Goal: Information Seeking & Learning: Find specific page/section

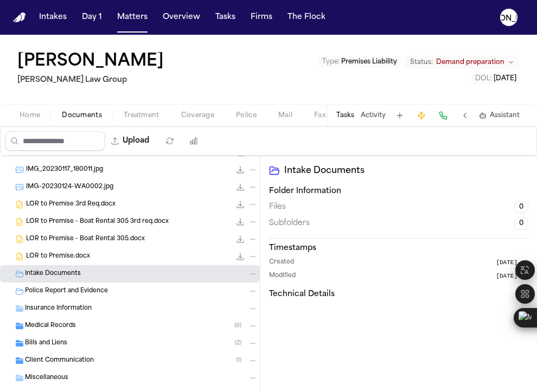
scroll to position [47, 0]
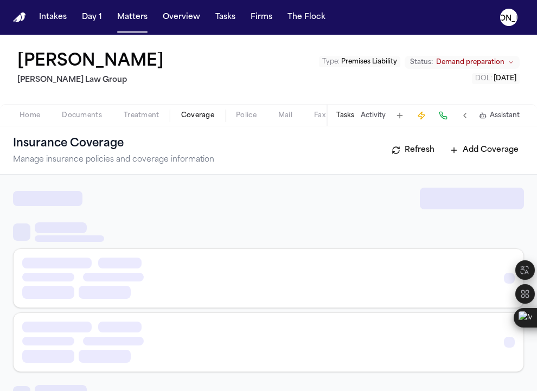
click at [190, 122] on span "button" at bounding box center [198, 121] width 46 height 1
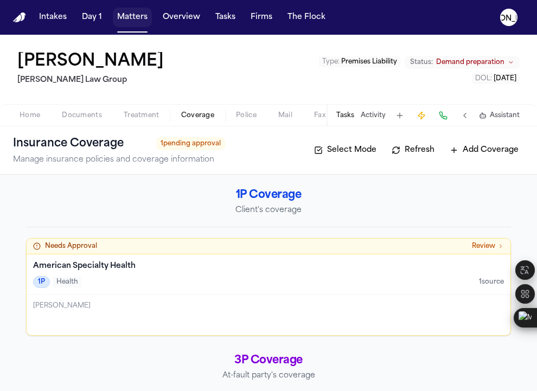
click at [138, 18] on button "Matters" at bounding box center [132, 18] width 39 height 20
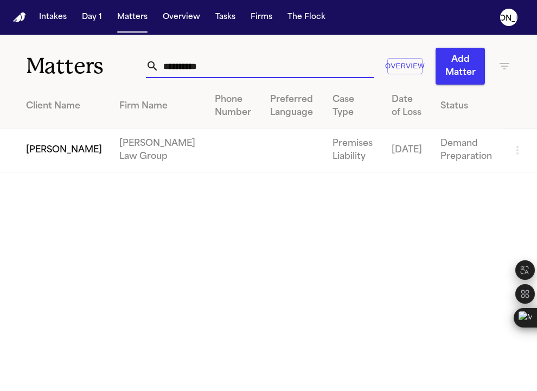
click at [214, 64] on input "**********" at bounding box center [266, 66] width 215 height 24
paste input "**********"
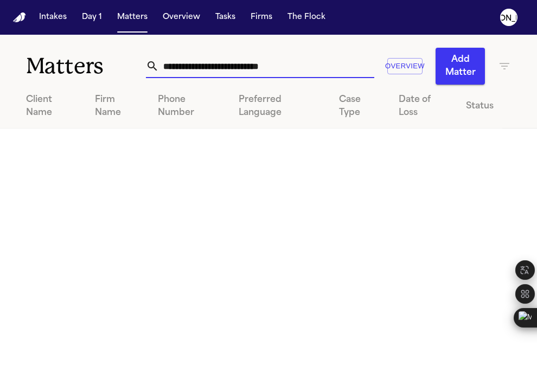
drag, startPoint x: 230, startPoint y: 66, endPoint x: -53, endPoint y: 7, distance: 288.9
click at [0, 7] on html "**********" at bounding box center [268, 195] width 537 height 391
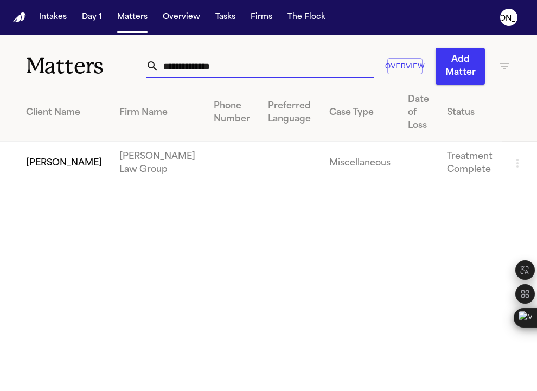
type input "**********"
click at [55, 144] on td "[PERSON_NAME]" at bounding box center [55, 164] width 111 height 44
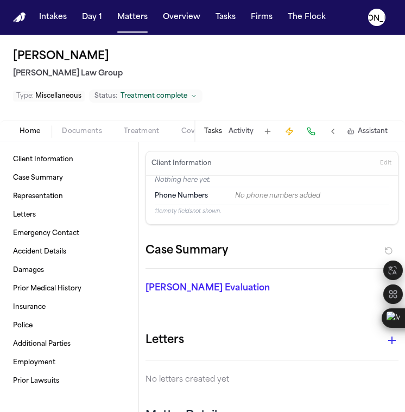
click at [183, 130] on span "Coverage" at bounding box center [197, 131] width 33 height 9
click at [35, 133] on span "Home" at bounding box center [30, 131] width 21 height 9
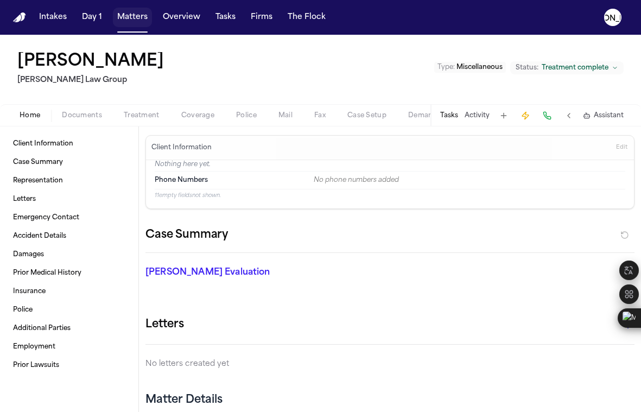
click at [137, 22] on button "Matters" at bounding box center [132, 18] width 39 height 20
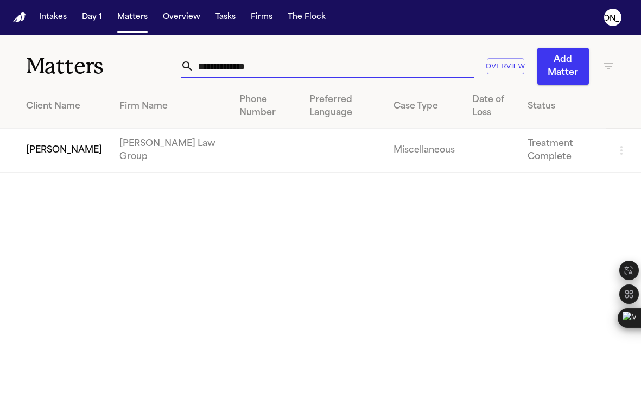
click at [211, 61] on input "**********" at bounding box center [333, 66] width 279 height 24
drag, startPoint x: 279, startPoint y: 71, endPoint x: 114, endPoint y: 55, distance: 165.7
click at [114, 55] on div "**********" at bounding box center [320, 60] width 641 height 50
paste input "**********"
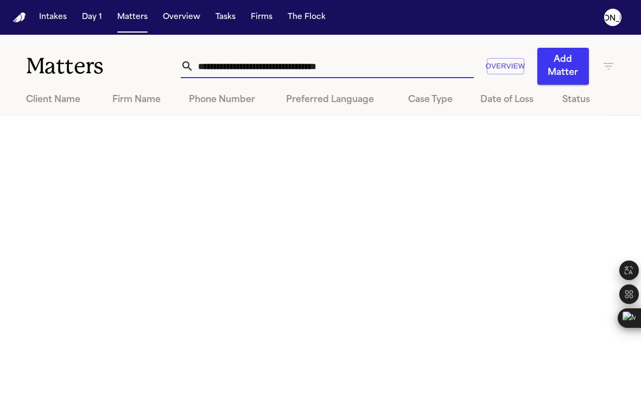
drag, startPoint x: 257, startPoint y: 66, endPoint x: 75, endPoint y: 31, distance: 185.5
click at [75, 31] on div "**********" at bounding box center [320, 206] width 641 height 412
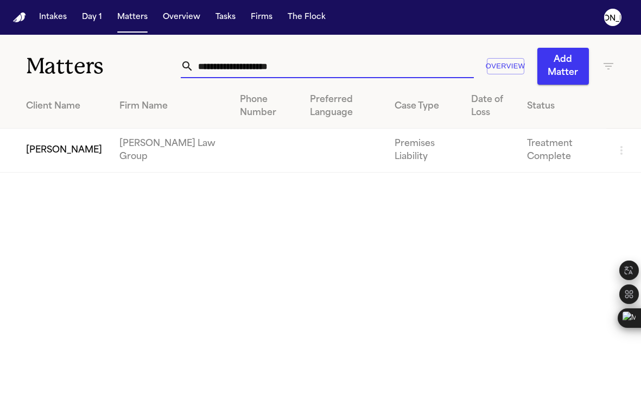
click at [309, 71] on input "**********" at bounding box center [333, 66] width 279 height 24
type input "**********"
click at [55, 158] on td "[PERSON_NAME]" at bounding box center [55, 151] width 111 height 44
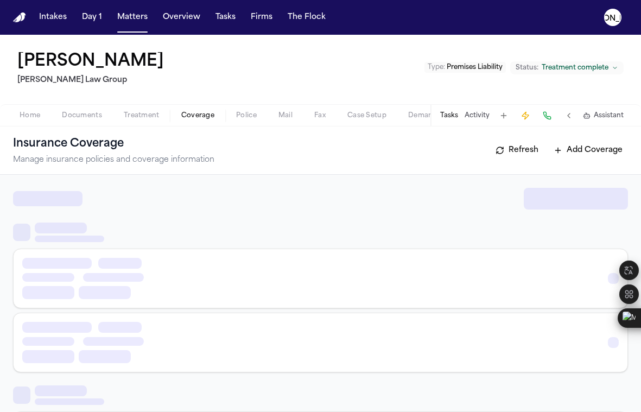
click at [192, 116] on span "Coverage" at bounding box center [197, 115] width 33 height 9
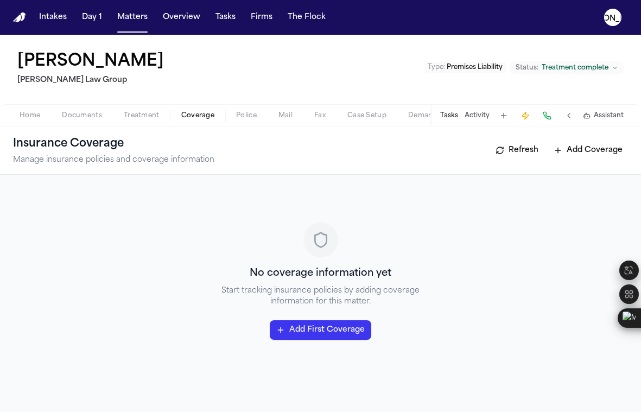
click at [34, 117] on span "Home" at bounding box center [30, 115] width 21 height 9
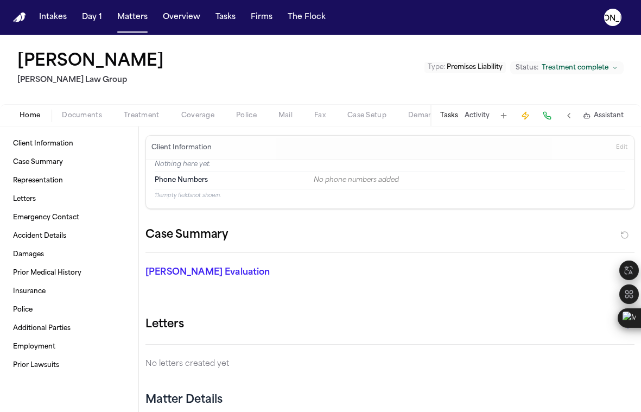
click at [81, 114] on span "Documents" at bounding box center [82, 115] width 40 height 9
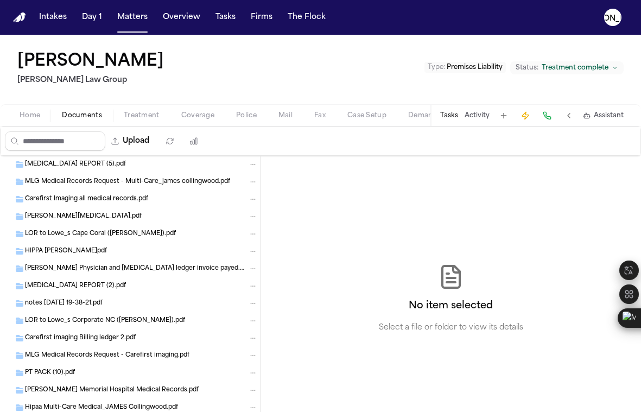
scroll to position [463, 0]
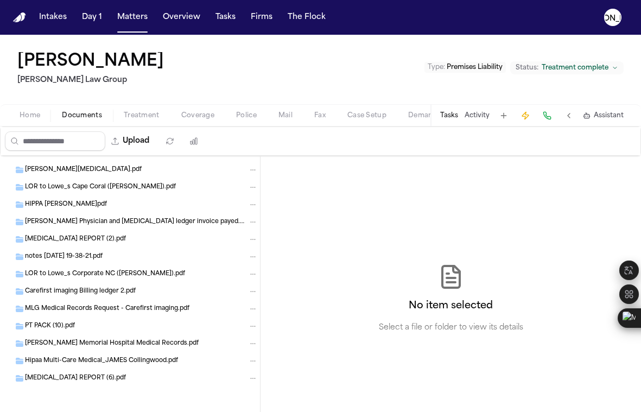
click at [64, 332] on div "PT PACK (10).pdf" at bounding box center [130, 325] width 260 height 17
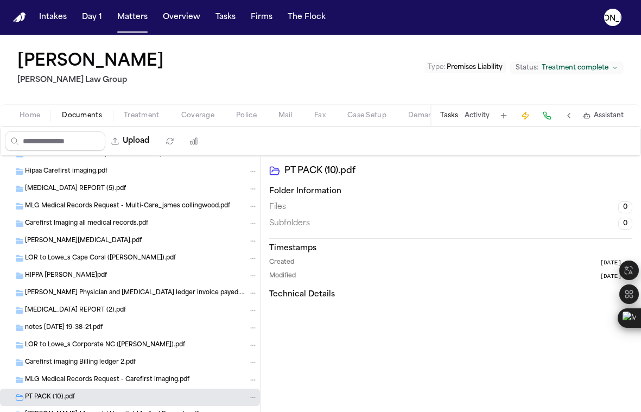
scroll to position [371, 0]
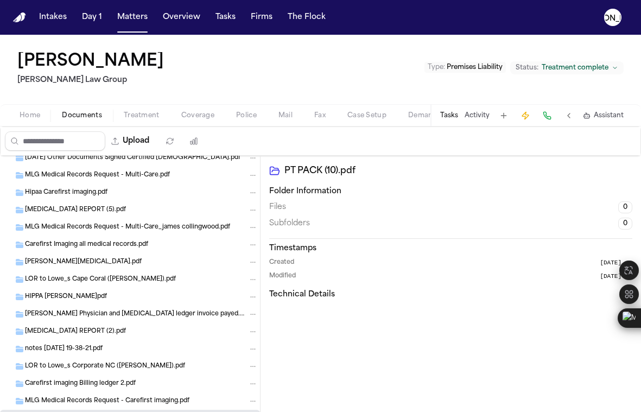
click at [74, 271] on div "LOR to Lowe_s Cape Coral ([PERSON_NAME]).pdf" at bounding box center [130, 279] width 260 height 17
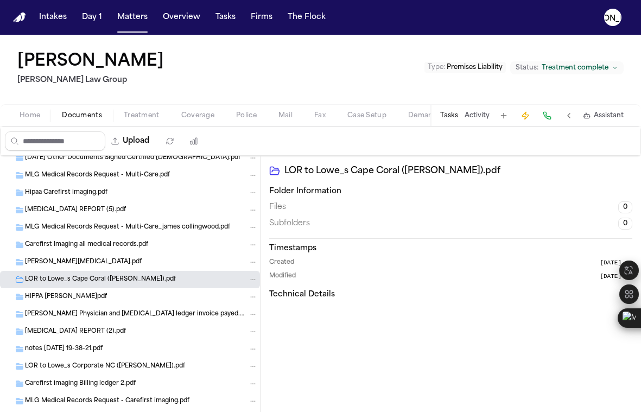
click at [63, 219] on div "MLG Medical Records Request - Multi-Care_james collingwood.pdf" at bounding box center [130, 227] width 260 height 17
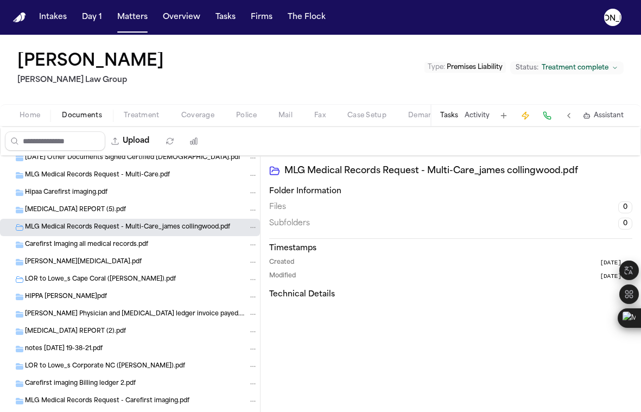
click at [60, 203] on div "[MEDICAL_DATA] REPORT (5).pdf" at bounding box center [130, 209] width 260 height 17
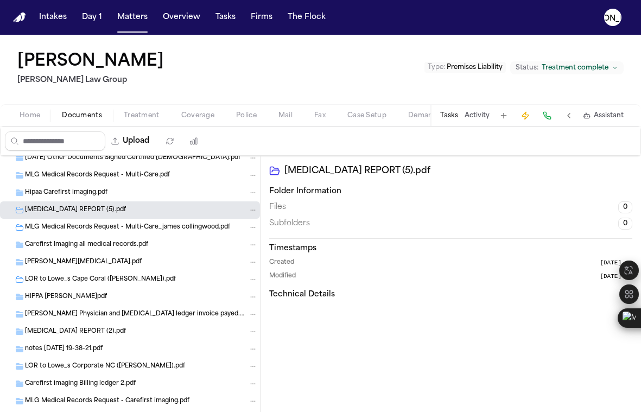
click at [60, 195] on span "Hipaa Carefirst imaging.pdf" at bounding box center [66, 192] width 82 height 9
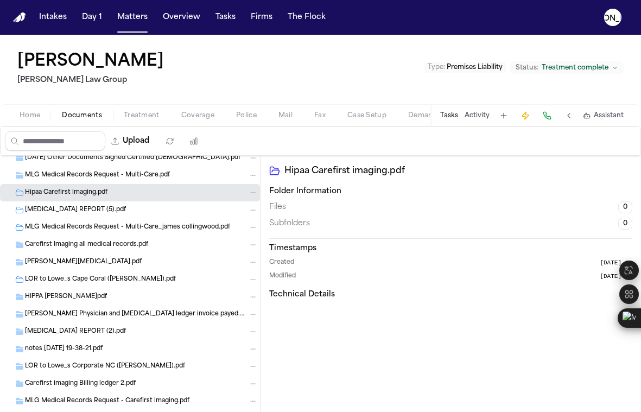
click at [61, 175] on span "MLG Medical Records Request - Multi-Care.pdf" at bounding box center [97, 175] width 145 height 9
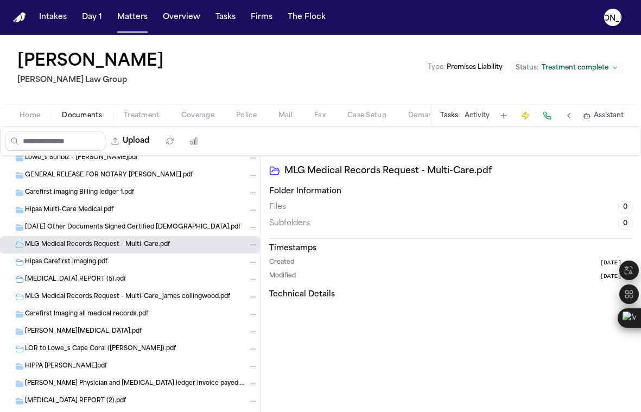
scroll to position [257, 0]
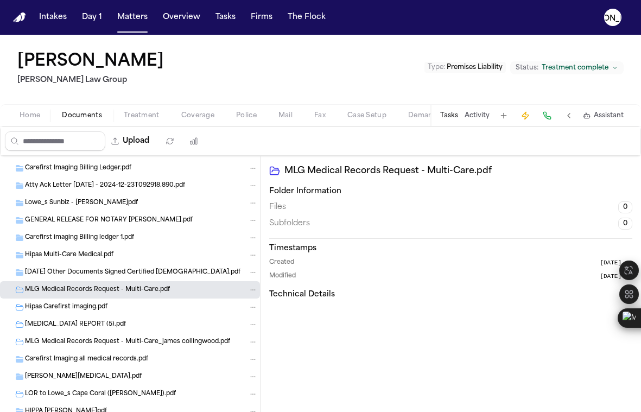
click at [51, 238] on span "Carefirst imaging Billing ledger 1.pdf" at bounding box center [79, 237] width 109 height 9
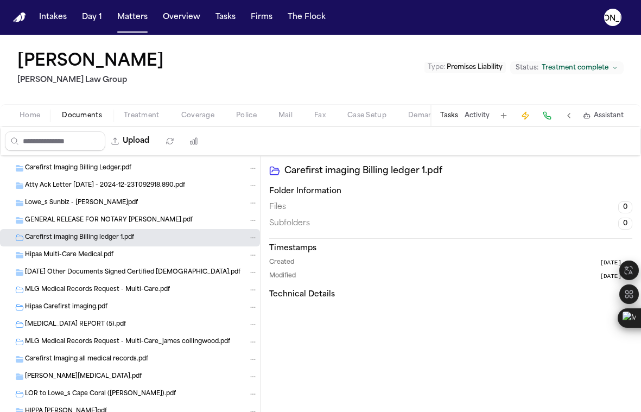
click at [56, 223] on span "GENERAL RELEASE FOR NOTARY [PERSON_NAME].pdf" at bounding box center [109, 220] width 168 height 9
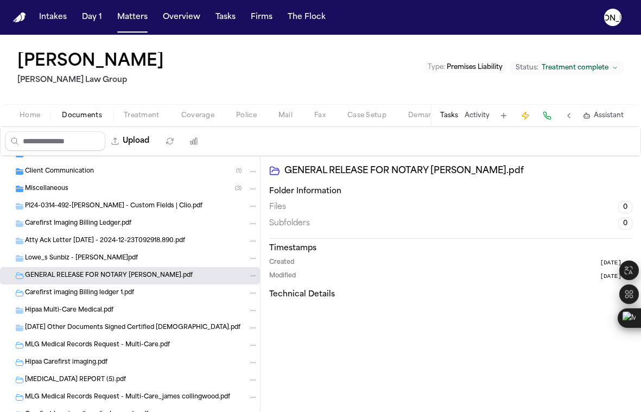
scroll to position [194, 0]
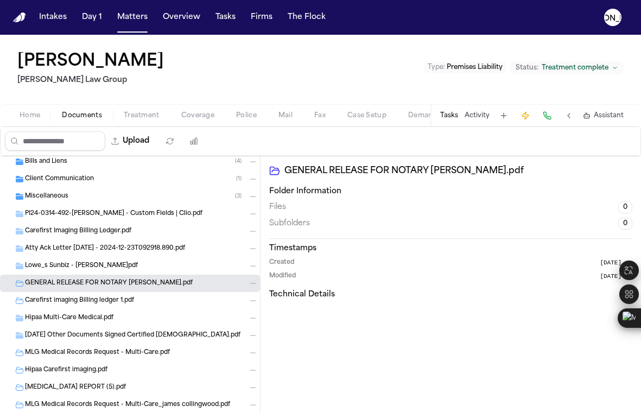
click at [56, 270] on span "Lowe_s Sunbiz - [PERSON_NAME]pdf" at bounding box center [81, 266] width 113 height 9
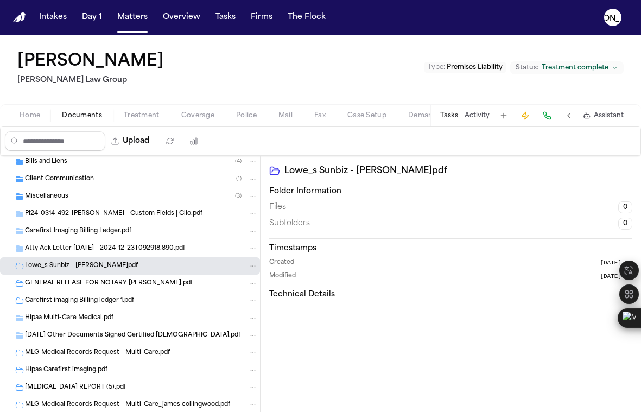
click at [79, 237] on div "Carefirst Imaging Billing Ledger.pdf" at bounding box center [130, 230] width 260 height 17
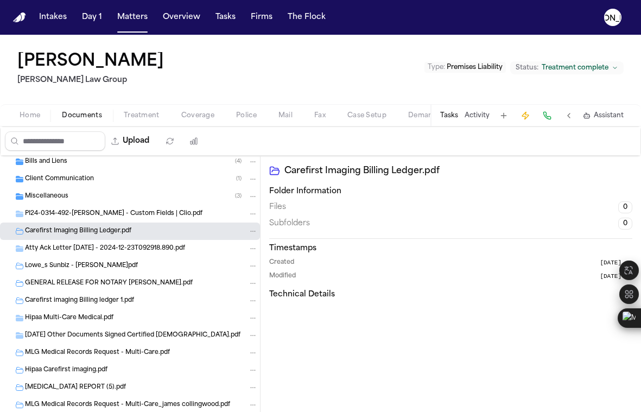
click at [80, 211] on span "PI24-0314-492-[PERSON_NAME] - Custom Fields | Clio.pdf" at bounding box center [113, 213] width 177 height 9
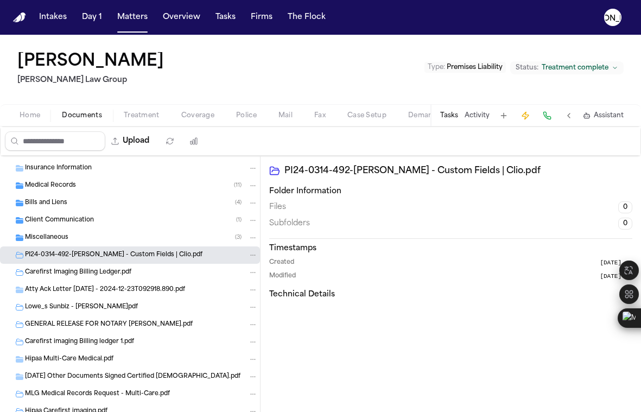
scroll to position [142, 0]
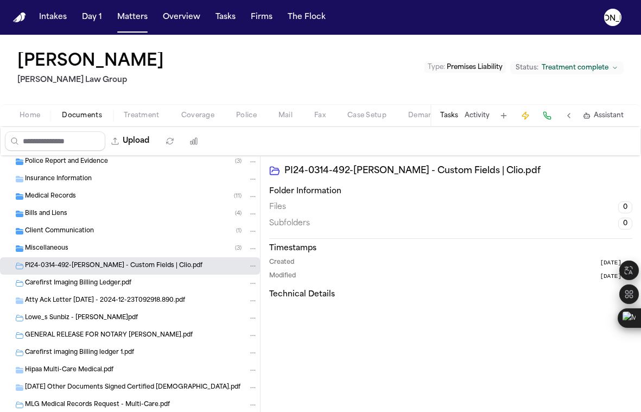
click at [162, 264] on span "PI24-0314-492-[PERSON_NAME] - Custom Fields | Clio.pdf" at bounding box center [113, 266] width 177 height 9
click at [48, 246] on span "Miscellaneous" at bounding box center [46, 248] width 43 height 9
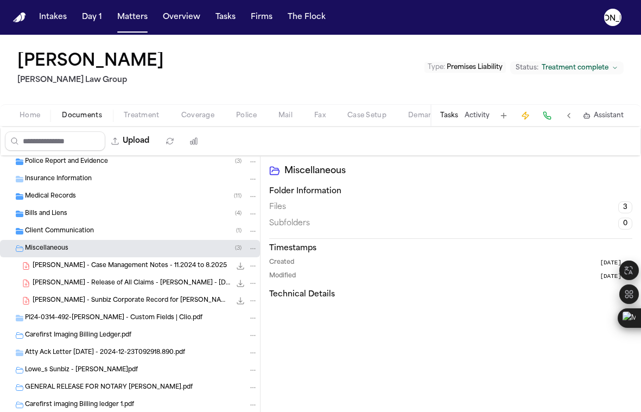
click at [52, 230] on span "Client Communication" at bounding box center [59, 231] width 69 height 9
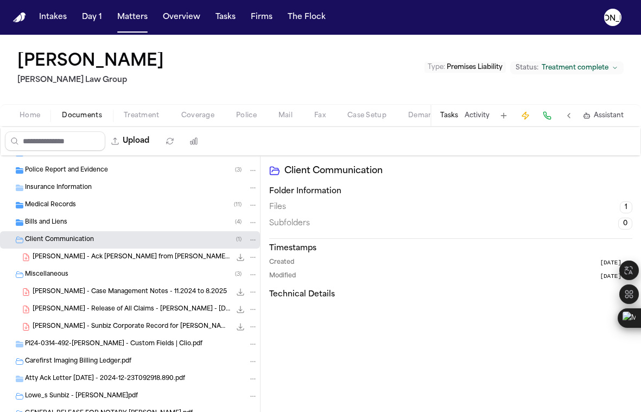
scroll to position [122, 0]
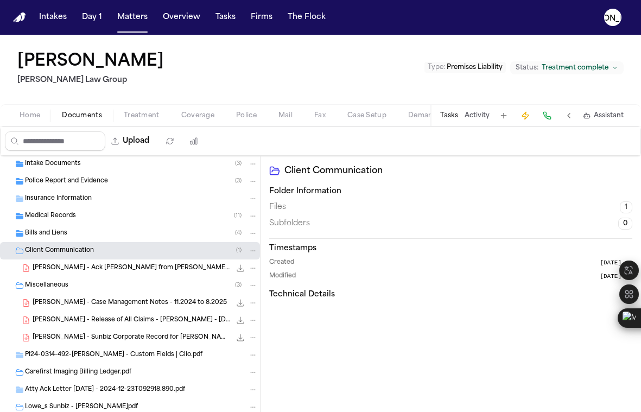
click at [45, 242] on div "Client Communication ( 1 )" at bounding box center [130, 250] width 260 height 17
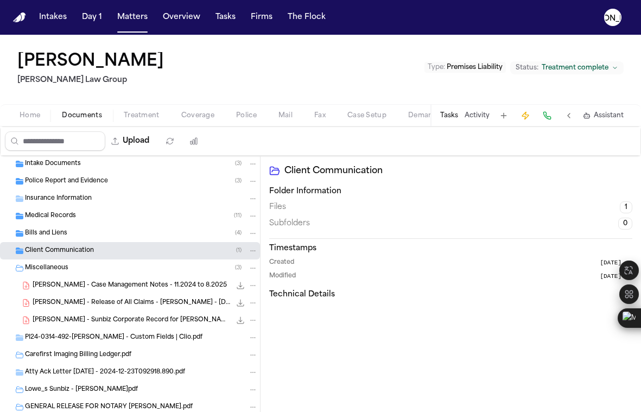
click at [45, 213] on span "Medical Records" at bounding box center [50, 216] width 51 height 9
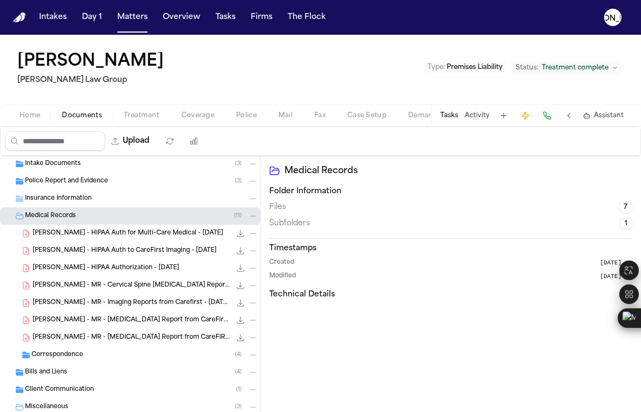
click at [48, 196] on span "Insurance Information" at bounding box center [58, 198] width 67 height 9
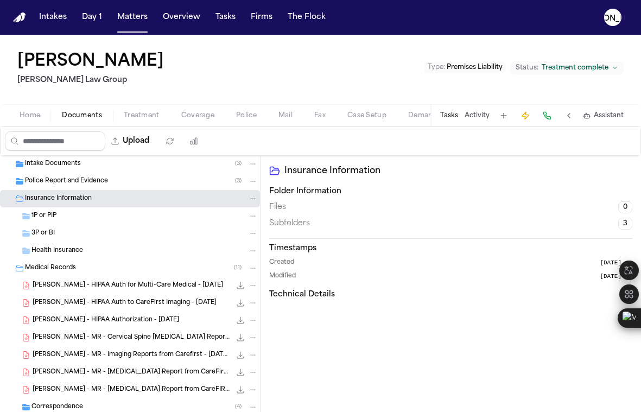
click at [58, 219] on div "1P or PIP" at bounding box center [144, 216] width 226 height 10
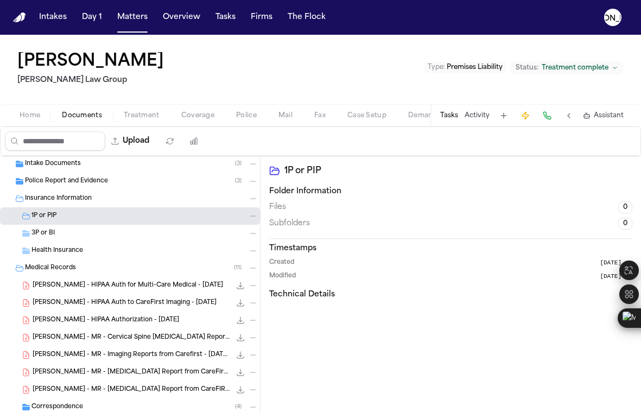
click at [84, 230] on div "3P or BI" at bounding box center [144, 233] width 226 height 10
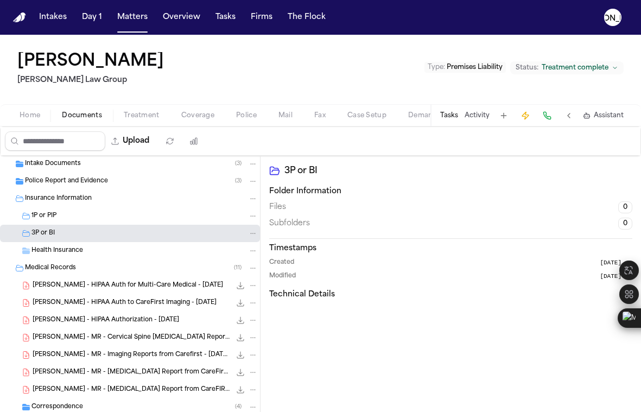
click at [80, 218] on div "1P or PIP" at bounding box center [144, 216] width 226 height 10
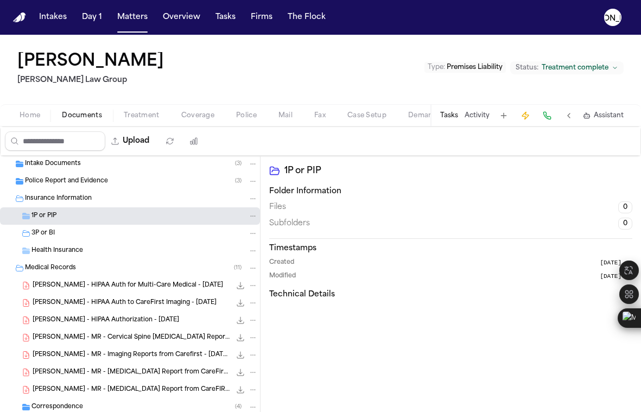
click at [75, 245] on div "Health Insurance" at bounding box center [130, 250] width 260 height 17
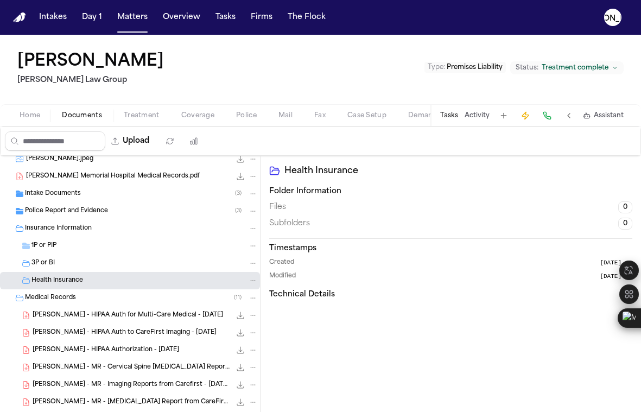
scroll to position [28, 0]
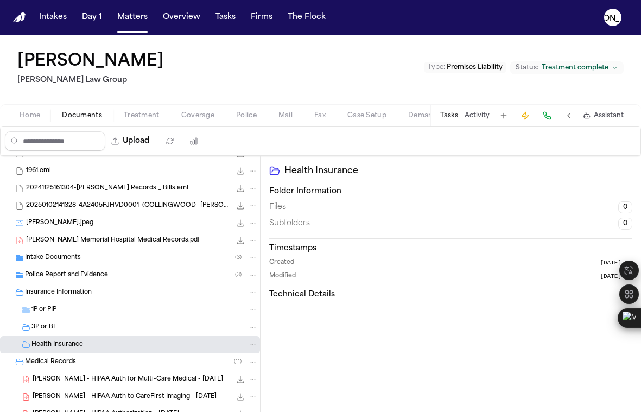
click at [67, 295] on span "Insurance Information" at bounding box center [58, 292] width 67 height 9
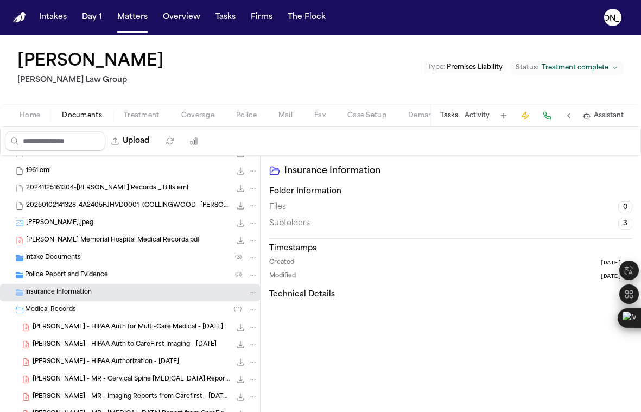
click at [65, 279] on span "Police Report and Evidence" at bounding box center [66, 275] width 83 height 9
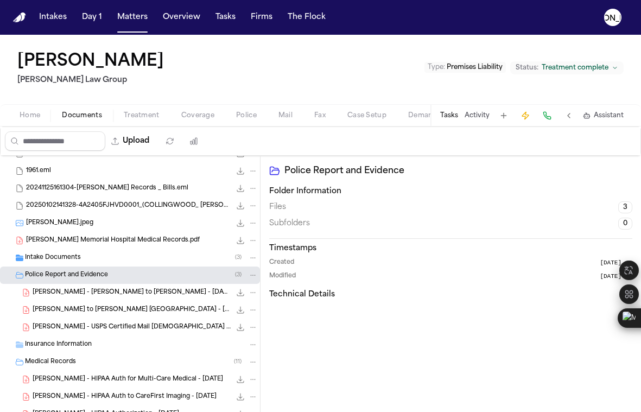
click at [61, 263] on div "Intake Documents ( 3 )" at bounding box center [130, 257] width 260 height 17
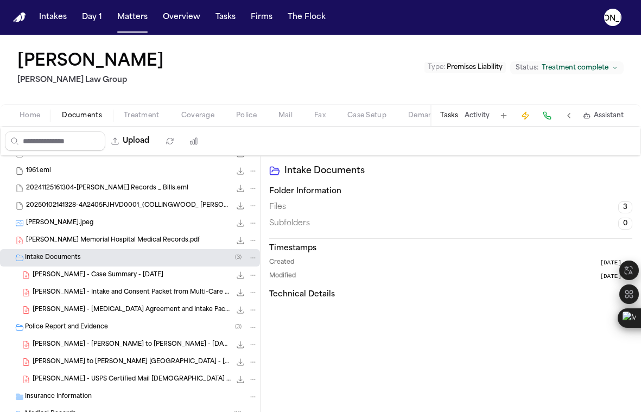
click at [70, 243] on span "[PERSON_NAME] Memorial Hospital Medical Records.pdf" at bounding box center [113, 240] width 174 height 9
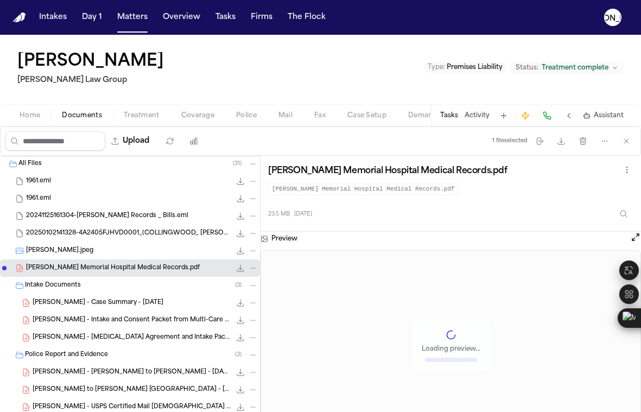
scroll to position [0, 0]
click at [70, 250] on span "[PERSON_NAME].jpeg" at bounding box center [59, 251] width 67 height 9
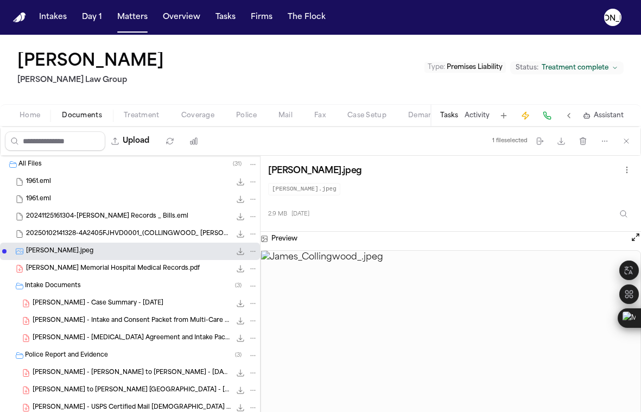
click at [63, 225] on div "20250102141328-4A2405FJHVD0001_(COLLINGWOOD_ [PERSON_NAME]).eml 355.6 KB • EML" at bounding box center [130, 233] width 260 height 17
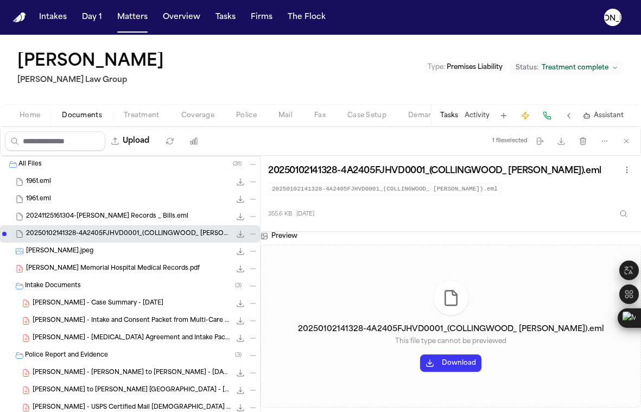
click at [57, 209] on div "20241125161304-[PERSON_NAME] Records _ Bills.eml 1.2 MB • EML" at bounding box center [130, 216] width 260 height 17
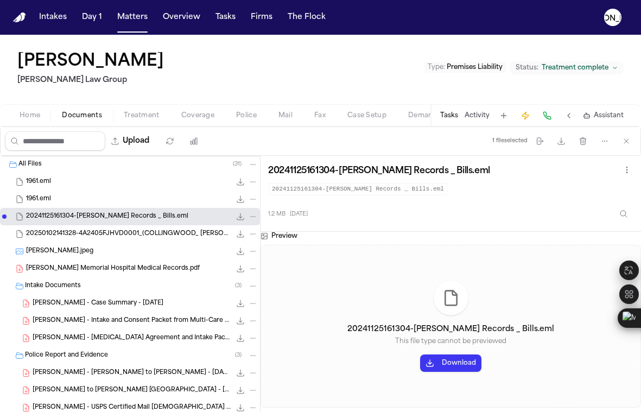
click at [58, 202] on div "1961.eml 572.5 KB • EML" at bounding box center [142, 199] width 232 height 11
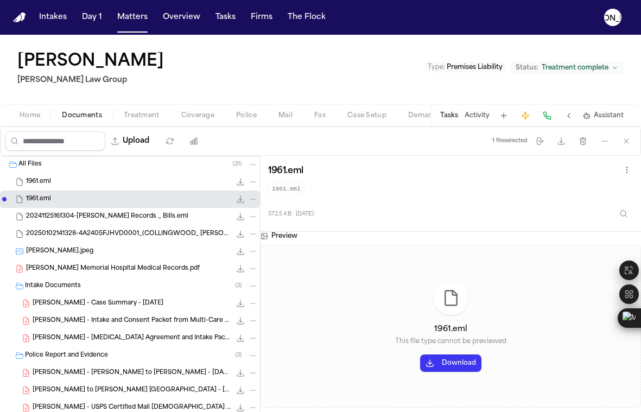
click at [54, 192] on div "1961.eml 572.5 KB • EML" at bounding box center [130, 198] width 260 height 17
click at [43, 177] on span "1961.eml" at bounding box center [38, 181] width 25 height 9
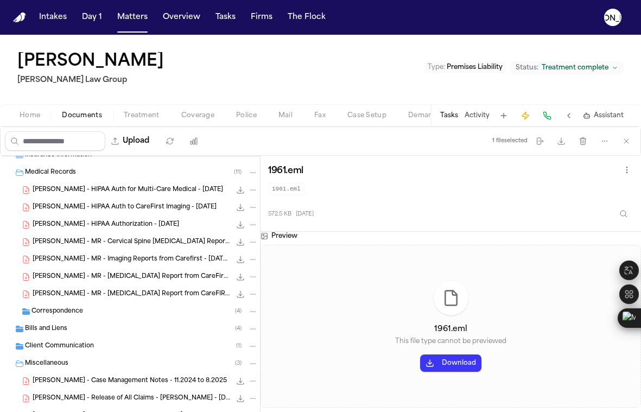
scroll to position [284, 0]
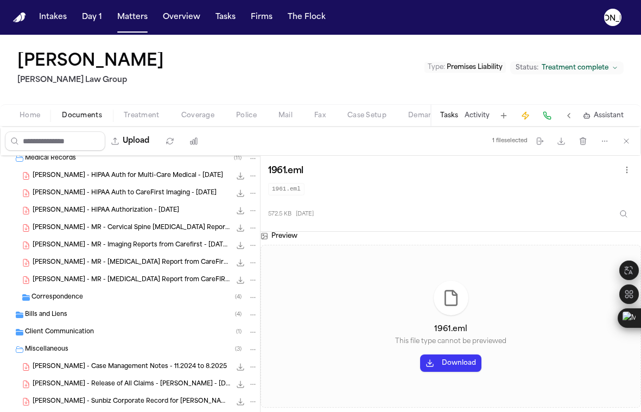
click at [125, 270] on div "[PERSON_NAME] - MR - [MEDICAL_DATA] Report from CareFirst Imaging - [DATE] 103.…" at bounding box center [130, 262] width 260 height 17
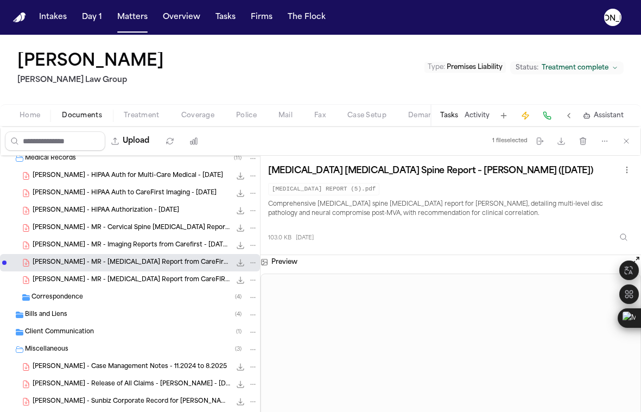
click at [117, 251] on div "[PERSON_NAME] - MR - Imaging Reports from Carefirst - [DATE] to [DATE] 1.4 MB •…" at bounding box center [130, 245] width 260 height 17
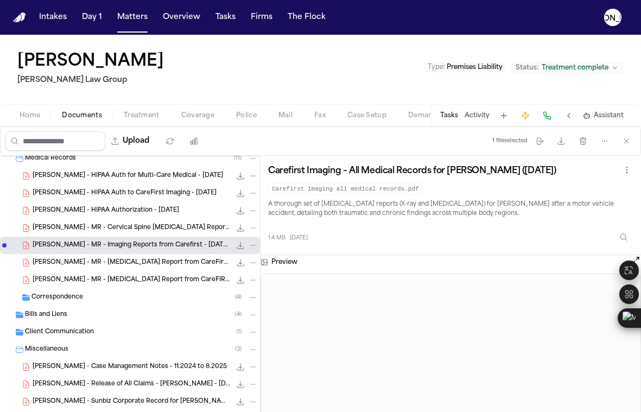
click at [113, 234] on div "[PERSON_NAME] - MR - Cervical Spine [MEDICAL_DATA] Report from CareFirst Imagin…" at bounding box center [130, 227] width 260 height 17
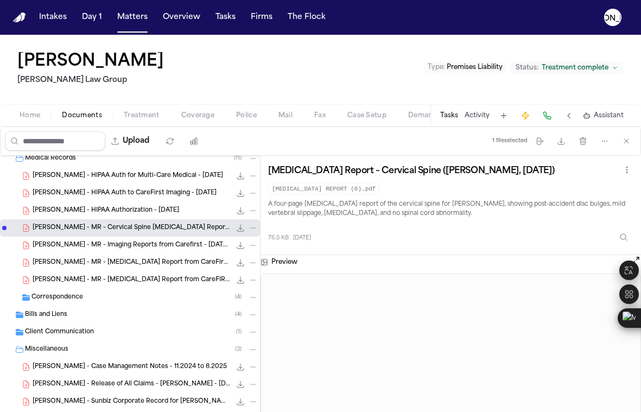
click at [109, 215] on div "[PERSON_NAME] - HIPAA Authorization - [DATE] 918.5 KB • PDF" at bounding box center [145, 210] width 225 height 11
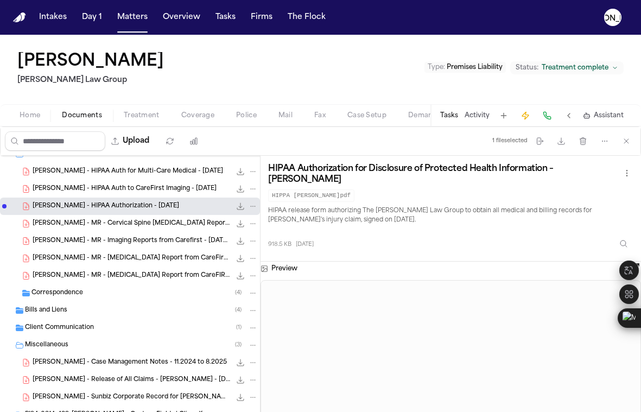
scroll to position [299, 0]
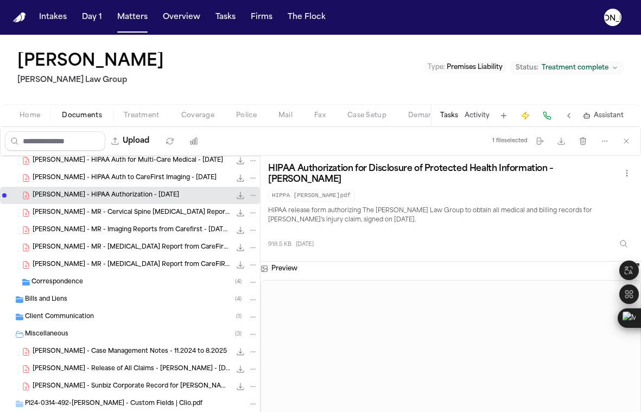
click at [56, 308] on div "Client Communication ( 1 )" at bounding box center [130, 316] width 260 height 17
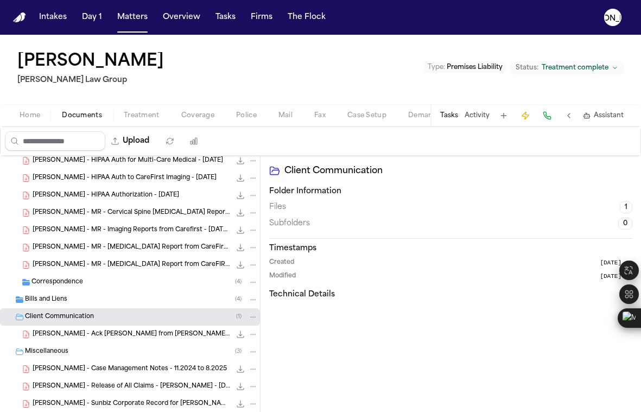
click at [58, 299] on span "Bills and Liens" at bounding box center [46, 299] width 42 height 9
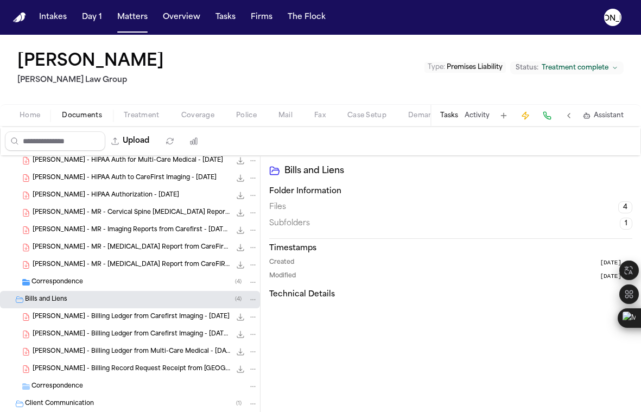
click at [60, 286] on div "Correspondence ( 4 )" at bounding box center [144, 282] width 226 height 10
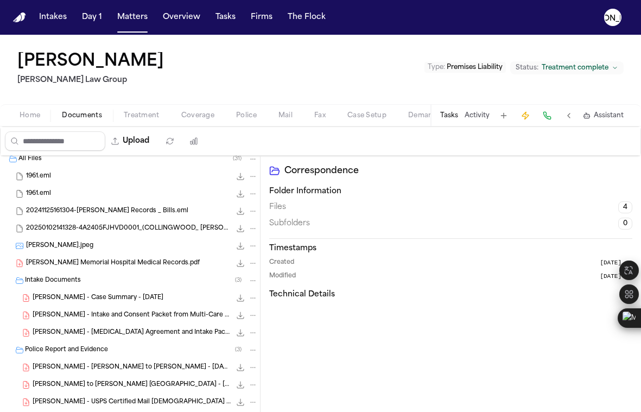
scroll to position [0, 0]
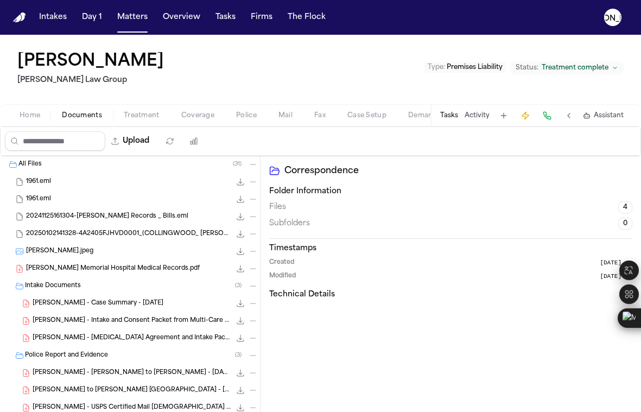
click at [69, 265] on span "[PERSON_NAME] Memorial Hospital Medical Records.pdf" at bounding box center [113, 268] width 174 height 9
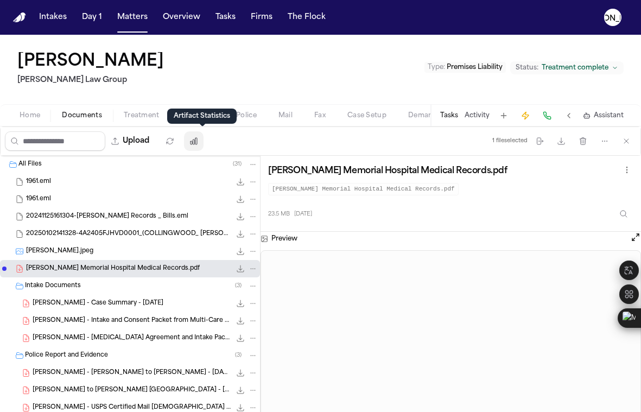
click at [191, 111] on div "Artifact Statistics Artifact Statistics" at bounding box center [201, 116] width 69 height 15
click at [193, 120] on span "Coverage" at bounding box center [197, 115] width 33 height 9
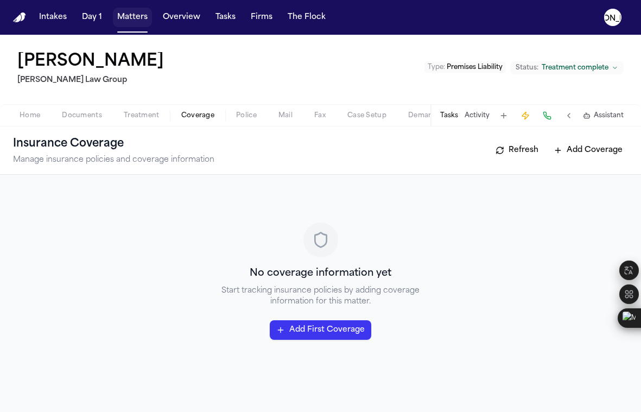
click at [123, 25] on button "Matters" at bounding box center [132, 18] width 39 height 20
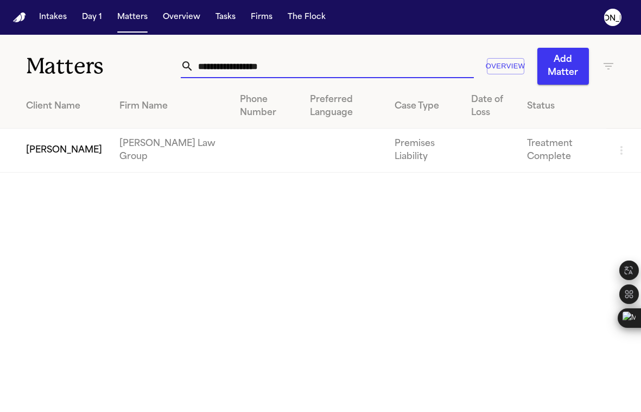
drag, startPoint x: 252, startPoint y: 62, endPoint x: 40, endPoint y: 52, distance: 212.9
click at [40, 52] on div "**********" at bounding box center [320, 60] width 641 height 50
paste input "**********"
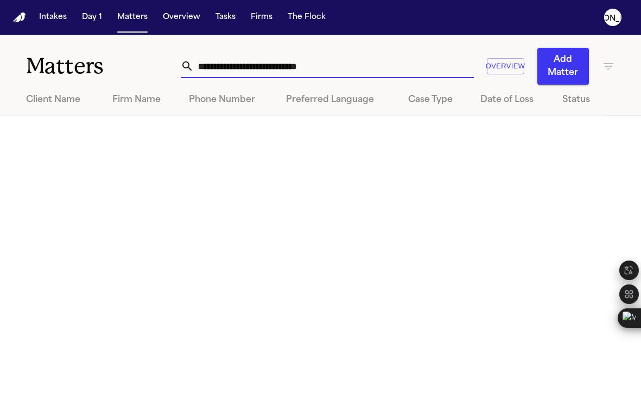
drag, startPoint x: 264, startPoint y: 69, endPoint x: 4, endPoint y: 44, distance: 261.6
click at [4, 44] on div "**********" at bounding box center [320, 60] width 641 height 50
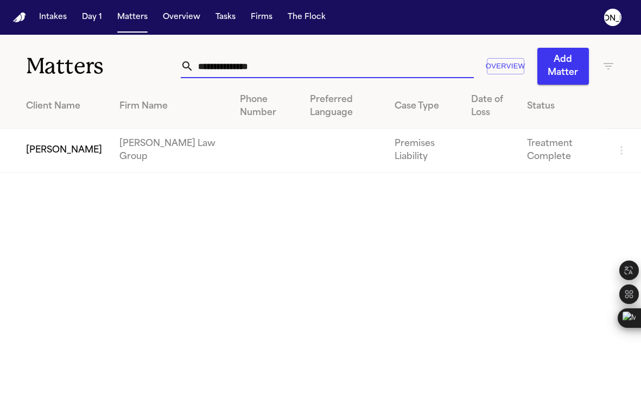
type input "**********"
click at [61, 153] on td "[PERSON_NAME]" at bounding box center [55, 151] width 111 height 44
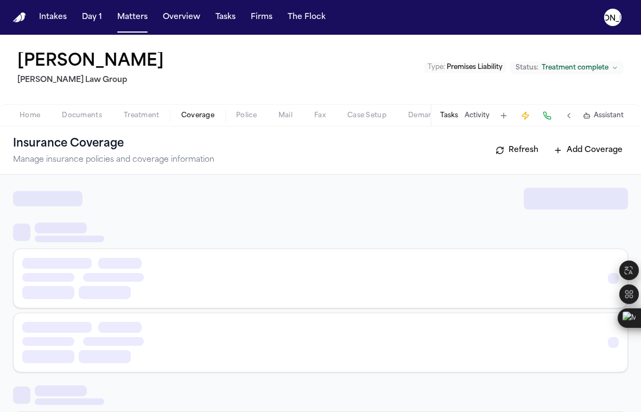
click at [203, 118] on span "Coverage" at bounding box center [197, 115] width 33 height 9
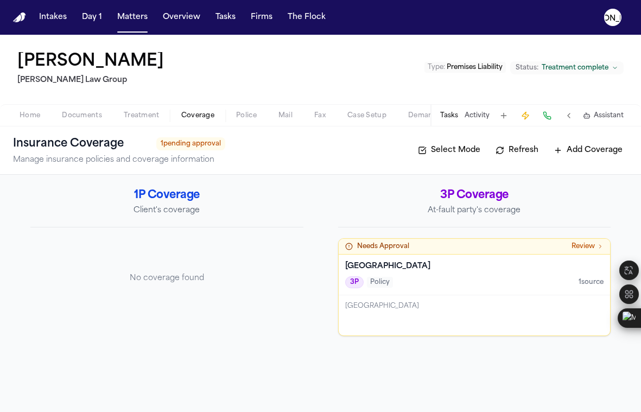
click at [419, 267] on h4 "[GEOGRAPHIC_DATA]" at bounding box center [474, 266] width 259 height 11
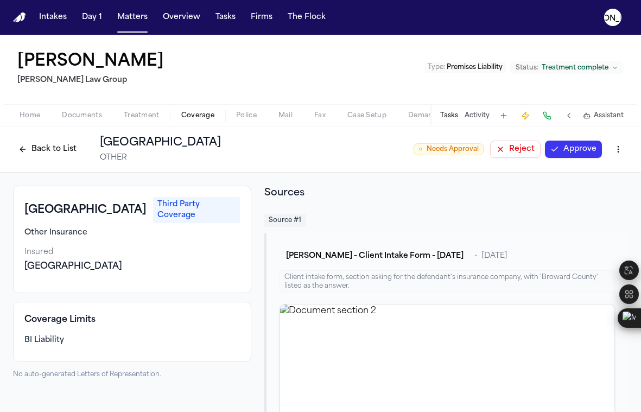
click at [50, 151] on button "Back to List" at bounding box center [47, 149] width 69 height 17
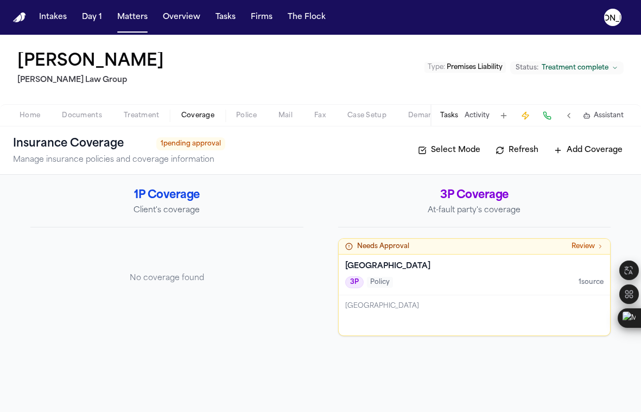
click at [407, 288] on div "3P Policy 1 source" at bounding box center [474, 282] width 259 height 12
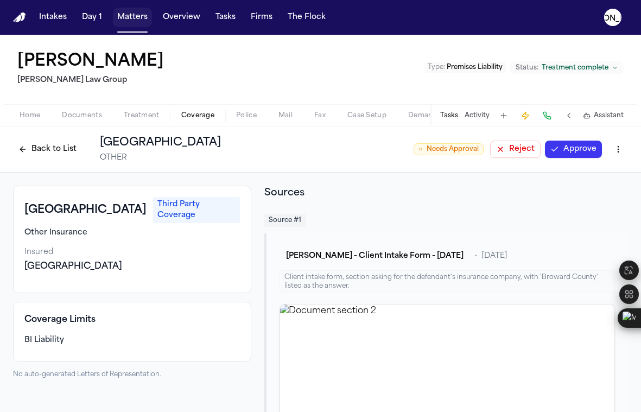
click at [134, 27] on button "Matters" at bounding box center [132, 18] width 39 height 20
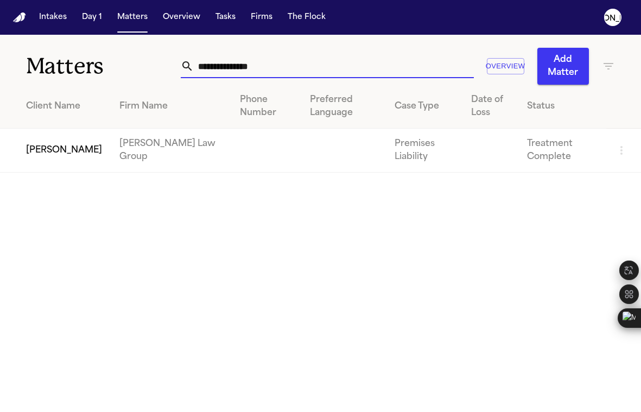
drag, startPoint x: 281, startPoint y: 73, endPoint x: 48, endPoint y: 43, distance: 235.2
click at [48, 43] on div "**********" at bounding box center [320, 60] width 641 height 50
paste input "**********"
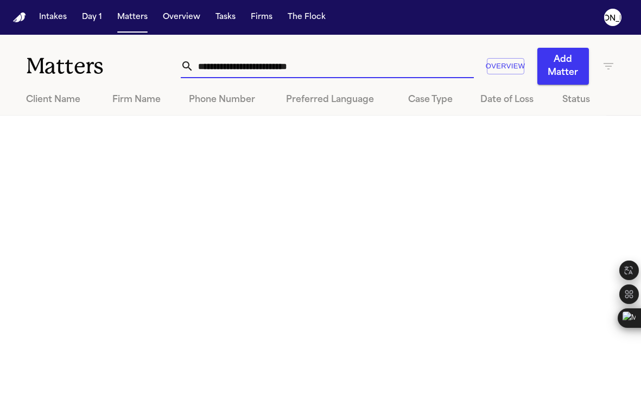
drag, startPoint x: 266, startPoint y: 68, endPoint x: 47, endPoint y: 36, distance: 221.1
click at [47, 36] on div "**********" at bounding box center [320, 60] width 641 height 50
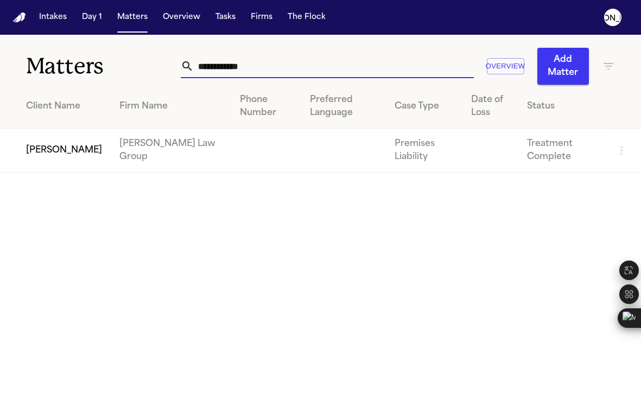
type input "**********"
click at [17, 148] on td "[PERSON_NAME]" at bounding box center [55, 151] width 111 height 44
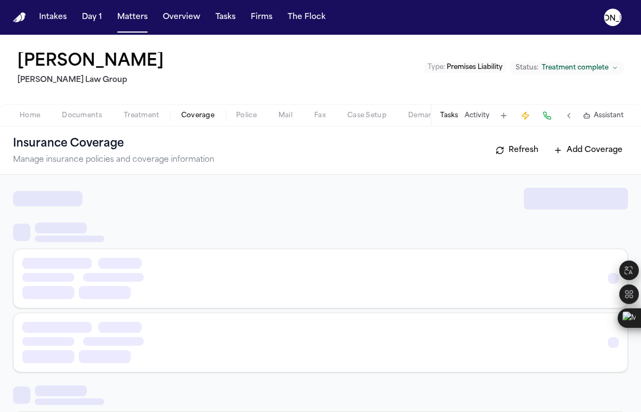
click at [201, 117] on span "Coverage" at bounding box center [197, 115] width 33 height 9
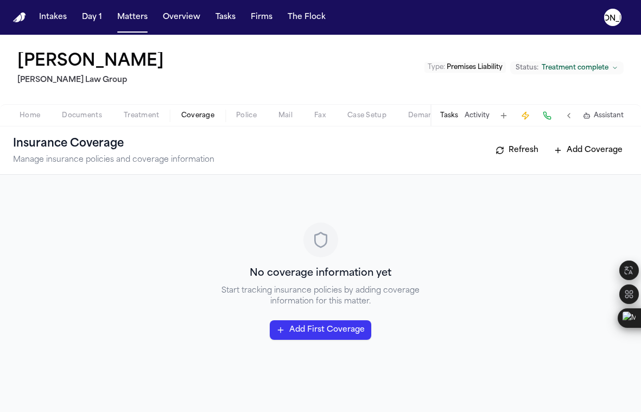
click at [34, 117] on span "Home" at bounding box center [30, 115] width 21 height 9
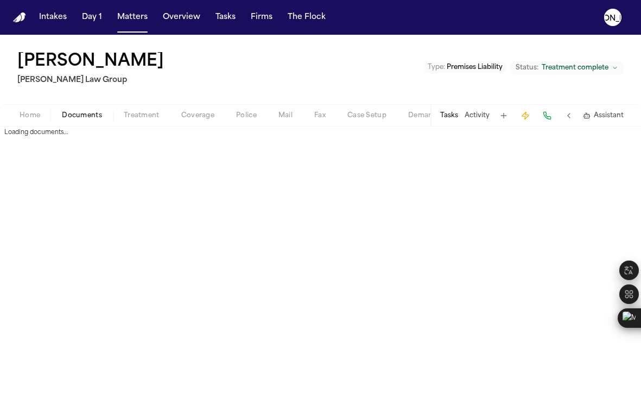
click at [88, 113] on span "Documents" at bounding box center [82, 115] width 40 height 9
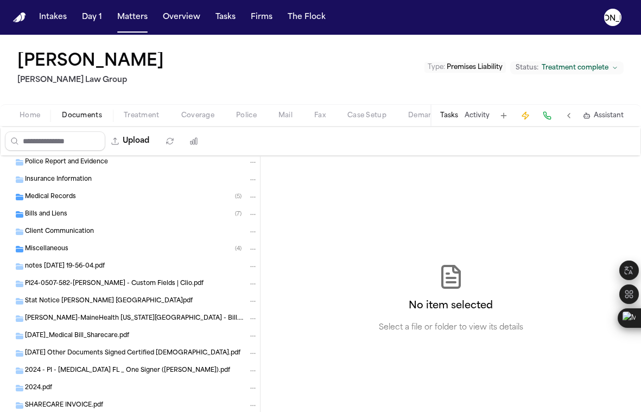
scroll to position [63, 0]
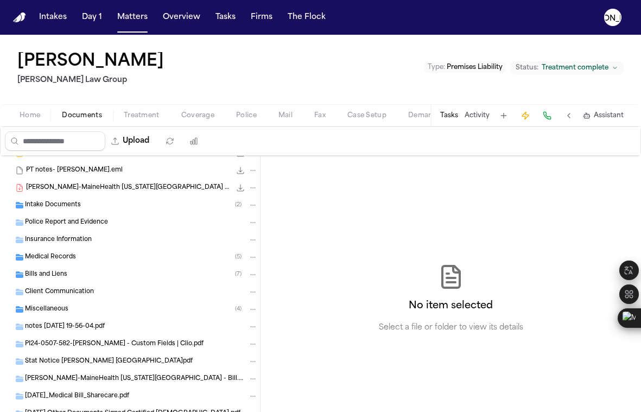
click at [59, 244] on div "Insurance Information" at bounding box center [130, 239] width 260 height 17
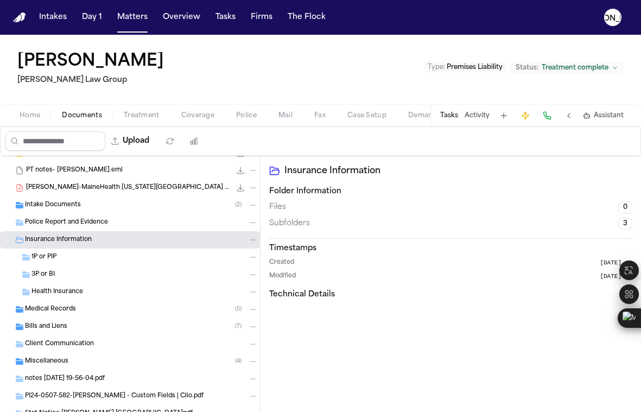
click at [49, 257] on span "1P or PIP" at bounding box center [43, 257] width 25 height 9
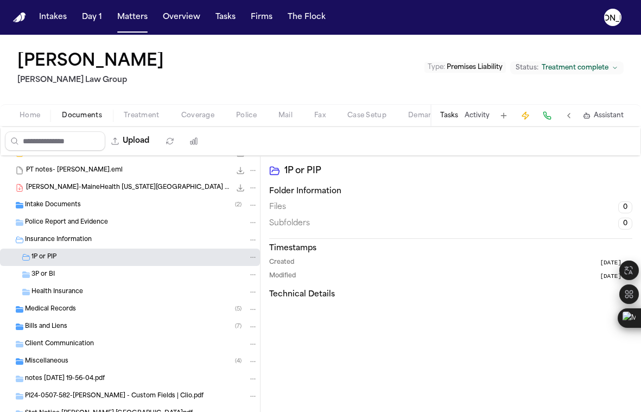
click at [48, 269] on div "3P or BI" at bounding box center [130, 274] width 260 height 17
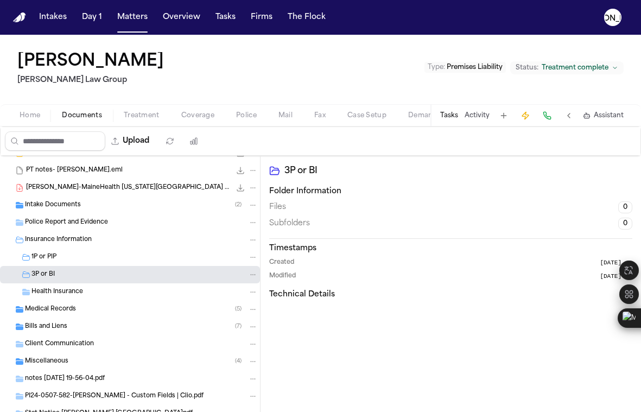
click at [51, 283] on div "Health Insurance" at bounding box center [130, 291] width 260 height 17
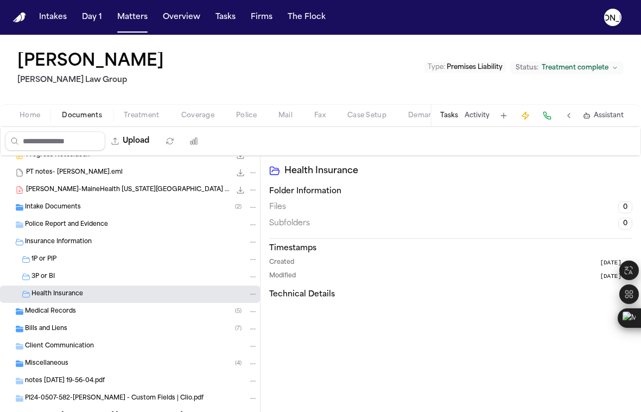
click at [48, 190] on span "[PERSON_NAME]-MaineHealth [US_STATE][GEOGRAPHIC_DATA] - Bill.pdf" at bounding box center [128, 190] width 205 height 9
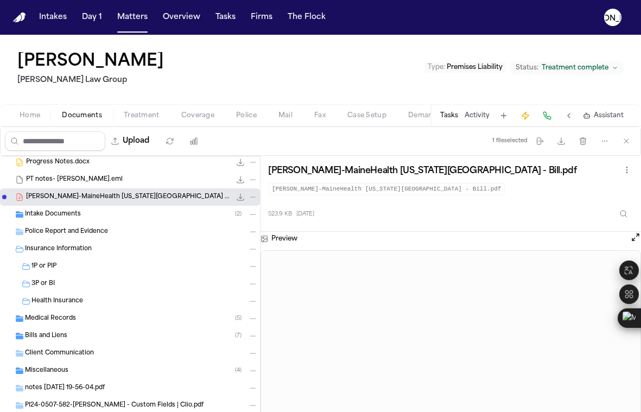
click at [62, 180] on span "PT notes- [PERSON_NAME].eml" at bounding box center [74, 179] width 97 height 9
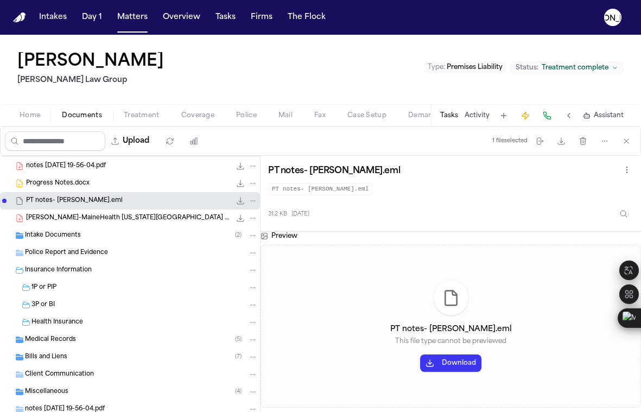
click at [56, 183] on span "Progress Notes.docx" at bounding box center [57, 183] width 63 height 9
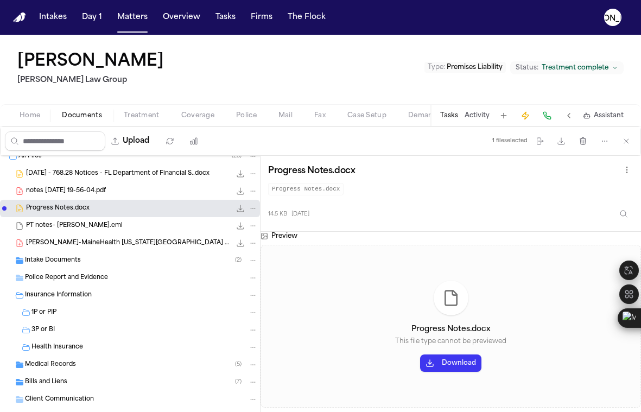
scroll to position [0, 0]
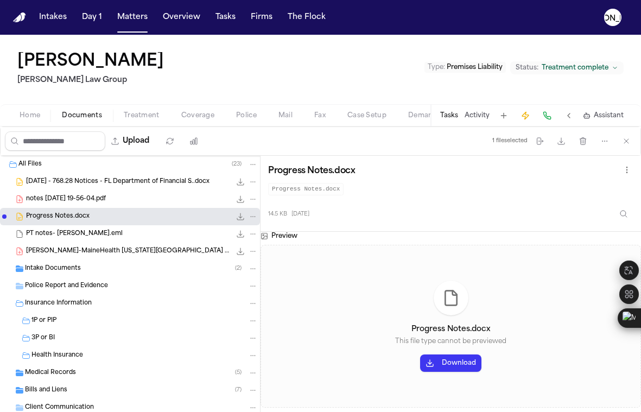
click at [58, 202] on span "notes [DATE] 19-56-04.pdf" at bounding box center [66, 199] width 80 height 9
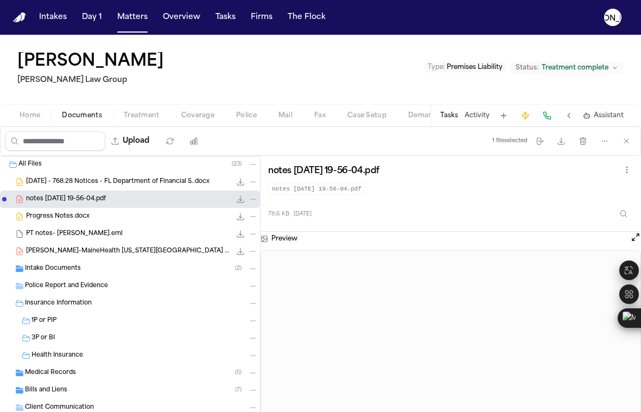
click at [60, 181] on span "[DATE] - 768.28 Notices - FL Department of Financial S..docx" at bounding box center [117, 181] width 183 height 9
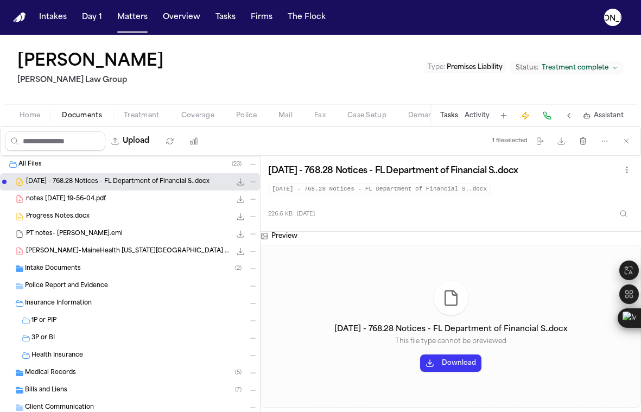
click at [56, 200] on span "notes [DATE] 19-56-04.pdf" at bounding box center [66, 199] width 80 height 9
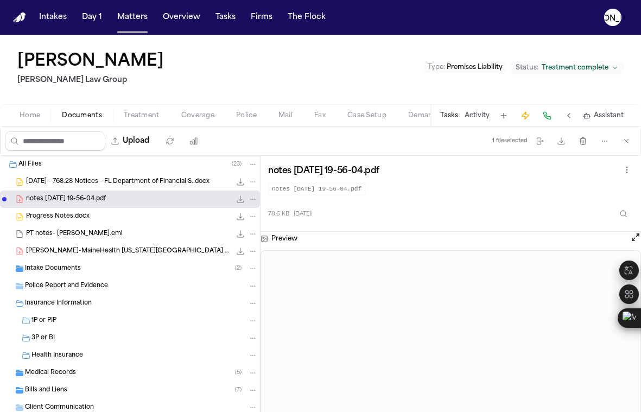
click at [113, 239] on div "PT notes- [PERSON_NAME].eml 31.2 KB • EML" at bounding box center [130, 233] width 260 height 17
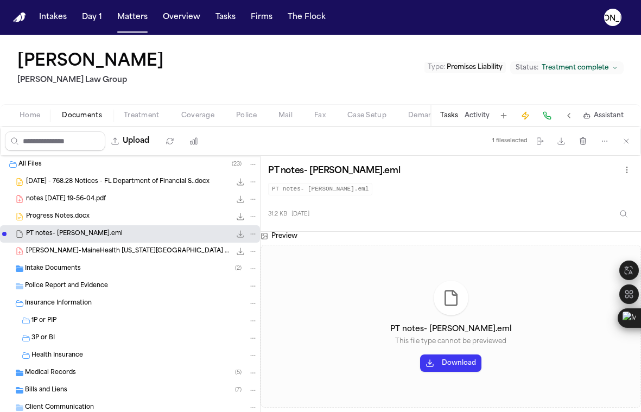
click at [110, 258] on div "[PERSON_NAME]-MaineHealth [US_STATE][GEOGRAPHIC_DATA] - Bill.pdf 523.9 KB • PDF" at bounding box center [130, 251] width 260 height 17
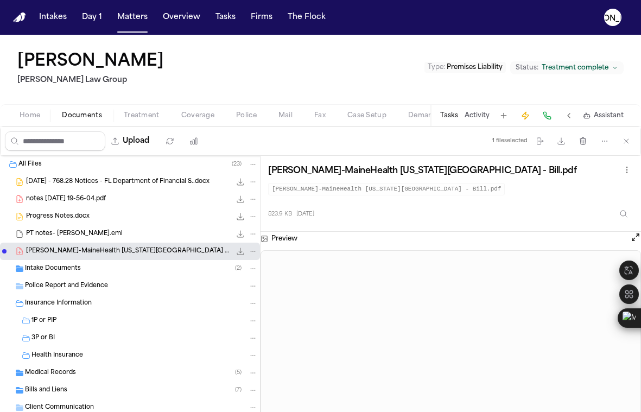
click at [83, 286] on span "Police Report and Evidence" at bounding box center [66, 286] width 83 height 9
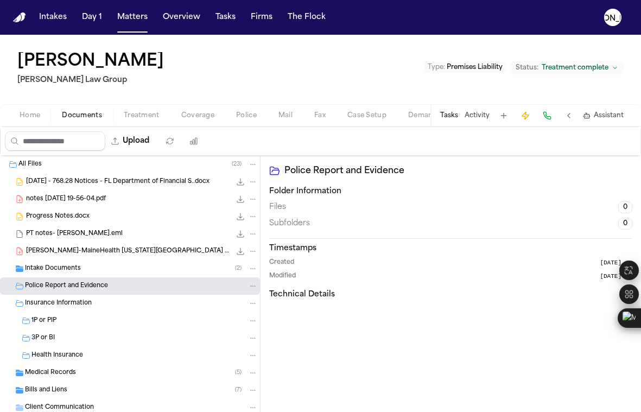
click at [71, 304] on span "Insurance Information" at bounding box center [58, 303] width 67 height 9
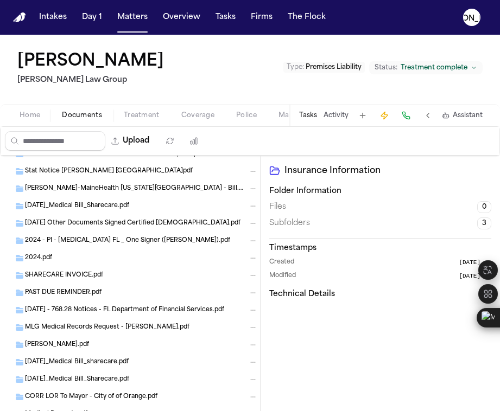
scroll to position [271, 0]
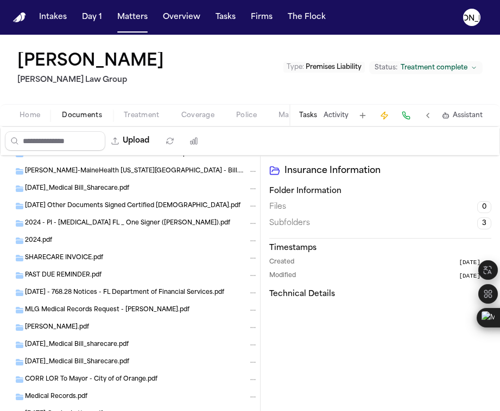
click at [258, 111] on button "Police" at bounding box center [246, 115] width 42 height 13
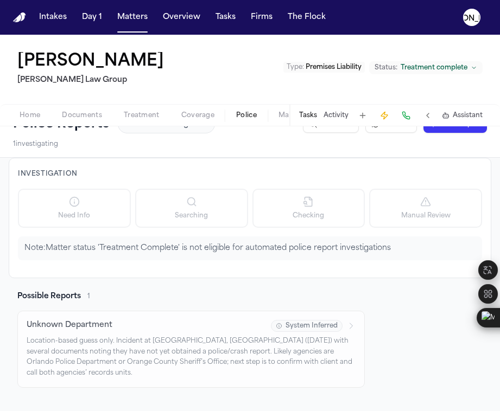
scroll to position [89, 0]
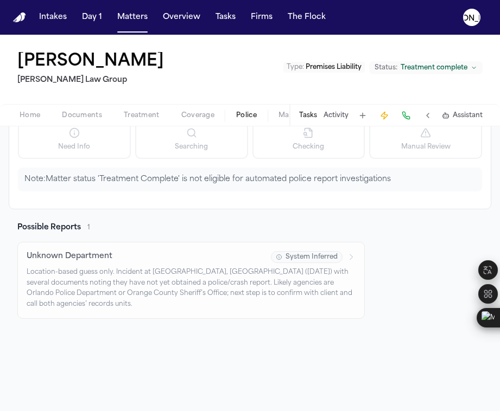
click at [104, 263] on div "Unknown Department System Inferred Location-based guess only. Incident at [GEOG…" at bounding box center [191, 280] width 329 height 59
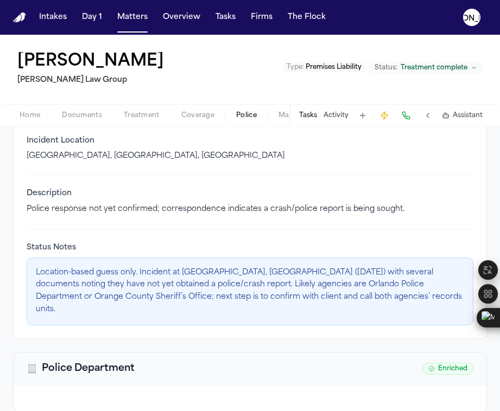
scroll to position [215, 0]
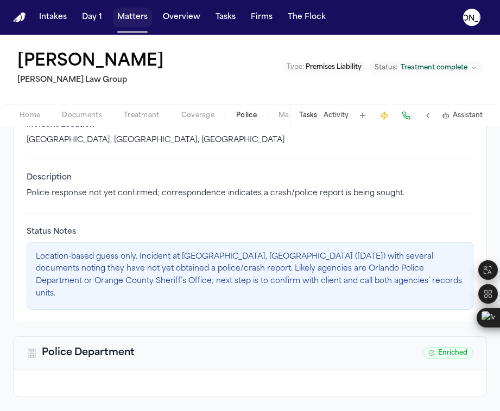
click at [130, 23] on button "Matters" at bounding box center [132, 18] width 39 height 20
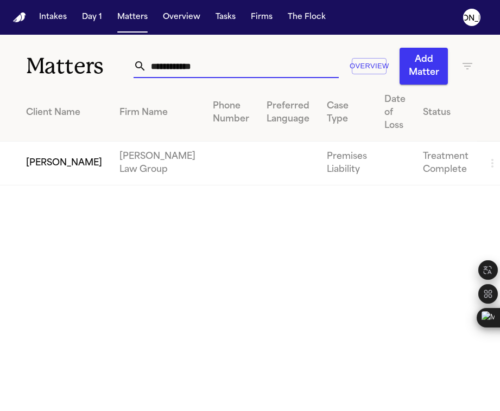
drag, startPoint x: 233, startPoint y: 72, endPoint x: 91, endPoint y: 52, distance: 143.0
click at [91, 52] on div "**********" at bounding box center [250, 60] width 500 height 50
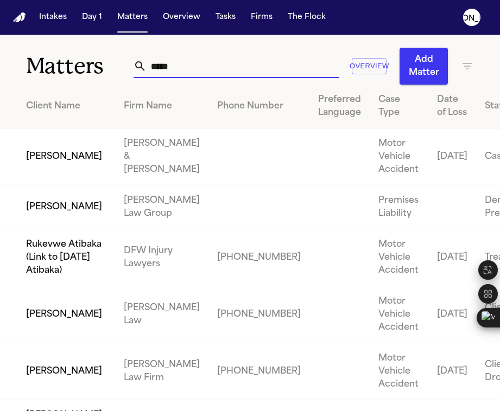
type input "*****"
click at [54, 230] on td "[PERSON_NAME]" at bounding box center [57, 208] width 115 height 44
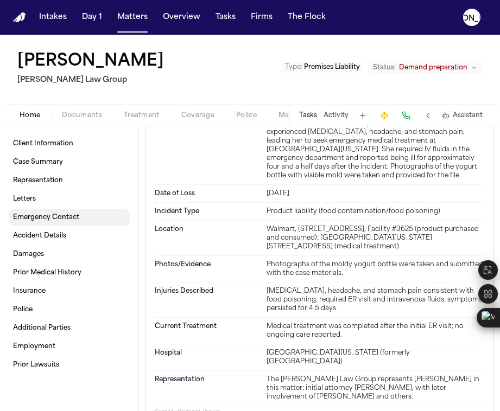
scroll to position [430, 0]
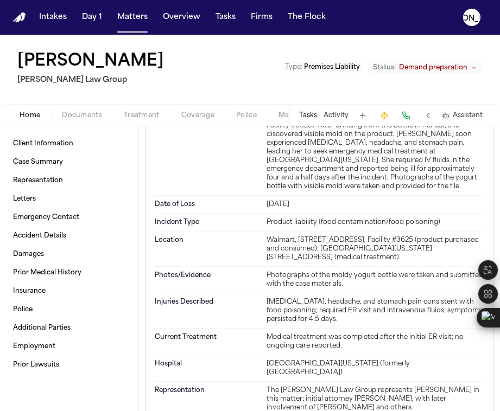
click at [188, 116] on span "Coverage" at bounding box center [197, 115] width 33 height 9
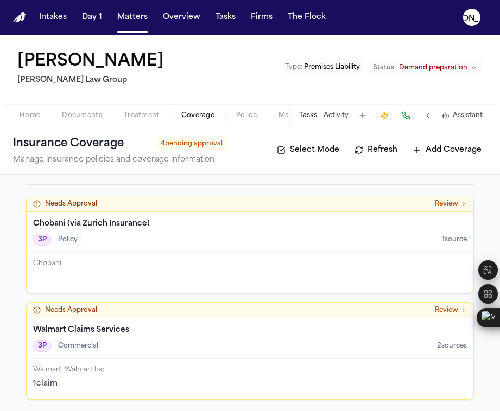
scroll to position [316, 0]
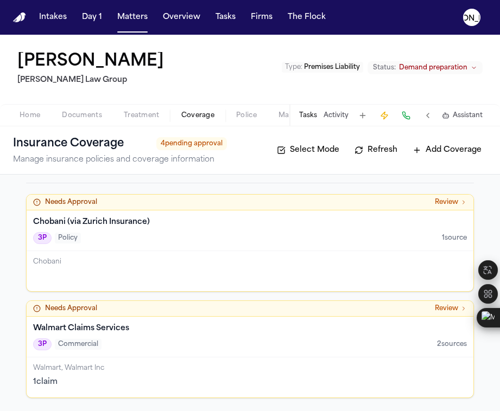
click at [142, 253] on div "Chobani" at bounding box center [250, 271] width 447 height 40
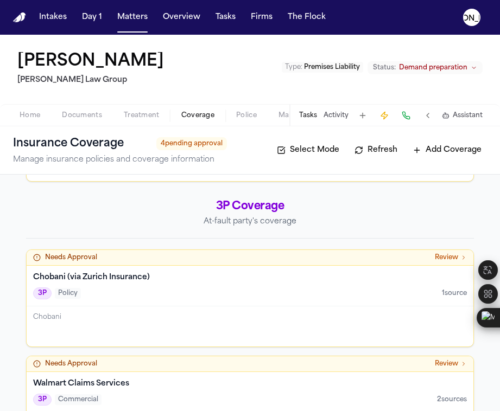
scroll to position [316, 0]
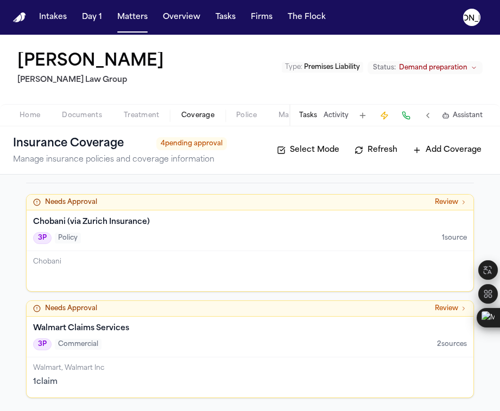
click at [127, 271] on div "Chobani" at bounding box center [250, 271] width 447 height 40
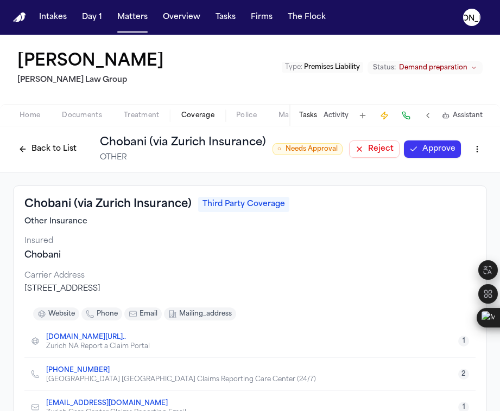
click at [35, 116] on span "Home" at bounding box center [30, 115] width 21 height 9
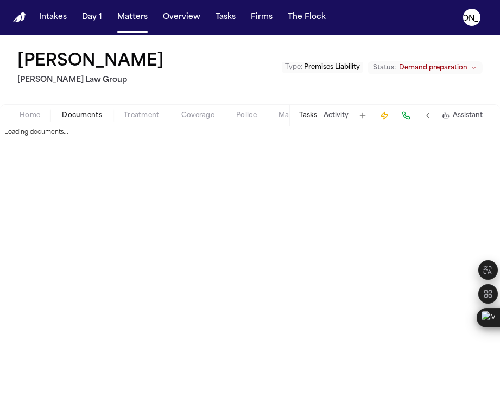
click at [85, 118] on span "Documents" at bounding box center [82, 115] width 40 height 9
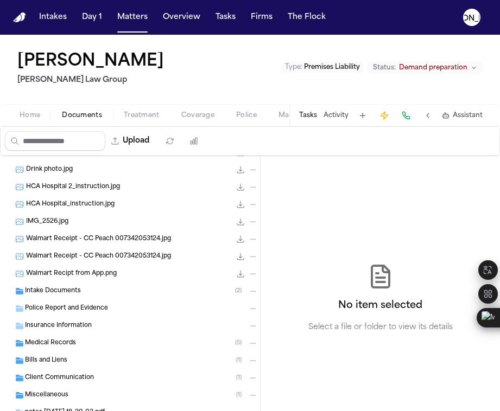
scroll to position [184, 0]
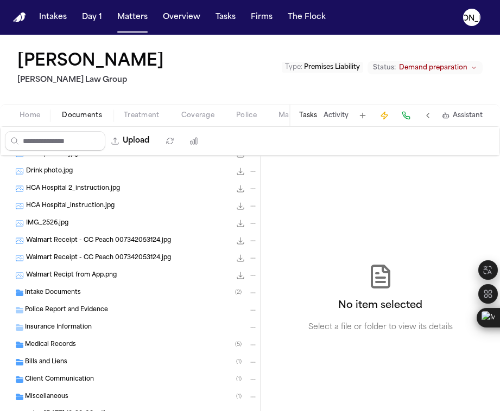
click at [70, 245] on div "Walmart Receipt - CC Peach 007342053124.jpg 808.5 KB • JPG" at bounding box center [142, 240] width 232 height 11
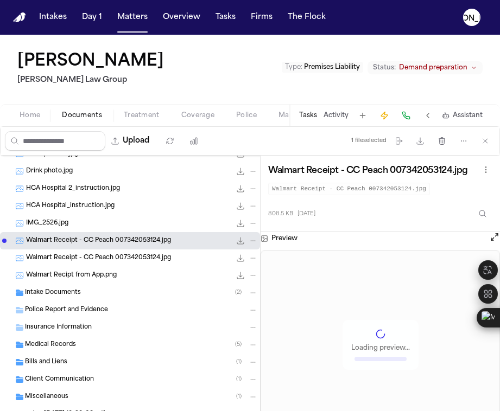
click at [59, 218] on div "IMG_2526.jpg 132.0 KB • JPG" at bounding box center [142, 223] width 232 height 11
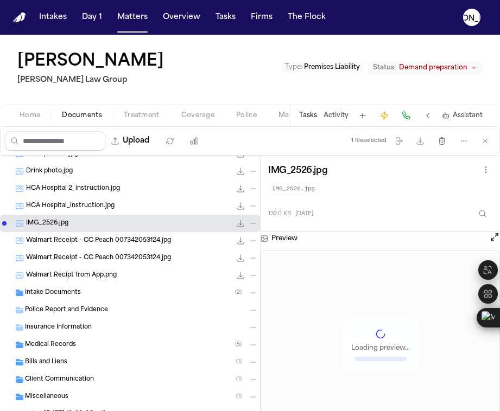
click at [52, 186] on span "HCA Hospital 2_instruction.jpg" at bounding box center [73, 188] width 94 height 9
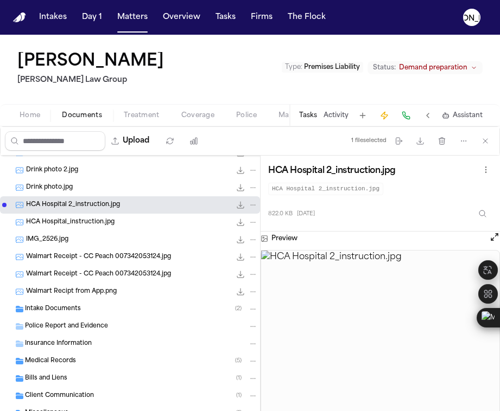
click at [62, 187] on span "Drink photo.jpg" at bounding box center [49, 187] width 47 height 9
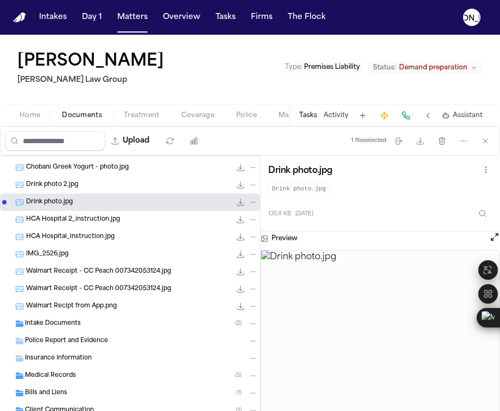
scroll to position [84, 0]
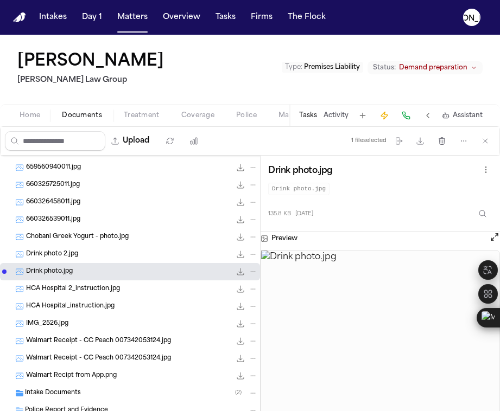
click at [58, 211] on div "660326539011.jpg 762.2 KB • JPG" at bounding box center [130, 219] width 260 height 17
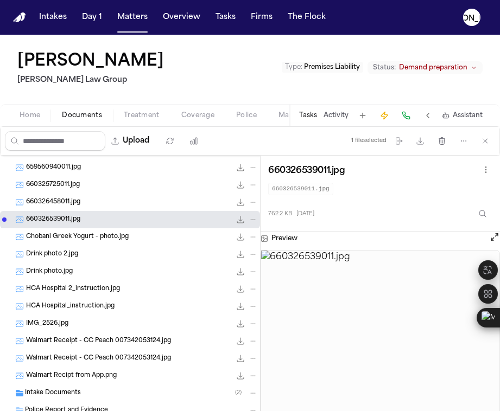
click at [55, 233] on span "Chobani Greek Yogurt - photo.jpg" at bounding box center [77, 237] width 103 height 9
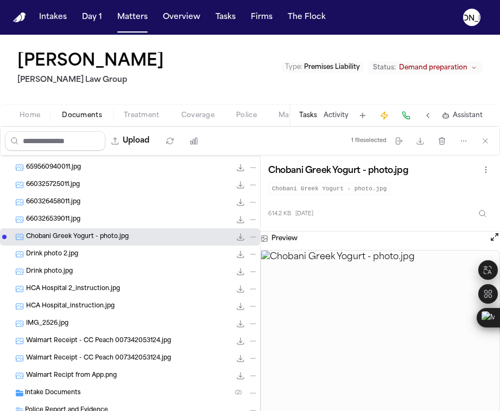
scroll to position [0, 0]
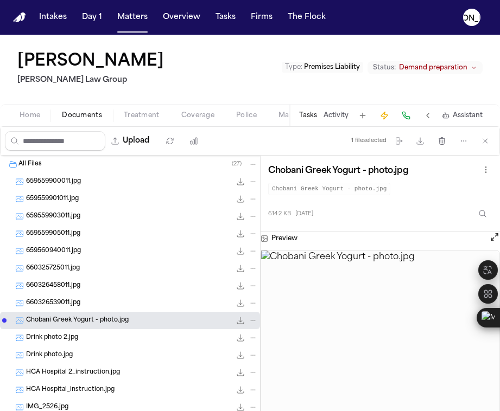
click at [58, 238] on div "659559905011.jpg 127.2 KB • JPG" at bounding box center [142, 233] width 232 height 11
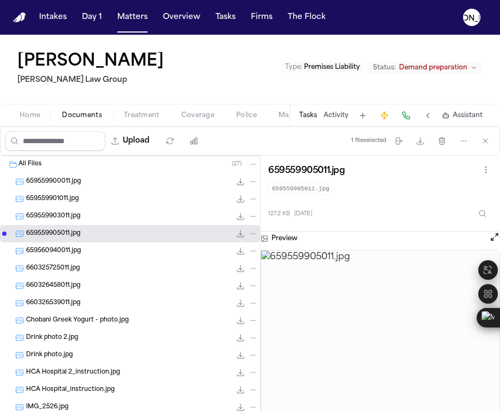
click at [71, 200] on span "659559901011.jpg" at bounding box center [52, 199] width 53 height 9
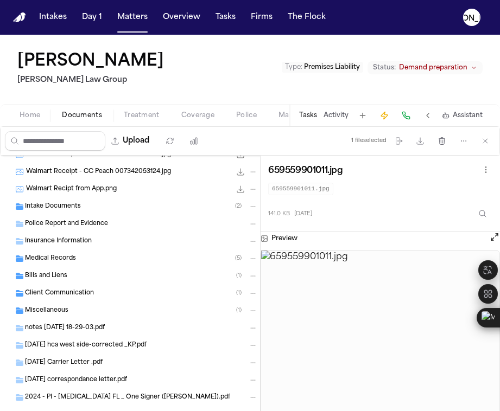
scroll to position [360, 0]
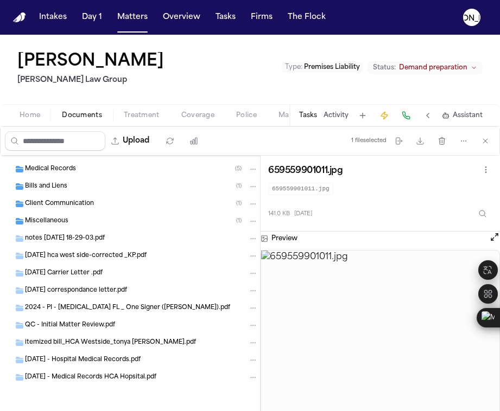
drag, startPoint x: 58, startPoint y: 380, endPoint x: 59, endPoint y: 373, distance: 7.6
click at [58, 380] on span "[DATE] - Medical Records HCA Hopsital.pdf" at bounding box center [90, 377] width 131 height 9
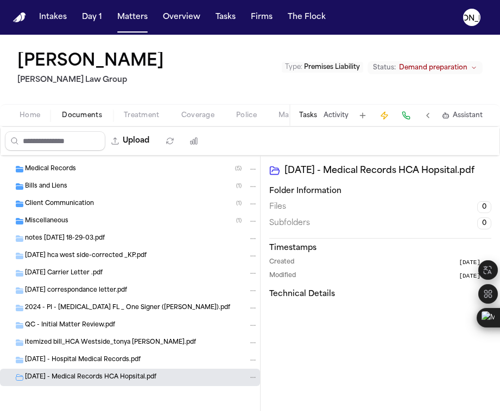
click at [61, 359] on span "[DATE] - Hospital Medical Records.pdf" at bounding box center [83, 360] width 116 height 9
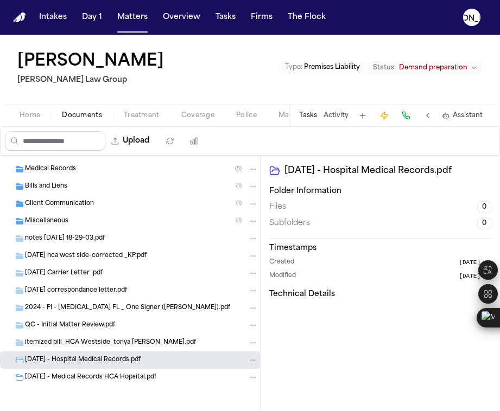
click at [60, 340] on span "itemized bill_HCA Westside_tonya [PERSON_NAME].pdf" at bounding box center [110, 343] width 171 height 9
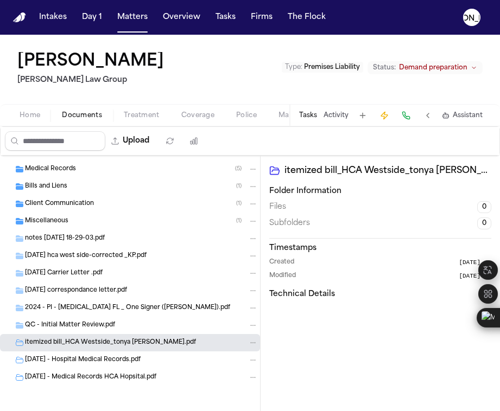
click at [56, 313] on div "2024 - PI - [MEDICAL_DATA] FL _ One Signer ([PERSON_NAME]).pdf" at bounding box center [141, 308] width 233 height 10
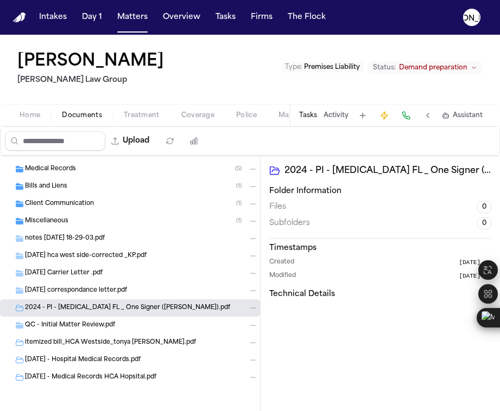
click at [52, 285] on div "[DATE] correspondance letter.pdf" at bounding box center [130, 290] width 260 height 17
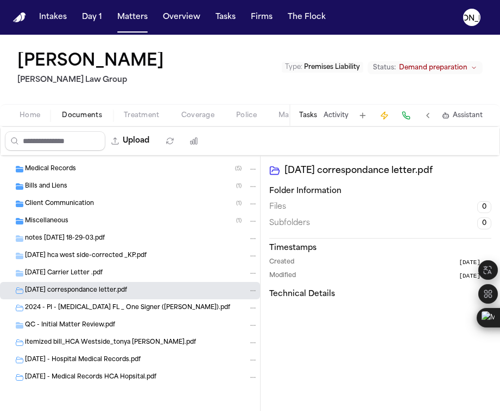
click at [50, 250] on div "[DATE] hca west side-corrected _KP.pdf" at bounding box center [130, 255] width 260 height 17
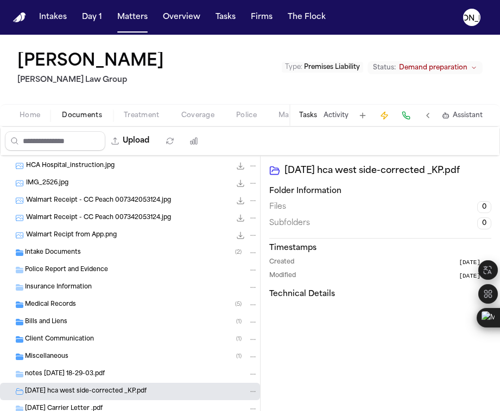
scroll to position [188, 0]
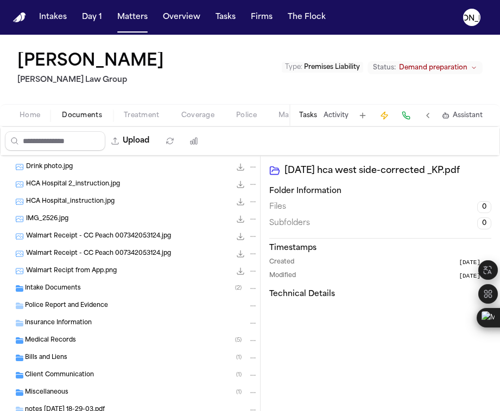
click at [49, 266] on div "Walmart Recipt from App.png 108.7 KB • PNG" at bounding box center [142, 271] width 232 height 11
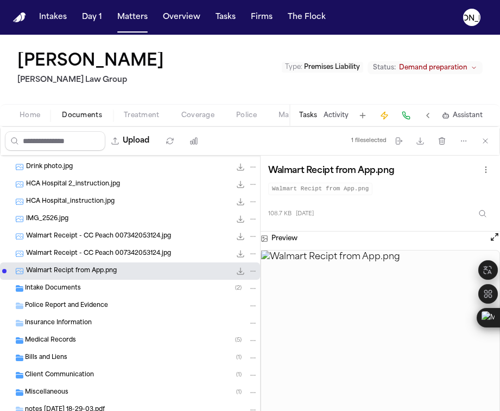
click at [52, 256] on span "Walmart Receipt - CC Peach 007342053124.jpg" at bounding box center [98, 254] width 145 height 9
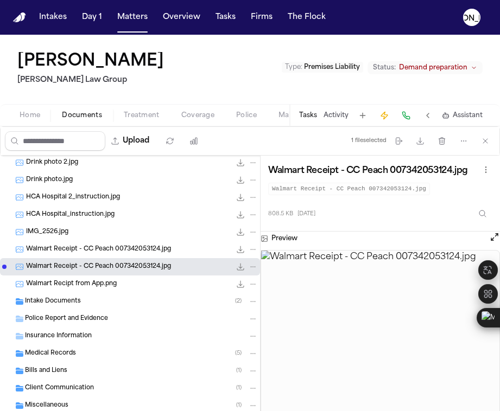
scroll to position [172, 0]
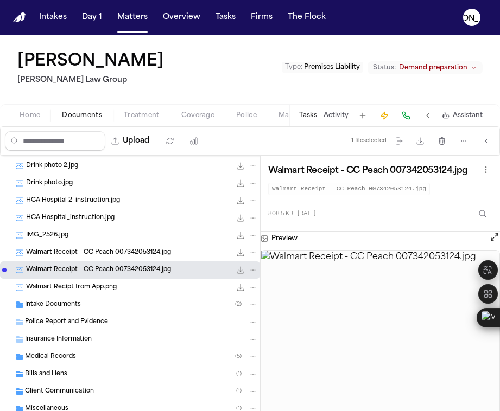
click at [59, 296] on div "Intake Documents ( 2 )" at bounding box center [130, 304] width 260 height 17
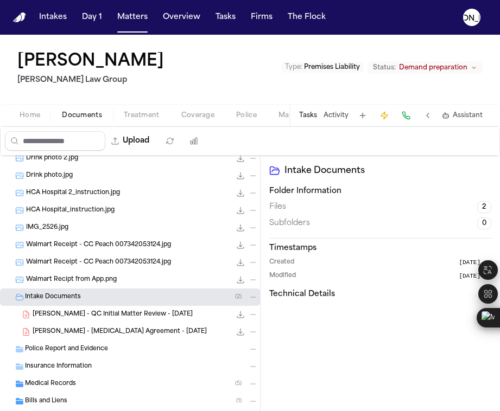
scroll to position [181, 0]
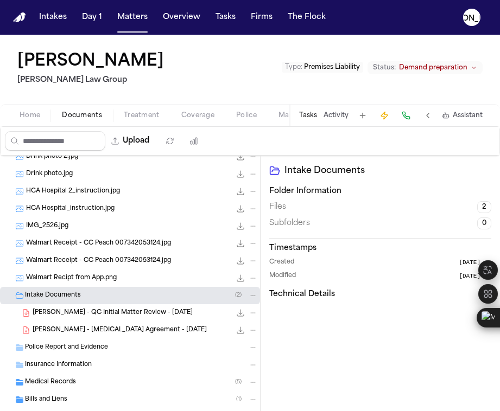
click at [69, 317] on div "[PERSON_NAME] - QC Initial Matter Review - [DATE] 21.5 KB • PDF" at bounding box center [145, 313] width 225 height 11
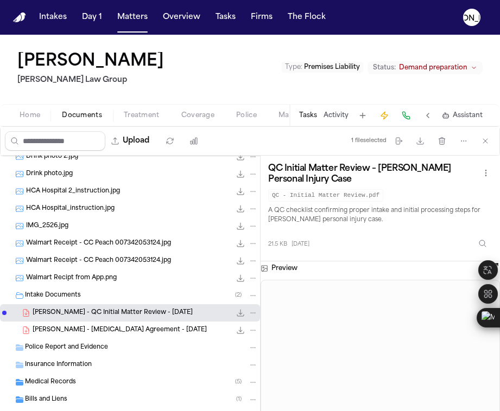
click at [67, 332] on span "[PERSON_NAME] - [MEDICAL_DATA] Agreement - [DATE]" at bounding box center [120, 330] width 174 height 9
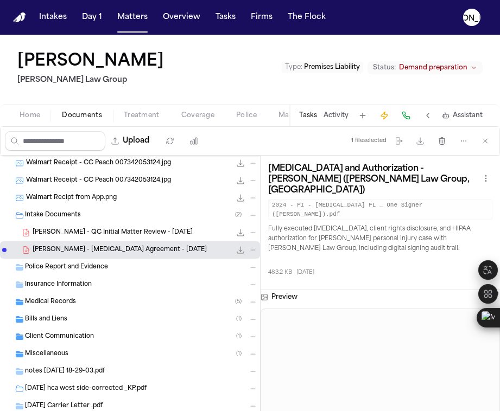
scroll to position [262, 0]
click at [39, 272] on div "Police Report and Evidence" at bounding box center [130, 266] width 260 height 17
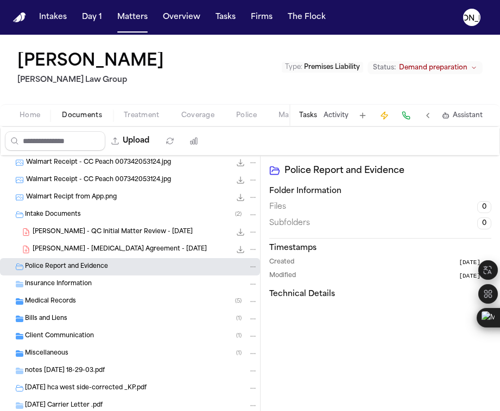
scroll to position [168, 0]
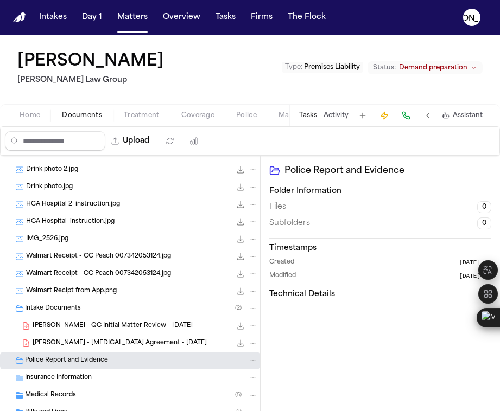
click at [68, 275] on span "Walmart Receipt - CC Peach 007342053124.jpg" at bounding box center [98, 274] width 145 height 9
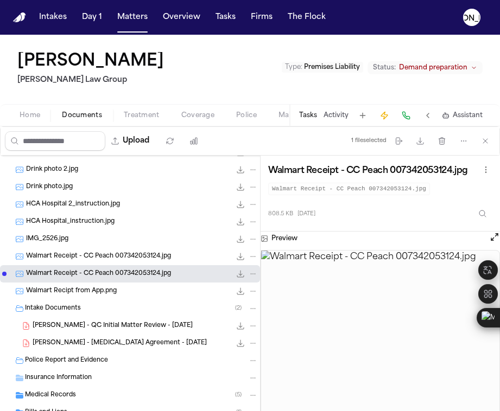
click at [43, 252] on span "Walmart Receipt - CC Peach 007342053124.jpg" at bounding box center [98, 256] width 145 height 9
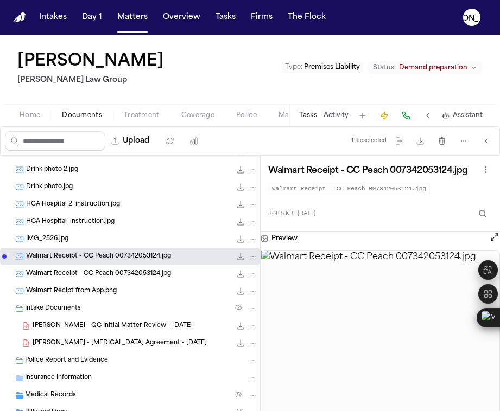
click at [41, 243] on span "IMG_2526.jpg" at bounding box center [47, 239] width 42 height 9
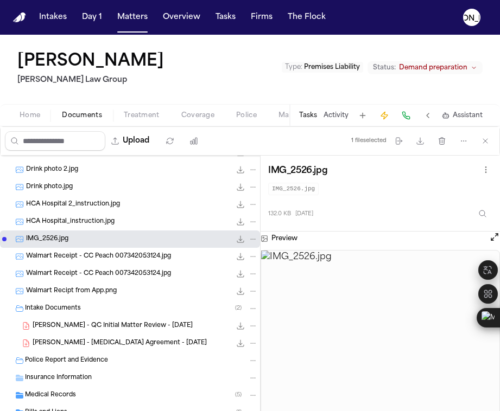
click at [41, 226] on span "HCA Hospital_instruction.jpg" at bounding box center [70, 222] width 88 height 9
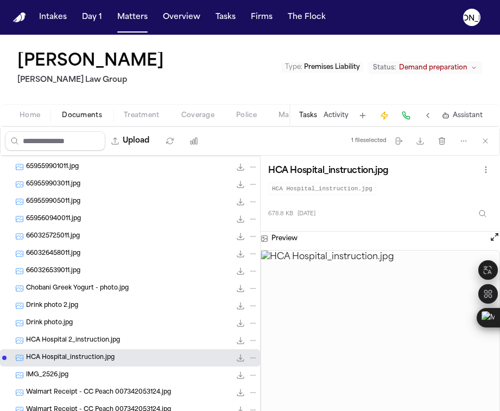
scroll to position [0, 0]
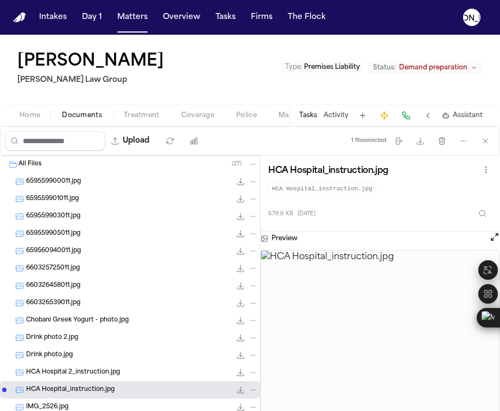
click at [47, 278] on div "660326458011.jpg 773.6 KB • JPG" at bounding box center [130, 285] width 260 height 17
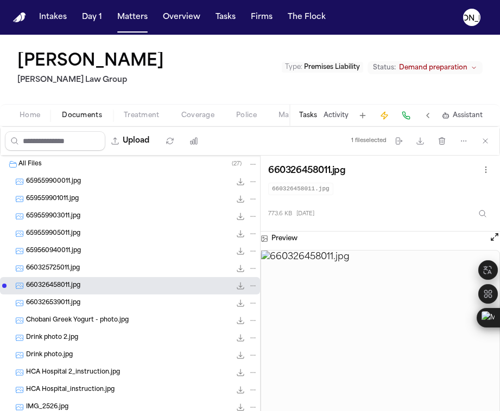
click at [58, 238] on span "659559905011.jpg" at bounding box center [53, 234] width 54 height 9
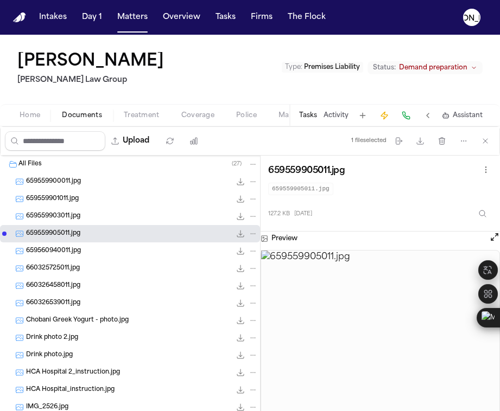
click at [54, 208] on div "659559903011.jpg 127.3 KB • JPG" at bounding box center [130, 216] width 260 height 17
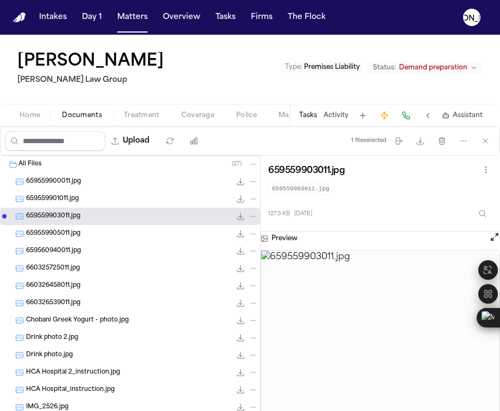
click at [59, 197] on span "659559901011.jpg" at bounding box center [52, 199] width 53 height 9
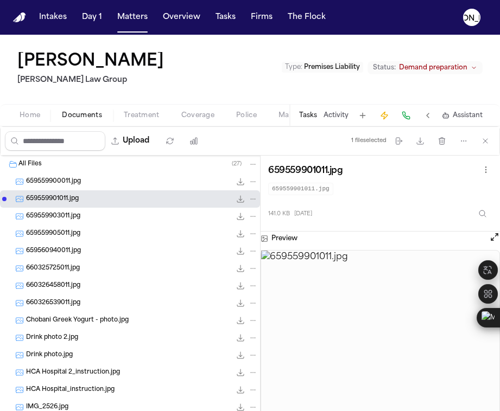
click at [60, 186] on span "659559900011.jpg" at bounding box center [53, 181] width 55 height 9
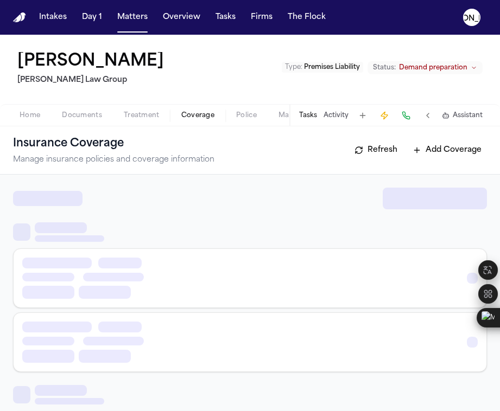
click at [199, 119] on span "Coverage" at bounding box center [197, 115] width 33 height 9
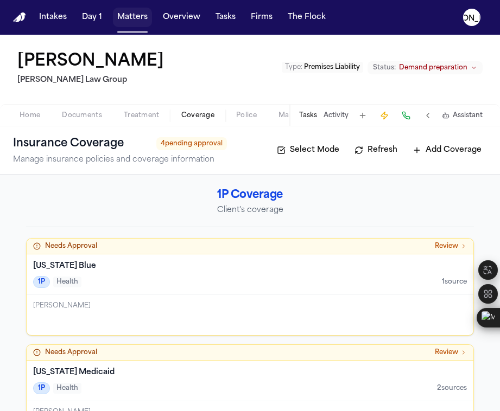
drag, startPoint x: 128, startPoint y: 18, endPoint x: 248, endPoint y: 5, distance: 120.6
click at [128, 18] on button "Matters" at bounding box center [132, 18] width 39 height 20
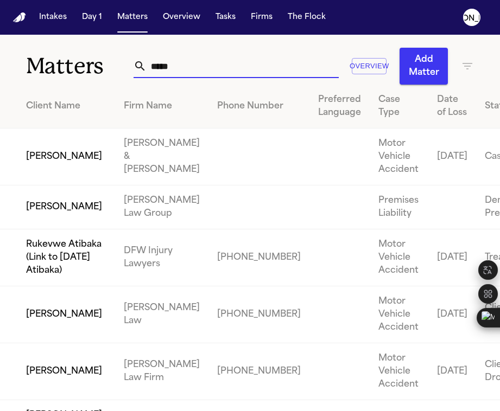
drag, startPoint x: 177, startPoint y: 70, endPoint x: 54, endPoint y: 61, distance: 123.5
click at [48, 61] on div "Matters ***** Overview Add Matter" at bounding box center [250, 60] width 500 height 50
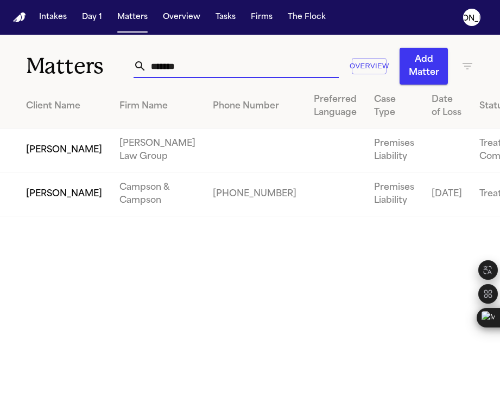
type input "*******"
click at [204, 154] on td at bounding box center [254, 151] width 101 height 44
click at [111, 155] on td "[PERSON_NAME] Law Group" at bounding box center [157, 151] width 93 height 44
click at [31, 156] on td "[PERSON_NAME]" at bounding box center [55, 151] width 111 height 44
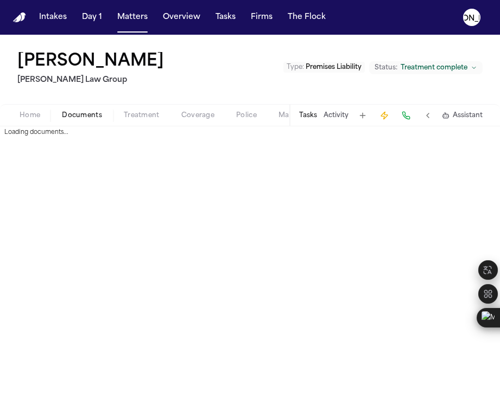
click at [79, 114] on span "Documents" at bounding box center [82, 115] width 40 height 9
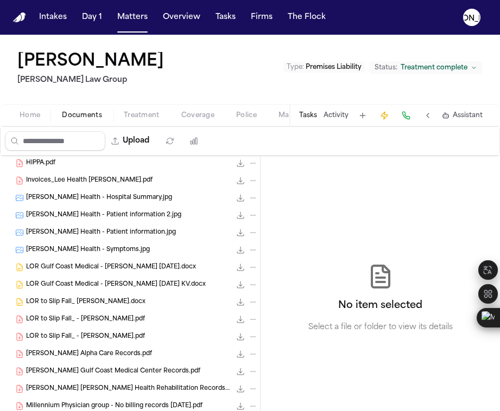
scroll to position [316, 0]
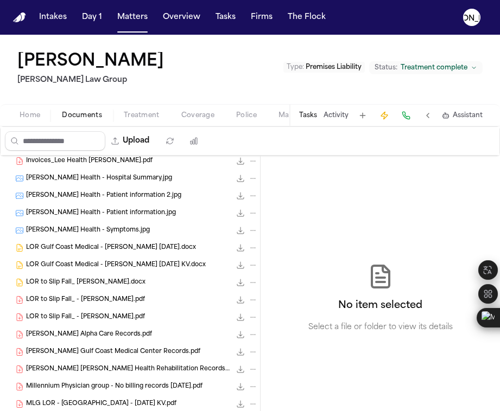
click at [93, 320] on span "LOR to Slip Fall_ - [PERSON_NAME].pdf" at bounding box center [85, 317] width 119 height 9
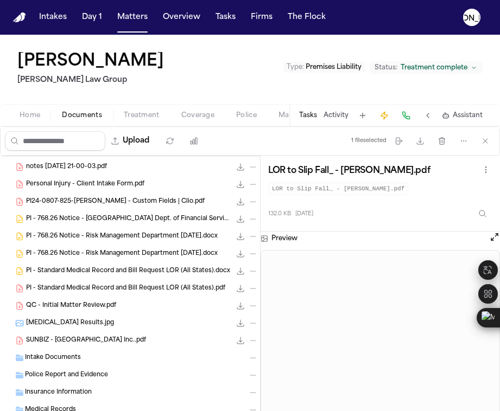
scroll to position [623, 0]
click at [199, 111] on span "Coverage" at bounding box center [197, 115] width 33 height 9
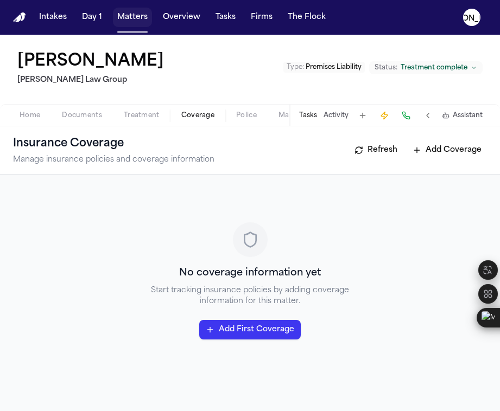
click at [130, 26] on button "Matters" at bounding box center [132, 18] width 39 height 20
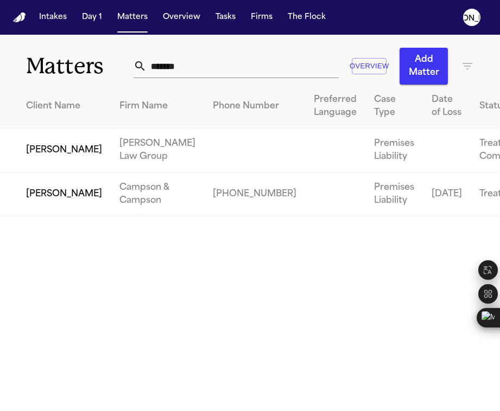
drag, startPoint x: 115, startPoint y: 58, endPoint x: 88, endPoint y: 57, distance: 26.6
click at [88, 57] on div "Matters ******* Overview Add Matter" at bounding box center [250, 60] width 500 height 50
paste input "**********"
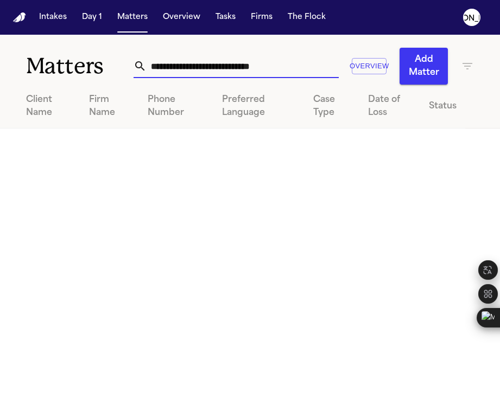
drag, startPoint x: 219, startPoint y: 66, endPoint x: 68, endPoint y: 49, distance: 151.8
click at [68, 49] on div "**********" at bounding box center [250, 60] width 500 height 50
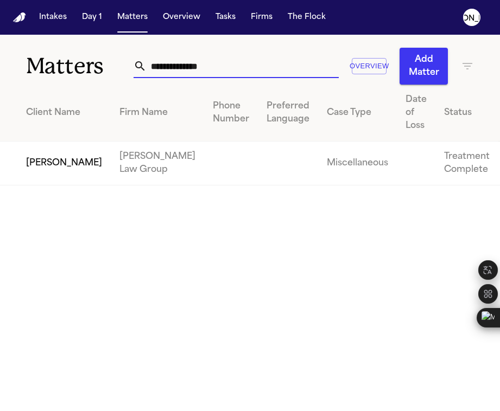
type input "**********"
click at [111, 161] on td "[PERSON_NAME] Law Group" at bounding box center [157, 164] width 93 height 44
click at [111, 175] on td "[PERSON_NAME] Law Group" at bounding box center [157, 164] width 93 height 44
click at [57, 164] on td "[PERSON_NAME]" at bounding box center [55, 164] width 111 height 44
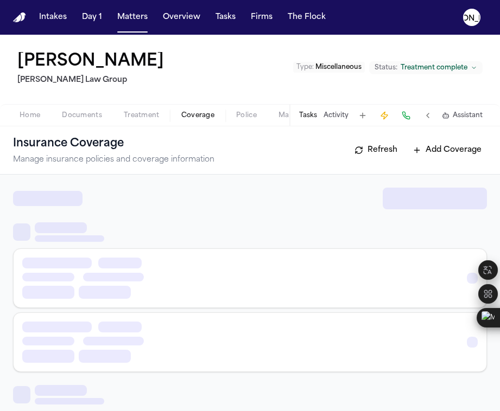
click at [190, 116] on span "Coverage" at bounding box center [197, 115] width 33 height 9
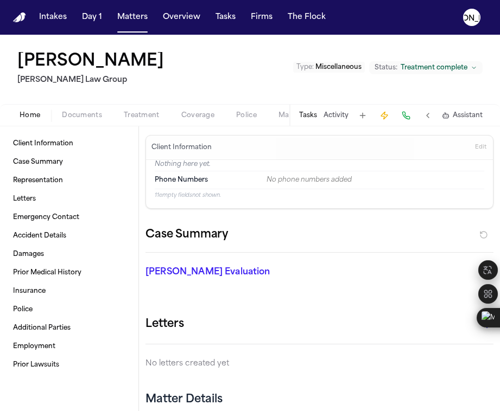
click at [24, 111] on span "Home" at bounding box center [30, 115] width 21 height 9
click at [76, 117] on span "Documents" at bounding box center [82, 115] width 40 height 9
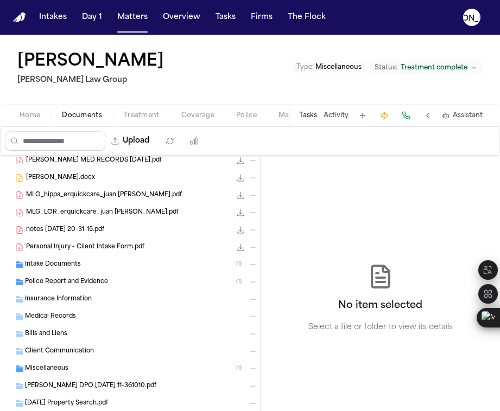
scroll to position [108, 0]
click at [77, 214] on span "MLG_LOR_erquickcare_juan [PERSON_NAME].pdf" at bounding box center [102, 212] width 152 height 9
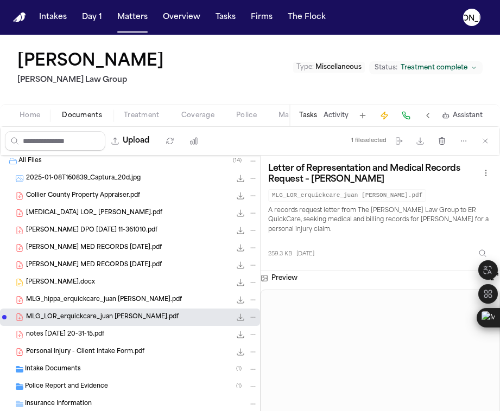
scroll to position [0, 0]
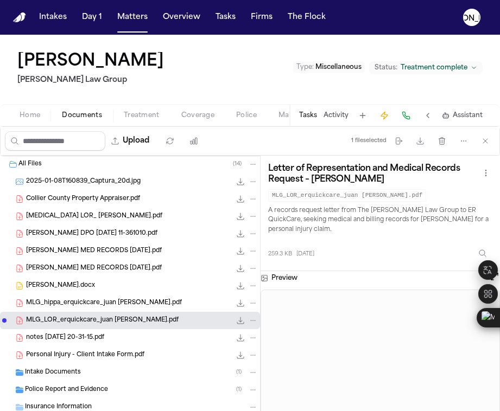
click at [108, 219] on span "[MEDICAL_DATA] LOR_ [PERSON_NAME].pdf" at bounding box center [94, 216] width 136 height 9
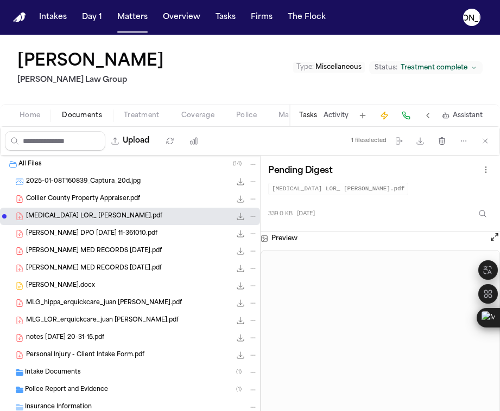
click at [91, 204] on div "Collier County Property Appraiser.pdf 901.4 KB • PDF" at bounding box center [142, 199] width 232 height 11
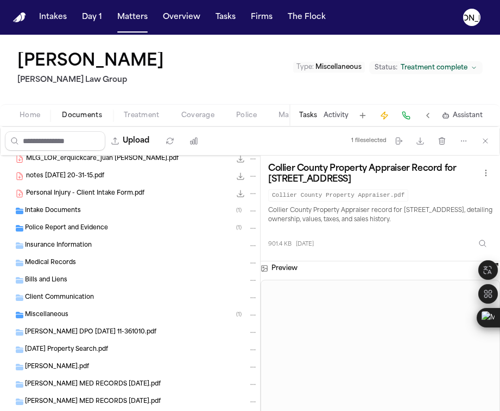
scroll to position [163, 0]
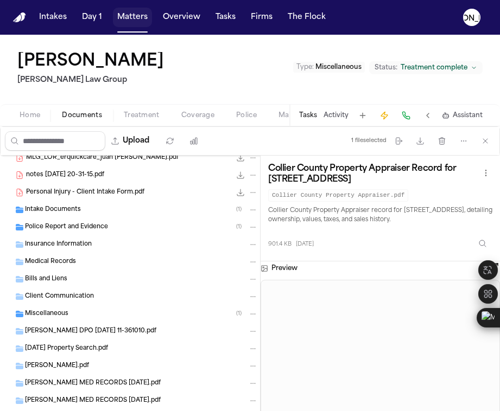
click at [140, 16] on button "Matters" at bounding box center [132, 18] width 39 height 20
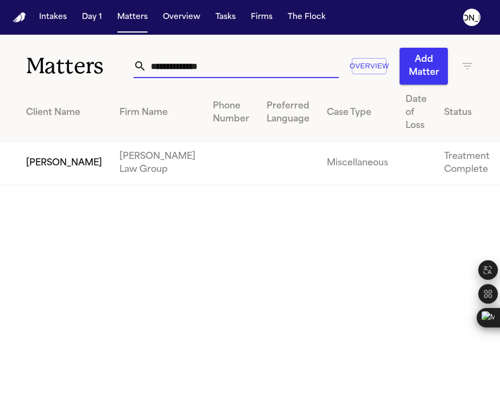
drag, startPoint x: 186, startPoint y: 67, endPoint x: 107, endPoint y: 62, distance: 78.8
click at [107, 62] on div "**********" at bounding box center [250, 60] width 500 height 50
drag, startPoint x: 221, startPoint y: 71, endPoint x: 60, endPoint y: 54, distance: 162.0
click at [60, 54] on div "**********" at bounding box center [250, 60] width 500 height 50
paste input "**********"
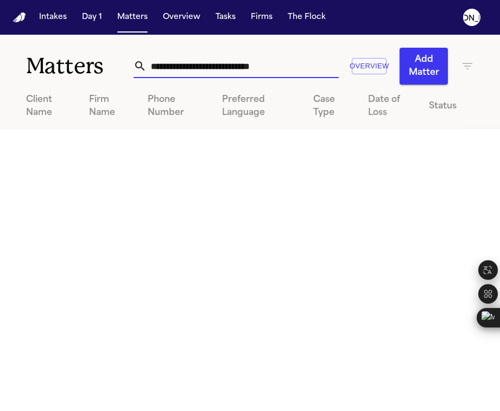
drag, startPoint x: 219, startPoint y: 70, endPoint x: 4, endPoint y: 27, distance: 219.2
click at [4, 27] on div "**********" at bounding box center [250, 205] width 500 height 411
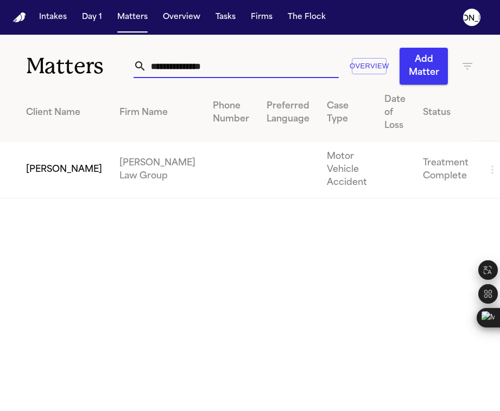
type input "**********"
click at [63, 180] on td "[PERSON_NAME]" at bounding box center [55, 170] width 111 height 57
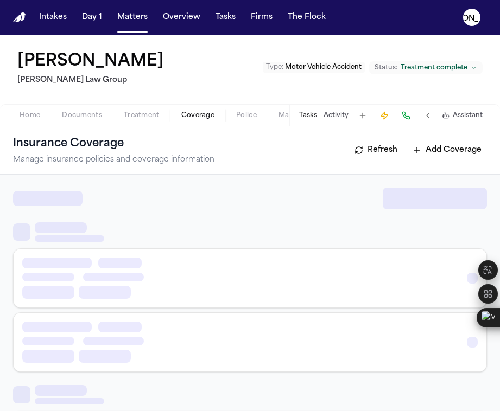
click at [208, 111] on span "Coverage" at bounding box center [197, 115] width 33 height 9
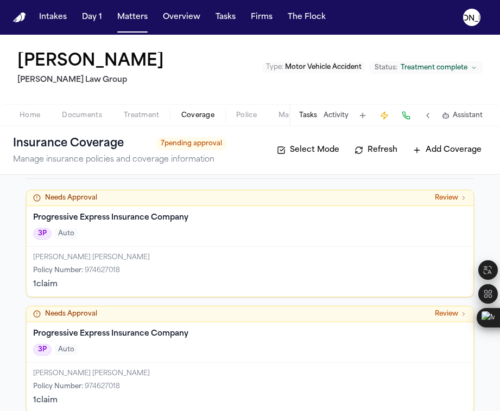
scroll to position [438, 0]
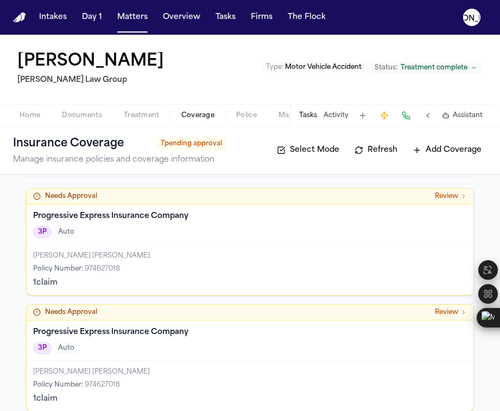
click at [119, 266] on span "974627018" at bounding box center [102, 269] width 35 height 7
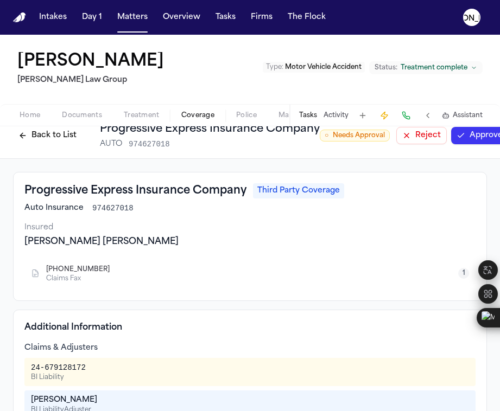
scroll to position [14, 0]
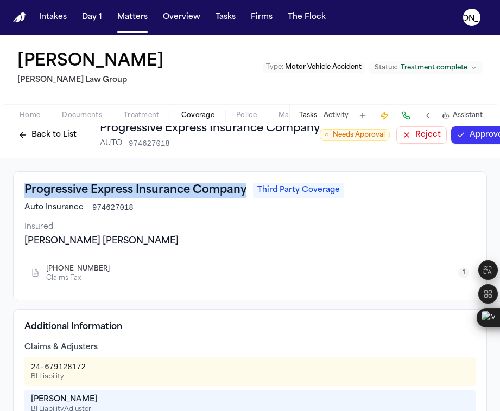
drag, startPoint x: 248, startPoint y: 193, endPoint x: 27, endPoint y: 180, distance: 221.8
click at [27, 180] on div "Progressive Express Insurance Company Third Party Coverage Auto Insurance 97462…" at bounding box center [250, 235] width 474 height 129
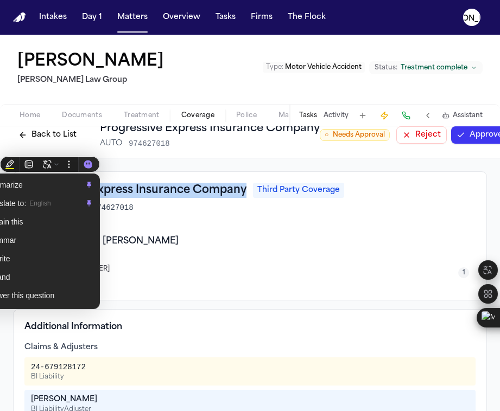
copy h3 "Progressive Express Insurance Company"
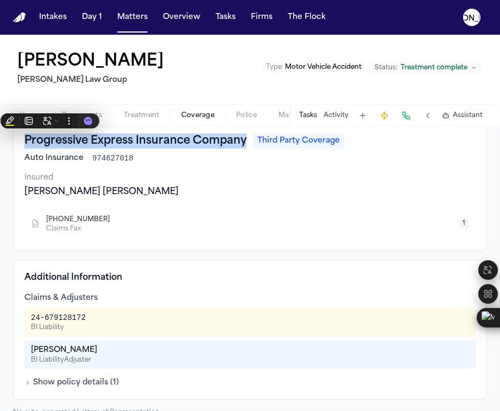
scroll to position [73, 0]
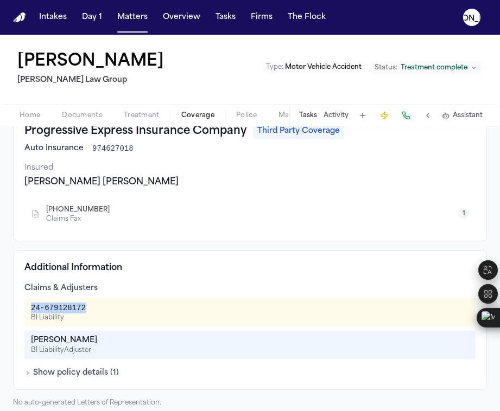
drag, startPoint x: 98, startPoint y: 311, endPoint x: 28, endPoint y: 311, distance: 69.5
click at [28, 311] on div "24-679128172 BI Liability" at bounding box center [249, 312] width 451 height 28
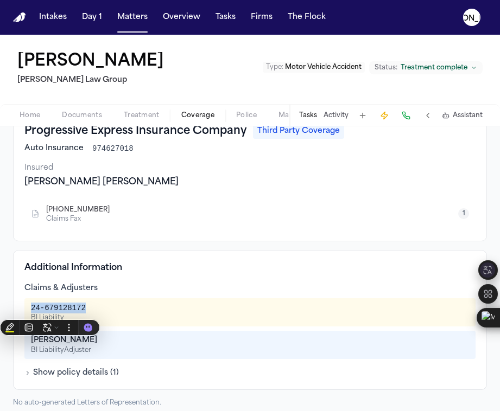
copy div "24-679128172"
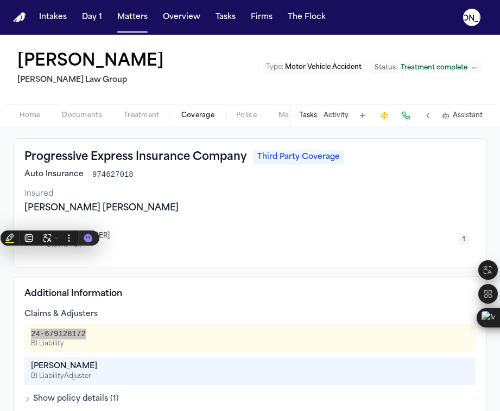
scroll to position [163, 0]
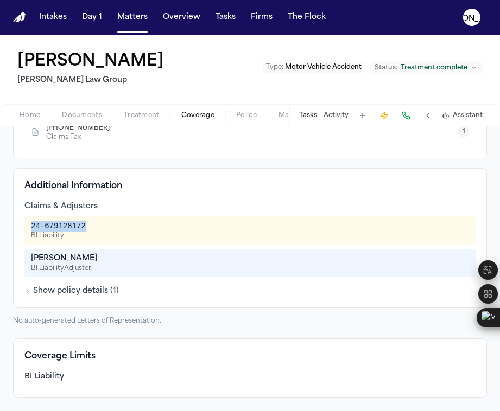
click at [35, 286] on button "Show policy details ( 1 )" at bounding box center [71, 291] width 94 height 11
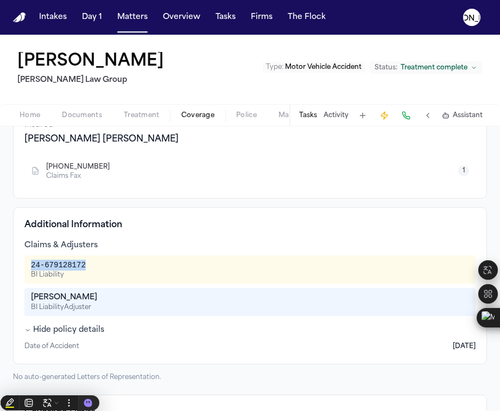
scroll to position [0, 0]
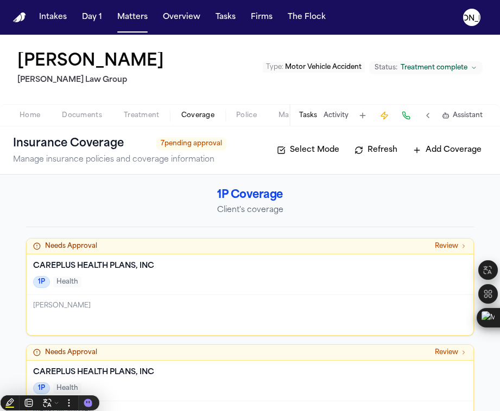
click at [27, 112] on span "Home" at bounding box center [30, 115] width 21 height 9
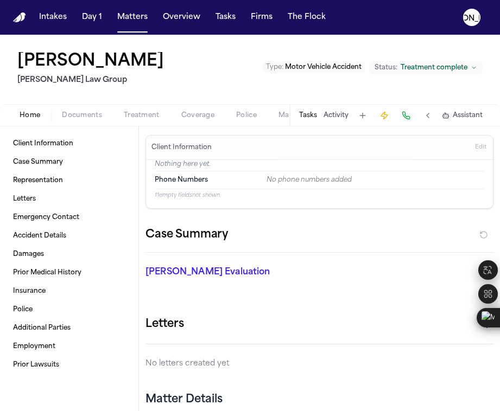
click at [77, 117] on span "Documents" at bounding box center [82, 115] width 40 height 9
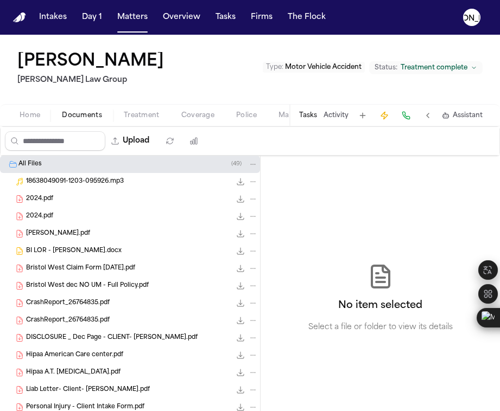
click at [63, 251] on span "BI LOR - [PERSON_NAME].docx" at bounding box center [73, 251] width 95 height 9
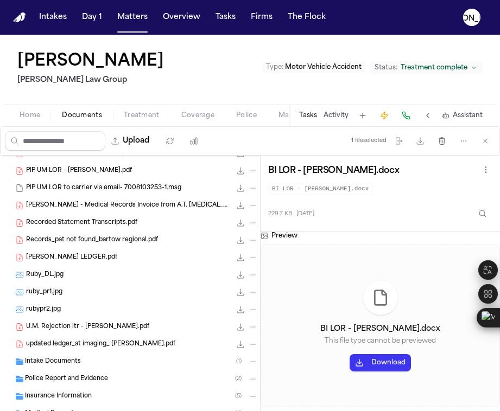
scroll to position [502, 0]
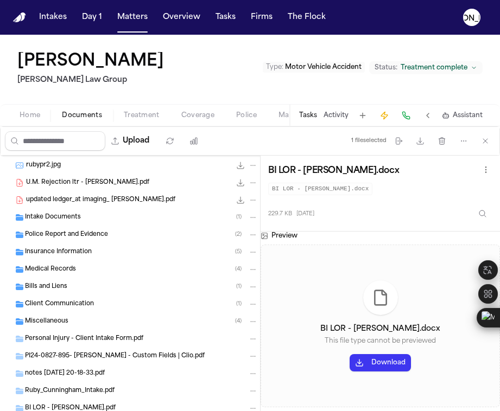
click at [60, 254] on span "Insurance Information" at bounding box center [58, 252] width 67 height 9
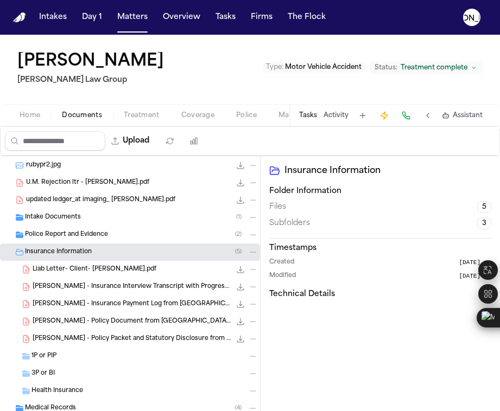
click at [80, 323] on span "[PERSON_NAME] - Policy Document from [GEOGRAPHIC_DATA] - 2024" at bounding box center [132, 321] width 198 height 9
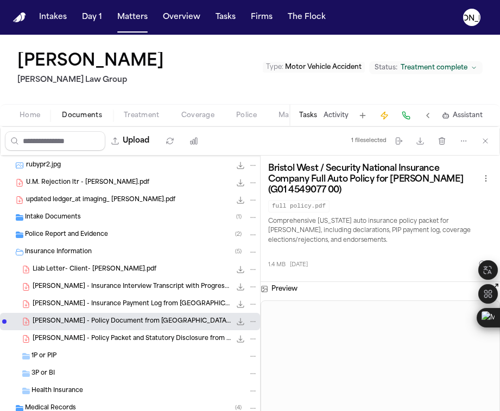
click at [89, 305] on span "[PERSON_NAME] - Insurance Payment Log from [GEOGRAPHIC_DATA] - [DATE]" at bounding box center [132, 304] width 198 height 9
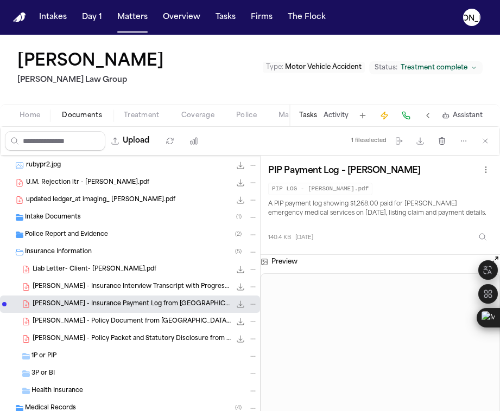
click at [90, 292] on div "[PERSON_NAME] - Insurance Interview Transcript with Progressive - [DATE] 83.5 K…" at bounding box center [145, 287] width 225 height 11
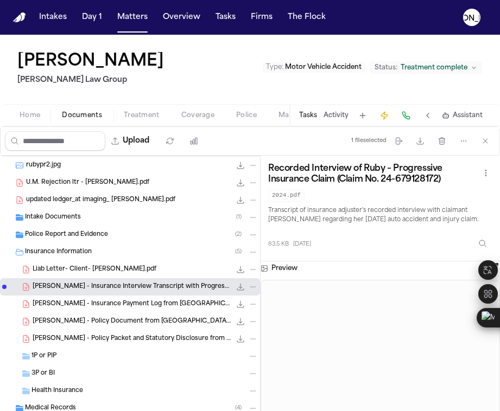
click at [99, 271] on span "Liab Letter- Client- [PERSON_NAME].pdf" at bounding box center [95, 269] width 124 height 9
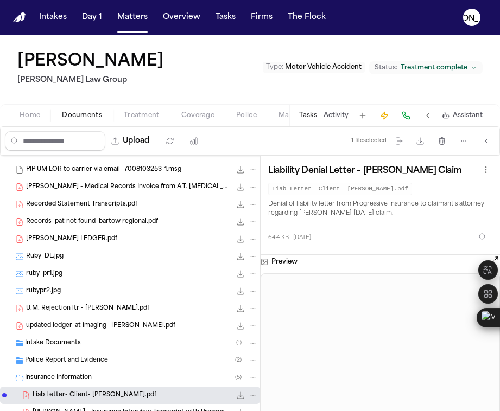
scroll to position [301, 0]
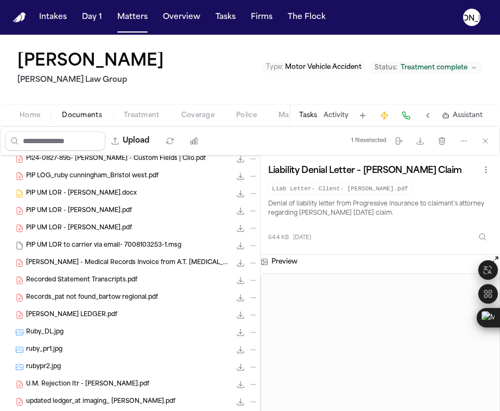
click at [59, 245] on span "PIP UM LOR to carrier via email- 7008103253-1.msg" at bounding box center [103, 245] width 155 height 9
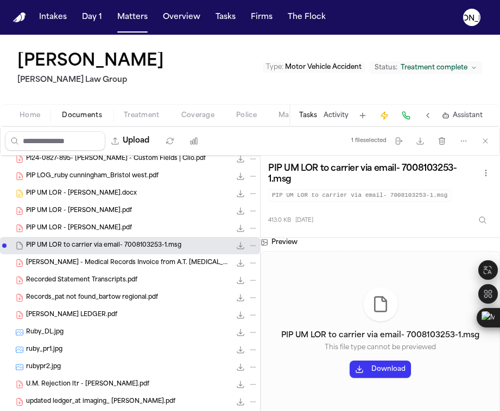
click at [60, 227] on span "PIP UM LOR - [PERSON_NAME].pdf" at bounding box center [79, 228] width 106 height 9
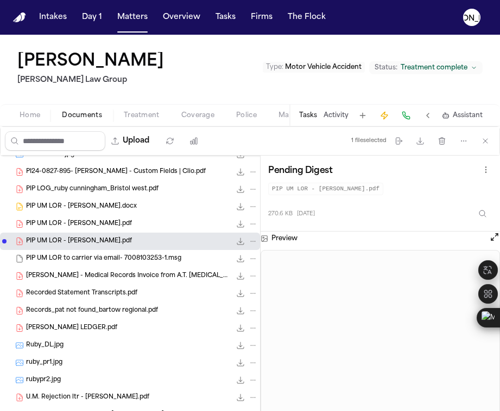
scroll to position [287, 0]
click at [43, 222] on span "PIP UM LOR - [PERSON_NAME].pdf" at bounding box center [79, 224] width 106 height 9
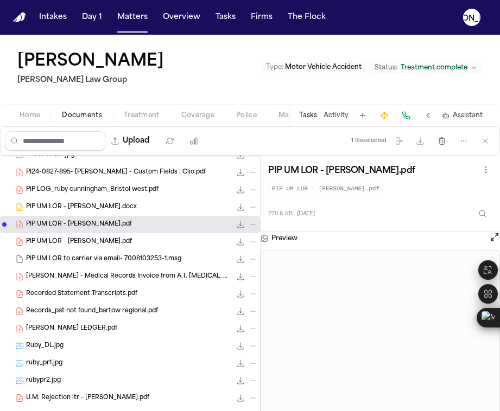
click at [51, 212] on div "PIP UM LOR - [PERSON_NAME].docx 228.3 KB • DOCX" at bounding box center [142, 207] width 232 height 11
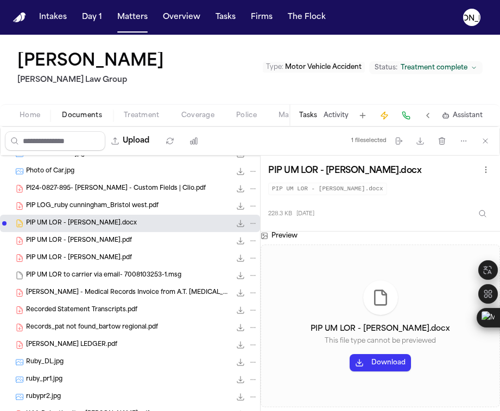
scroll to position [271, 0]
click at [79, 206] on span "PIP LOG_ruby cunningham_Bristol west.pdf" at bounding box center [92, 205] width 132 height 9
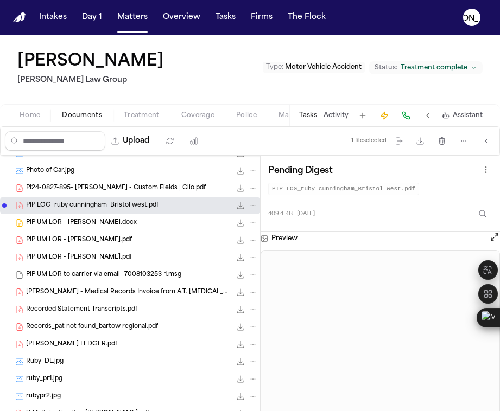
click at [70, 238] on span "PIP UM LOR - [PERSON_NAME].pdf" at bounding box center [79, 240] width 106 height 9
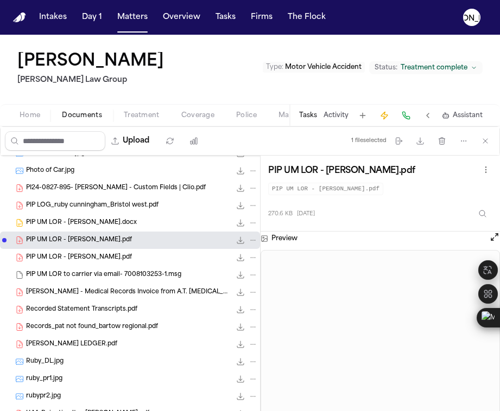
click at [207, 117] on span "Coverage" at bounding box center [197, 115] width 33 height 9
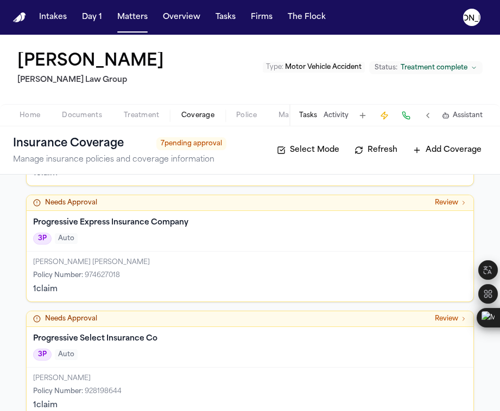
scroll to position [684, 0]
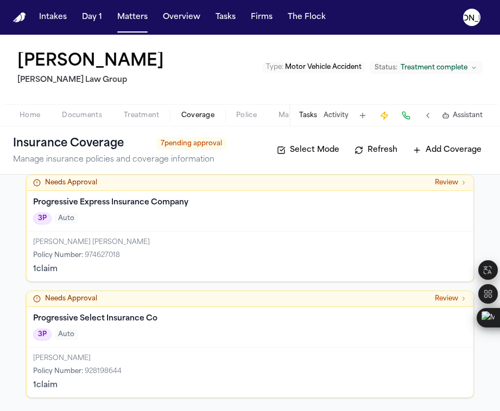
click at [134, 337] on div "3P Auto" at bounding box center [250, 335] width 434 height 12
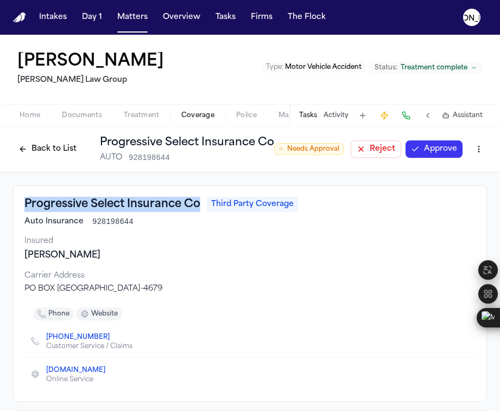
drag, startPoint x: 27, startPoint y: 203, endPoint x: 200, endPoint y: 202, distance: 173.1
click at [200, 202] on h3 "Progressive Select Insurance Co" at bounding box center [112, 204] width 176 height 15
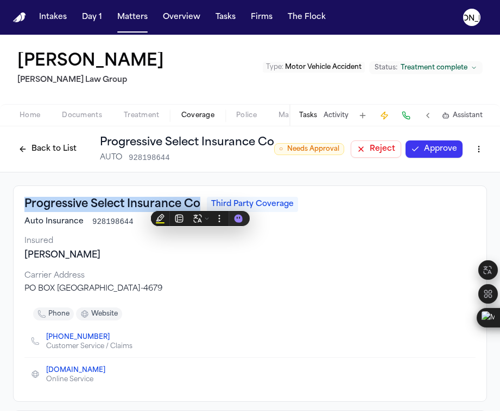
copy h3 "Progressive Select Insurance Co"
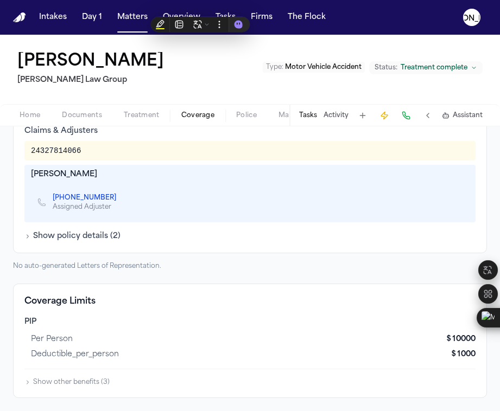
scroll to position [444, 0]
click at [33, 385] on button "Show other benefits ( 3 )" at bounding box center [66, 382] width 85 height 9
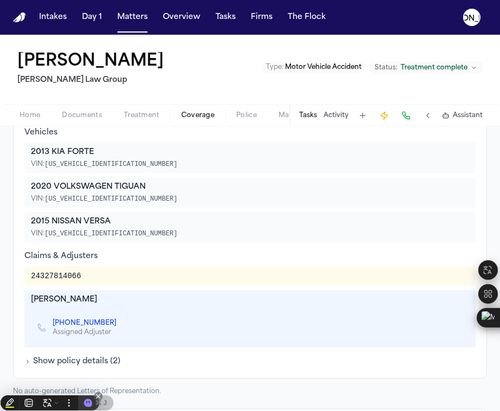
scroll to position [536, 0]
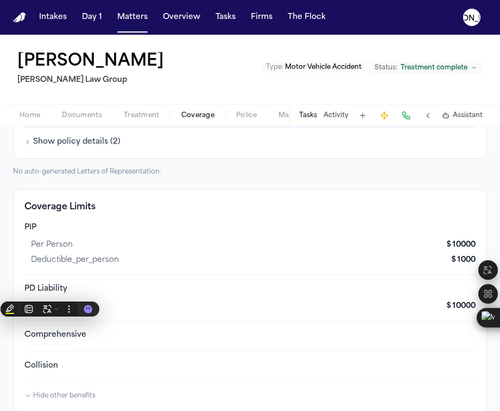
click at [34, 143] on button "Show policy details ( 2 )" at bounding box center [72, 142] width 96 height 11
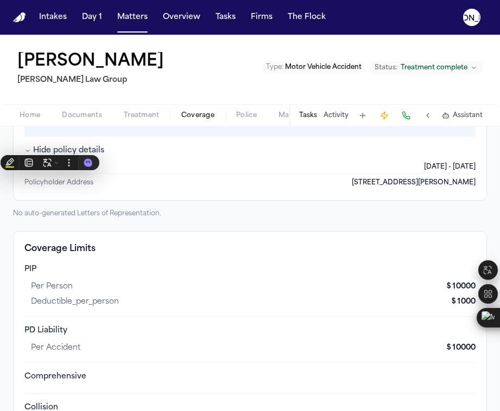
scroll to position [515, 0]
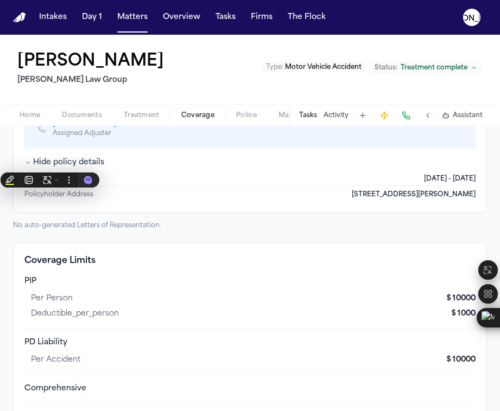
click at [206, 230] on div "No auto-generated Letters of Representation." at bounding box center [250, 225] width 474 height 9
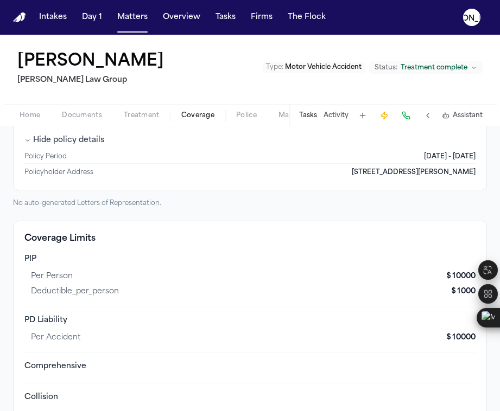
scroll to position [494, 0]
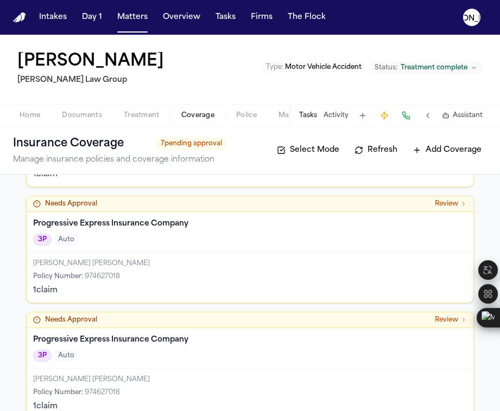
scroll to position [591, 0]
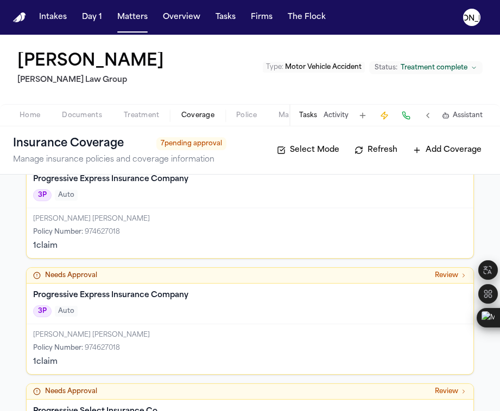
click at [171, 326] on div "[PERSON_NAME] [PERSON_NAME] Policy Number : 974627018 1 claim" at bounding box center [250, 349] width 447 height 50
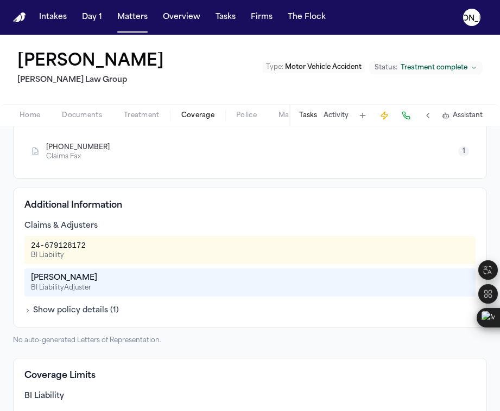
scroll to position [163, 0]
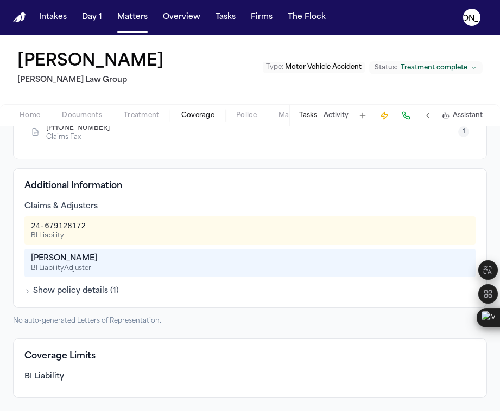
click at [35, 286] on button "Show policy details ( 1 )" at bounding box center [71, 291] width 94 height 11
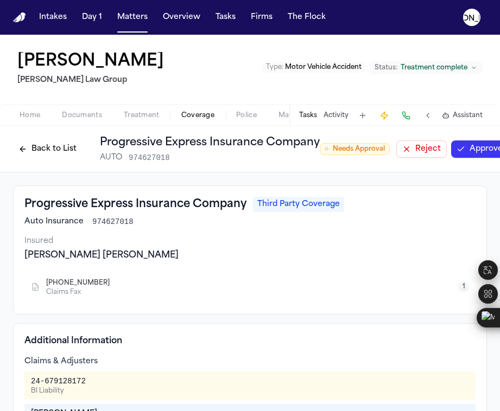
scroll to position [2, 0]
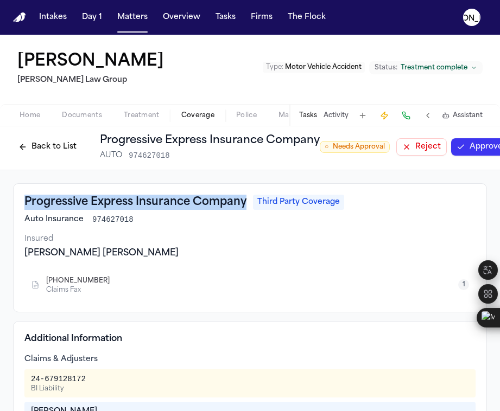
drag, startPoint x: 244, startPoint y: 207, endPoint x: 18, endPoint y: 201, distance: 226.3
click at [18, 201] on div "Progressive Express Insurance Company Third Party Coverage Auto Insurance 97462…" at bounding box center [250, 247] width 474 height 129
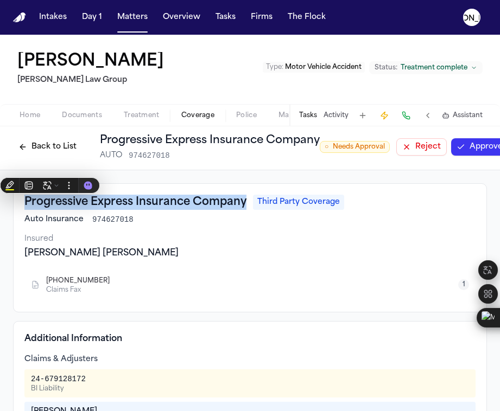
copy h3 "Progressive Express Insurance Company"
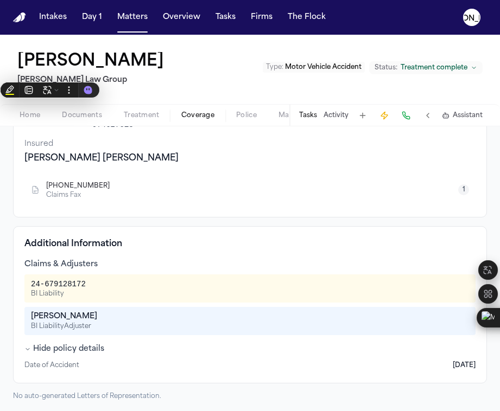
scroll to position [97, 0]
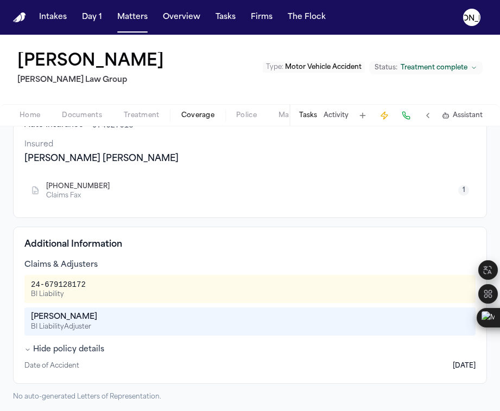
drag, startPoint x: 44, startPoint y: 185, endPoint x: 101, endPoint y: 187, distance: 57.0
click at [101, 187] on div "[PHONE_NUMBER] Claims Fax" at bounding box center [74, 191] width 87 height 20
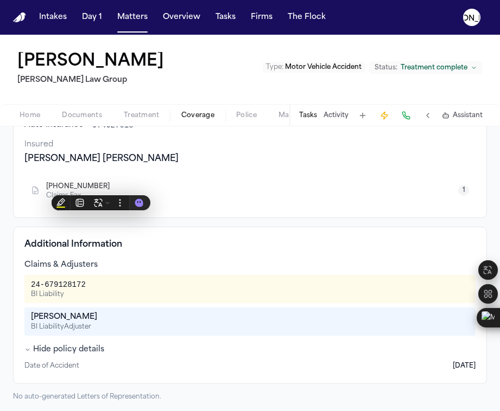
copy span "[PHONE_NUMBER]"
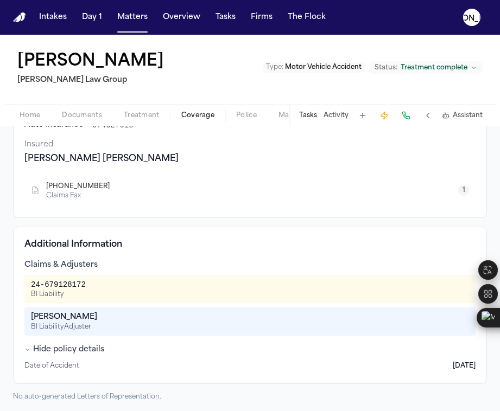
click at [188, 169] on div "Progressive Express Insurance Company Third Party Coverage Auto Insurance 97462…" at bounding box center [250, 153] width 474 height 129
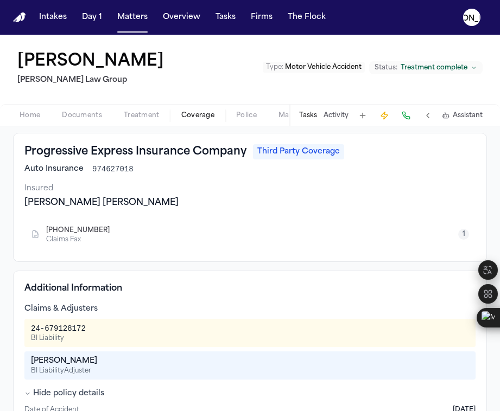
scroll to position [0, 0]
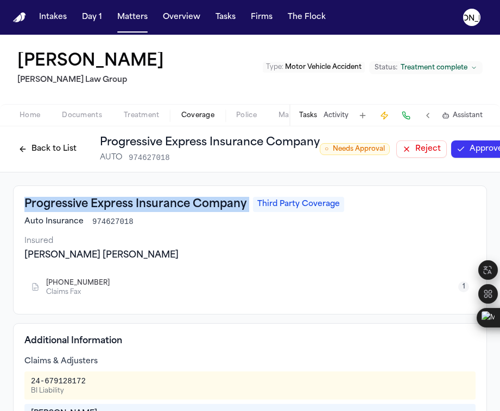
drag, startPoint x: 159, startPoint y: 201, endPoint x: 16, endPoint y: 206, distance: 142.8
click at [16, 206] on div "Progressive Express Insurance Company Third Party Coverage Auto Insurance 97462…" at bounding box center [250, 250] width 474 height 129
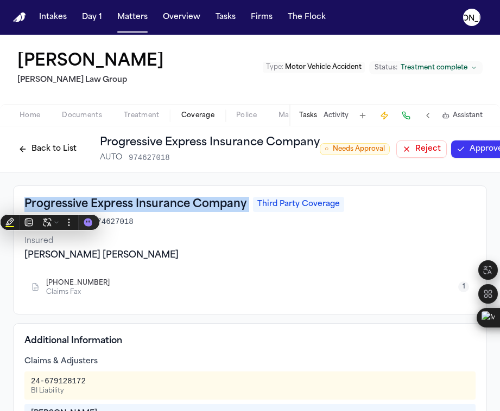
copy h3 "Progressive Express Insurance Company"
click at [87, 118] on span "Documents" at bounding box center [82, 115] width 40 height 9
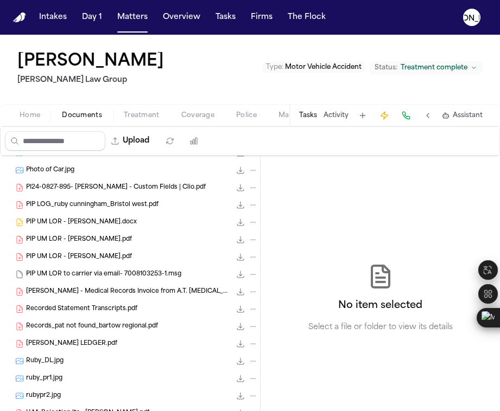
scroll to position [269, 0]
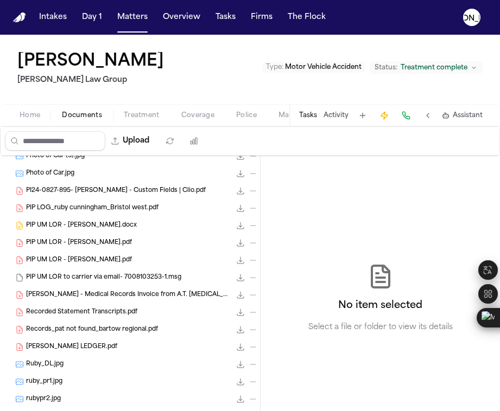
click at [55, 264] on span "PIP UM LOR - [PERSON_NAME].pdf" at bounding box center [79, 260] width 106 height 9
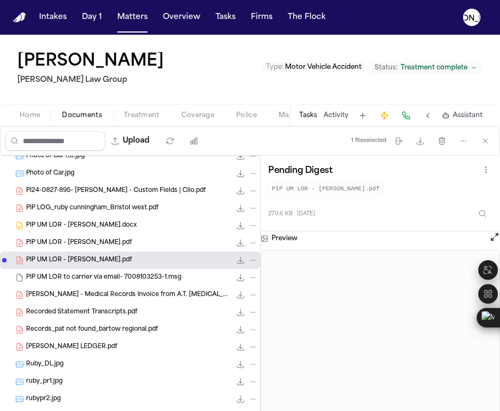
click at [72, 243] on span "PIP UM LOR - [PERSON_NAME].pdf" at bounding box center [79, 243] width 106 height 9
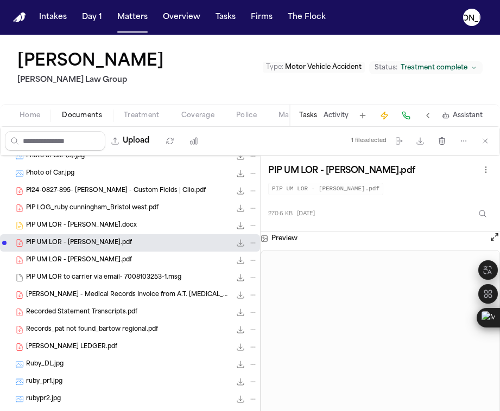
click at [75, 236] on div "PIP UM LOR - [PERSON_NAME].pdf 270.6 KB • PDF" at bounding box center [130, 242] width 260 height 17
click at [81, 226] on span "PIP UM LOR - [PERSON_NAME].docx" at bounding box center [81, 225] width 111 height 9
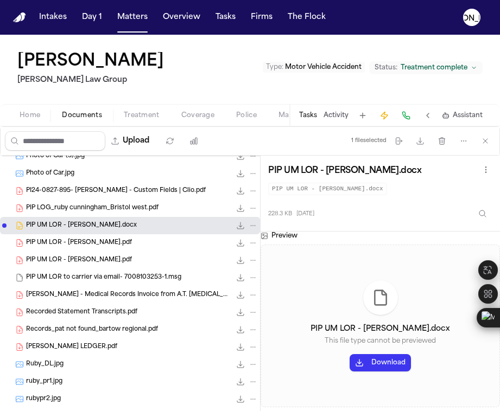
click at [85, 212] on span "PIP LOG_ruby cunningham_Bristol west.pdf" at bounding box center [92, 208] width 132 height 9
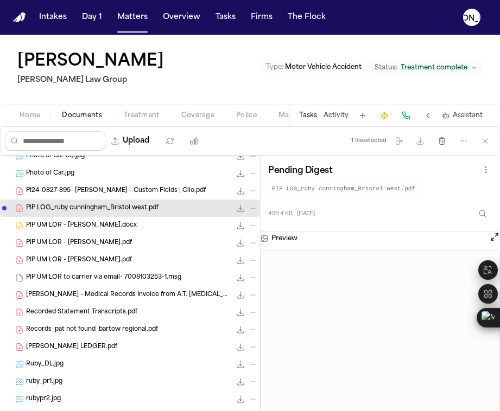
click at [88, 192] on span "PI24-0827-895- [PERSON_NAME] - Custom Fields | Clio.pdf" at bounding box center [116, 191] width 180 height 9
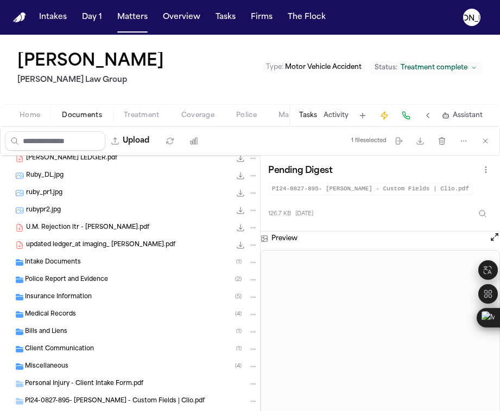
scroll to position [458, 0]
click at [48, 260] on span "Intake Documents" at bounding box center [53, 262] width 56 height 9
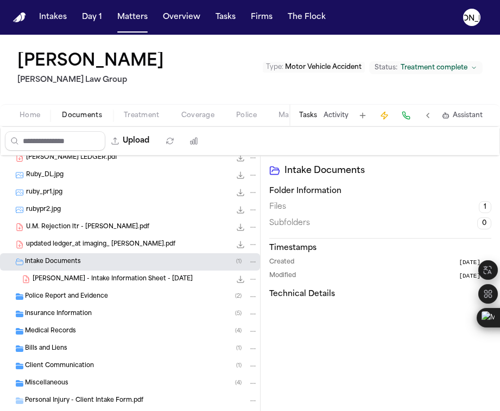
click at [51, 284] on div "[PERSON_NAME] - Intake Information Sheet - [DATE] 611.9 KB • PDF" at bounding box center [130, 279] width 260 height 17
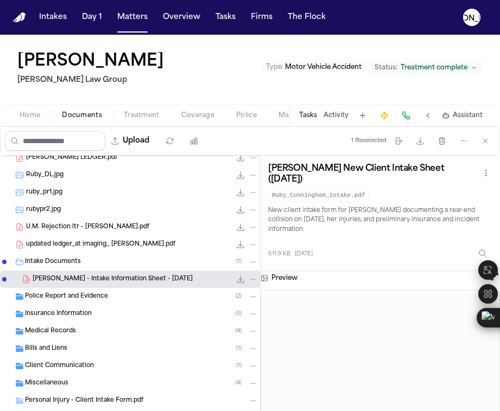
click at [44, 295] on span "Police Report and Evidence" at bounding box center [66, 296] width 83 height 9
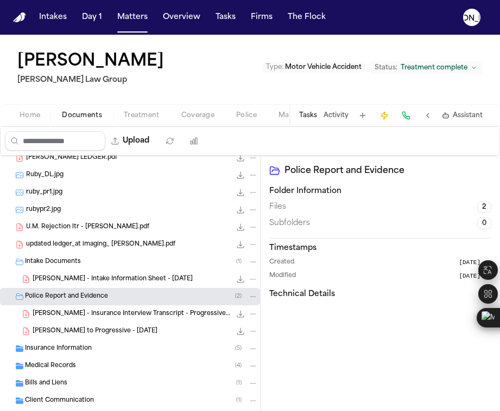
click at [43, 353] on div "Insurance Information ( 5 )" at bounding box center [130, 348] width 260 height 17
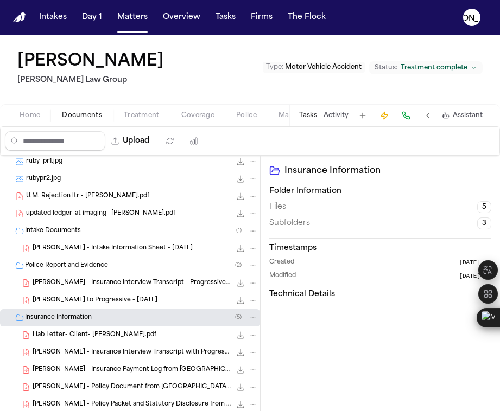
scroll to position [540, 0]
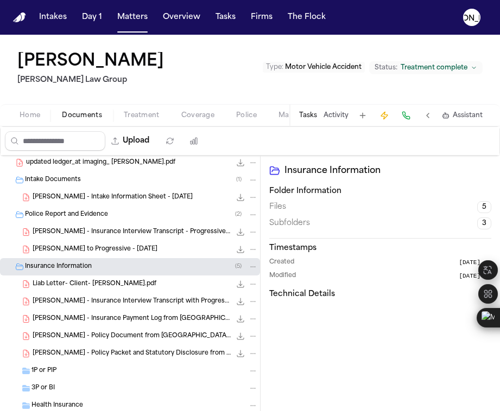
click at [69, 354] on span "[PERSON_NAME] - Policy Packet and Statutory Disclosure from Progressive - [DATE]" at bounding box center [132, 353] width 198 height 9
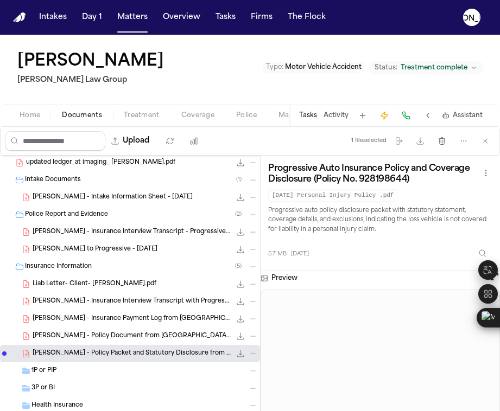
click at [73, 332] on span "[PERSON_NAME] - Policy Document from [GEOGRAPHIC_DATA] - 2024" at bounding box center [132, 336] width 198 height 9
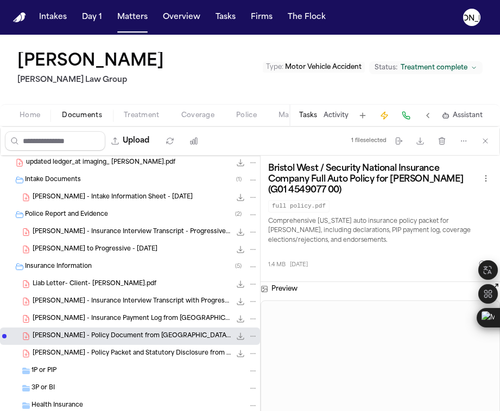
click at [74, 315] on span "[PERSON_NAME] - Insurance Payment Log from [GEOGRAPHIC_DATA] - [DATE]" at bounding box center [132, 319] width 198 height 9
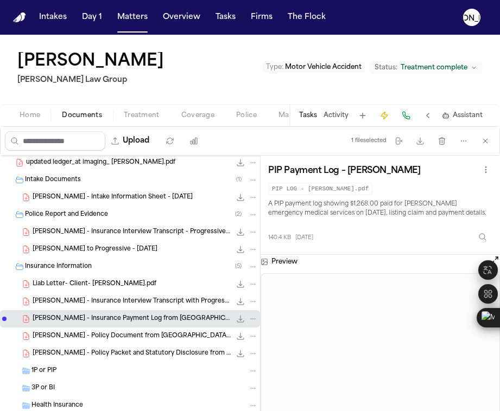
click at [73, 297] on span "[PERSON_NAME] - Insurance Interview Transcript with Progressive - [DATE]" at bounding box center [132, 301] width 198 height 9
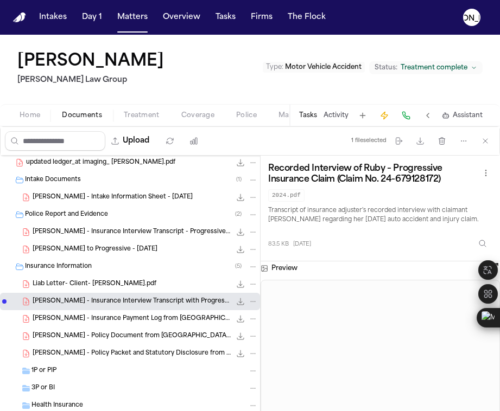
click at [77, 284] on span "Liab Letter- Client- [PERSON_NAME].pdf" at bounding box center [95, 284] width 124 height 9
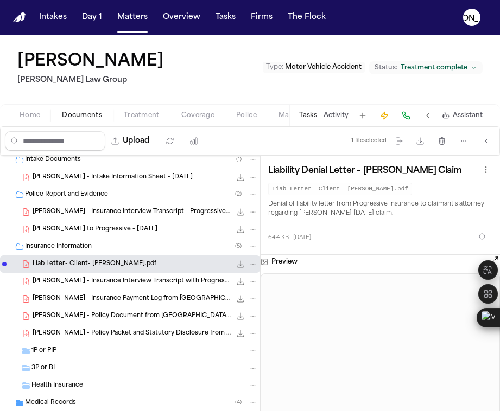
scroll to position [684, 0]
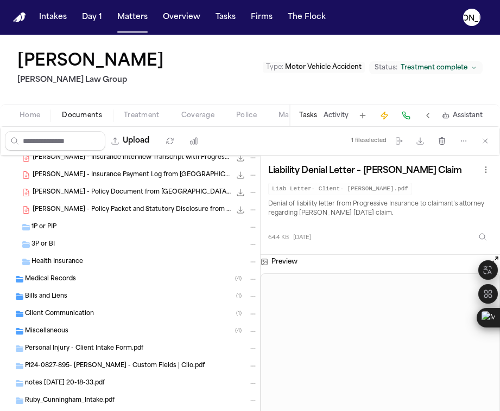
click at [49, 249] on span "3P or BI" at bounding box center [42, 244] width 23 height 9
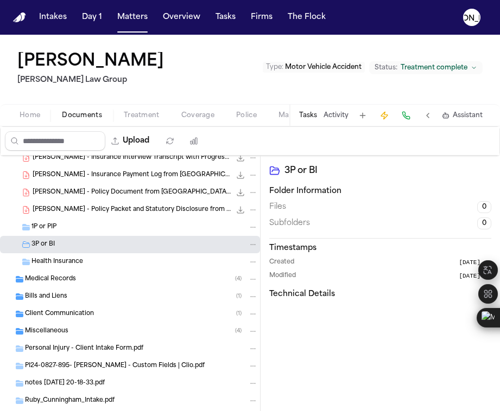
click at [47, 230] on span "1P or PIP" at bounding box center [43, 227] width 25 height 9
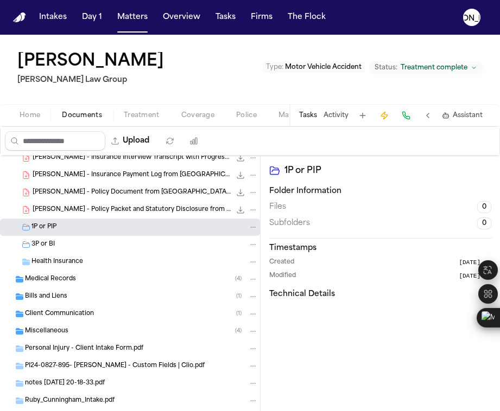
click at [44, 261] on span "Health Insurance" at bounding box center [57, 262] width 52 height 9
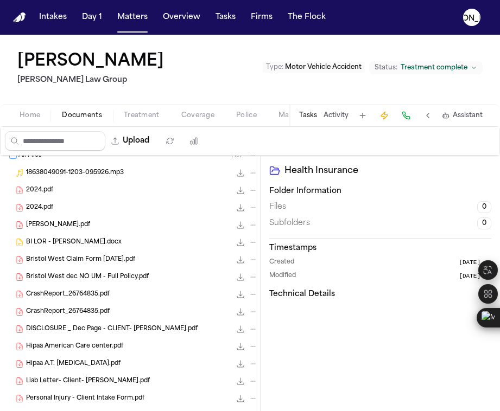
scroll to position [0, 0]
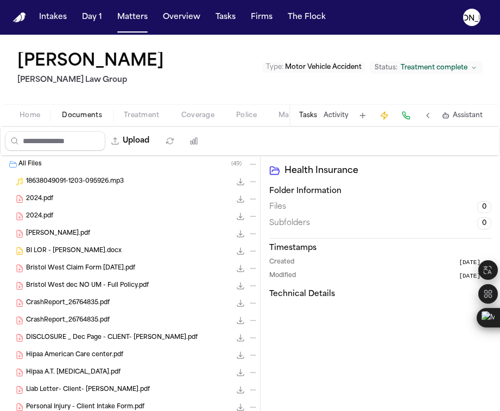
click at [49, 250] on span "BI LOR - [PERSON_NAME].docx" at bounding box center [73, 251] width 95 height 9
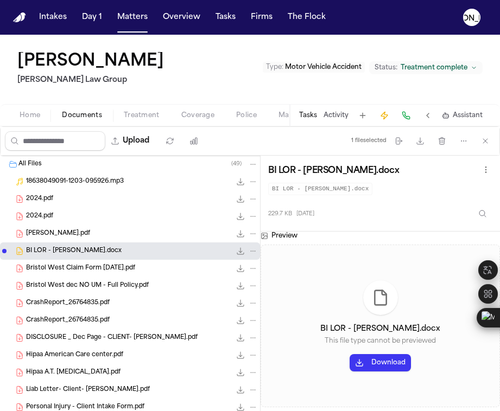
click at [46, 266] on span "Bristol West Claim Form [DATE].pdf" at bounding box center [80, 268] width 109 height 9
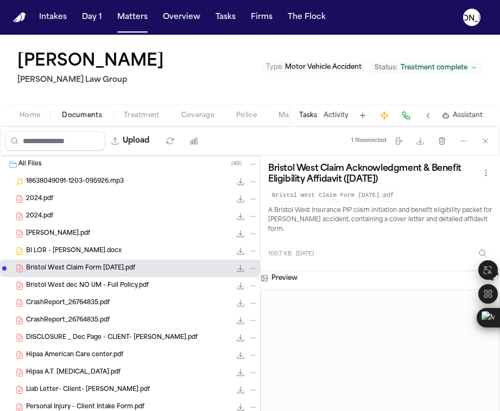
click at [48, 286] on span "Bristol West dec NO UM - Full Policy.pdf" at bounding box center [87, 286] width 123 height 9
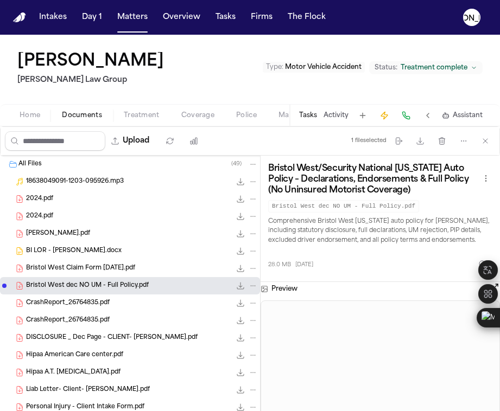
click at [47, 310] on div "CrashReport_26764835.pdf 299.7 KB • PDF" at bounding box center [130, 303] width 260 height 17
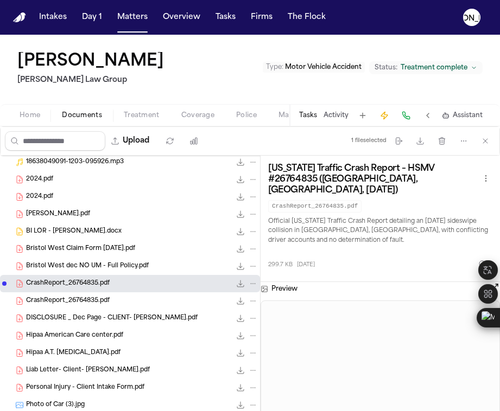
click at [57, 200] on div "2024.pdf 1.6 MB • PDF" at bounding box center [142, 197] width 232 height 11
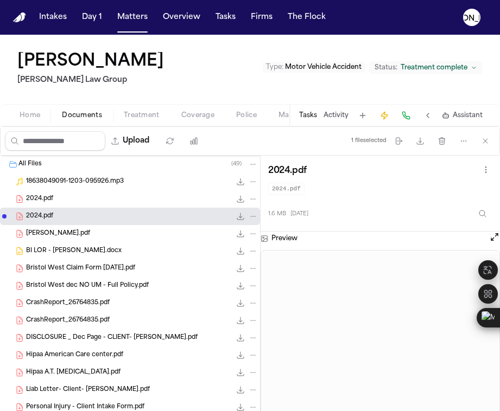
click at [198, 116] on span "Coverage" at bounding box center [197, 115] width 33 height 9
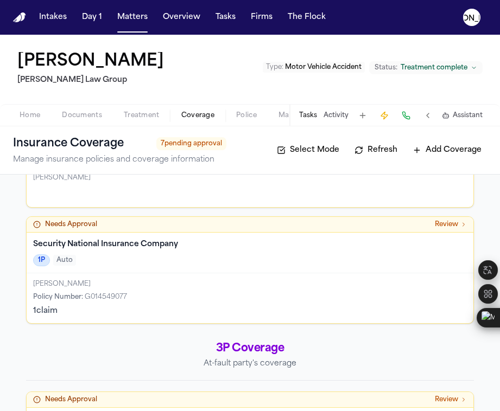
scroll to position [246, 0]
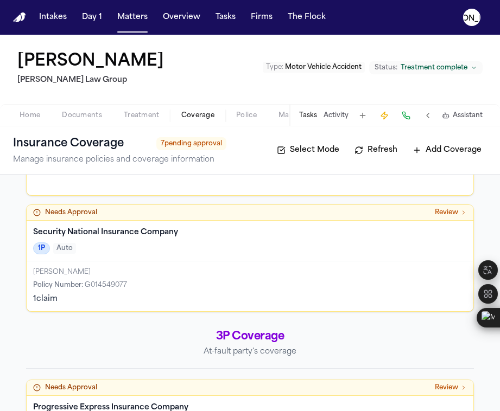
click at [244, 111] on span "Police" at bounding box center [246, 115] width 21 height 9
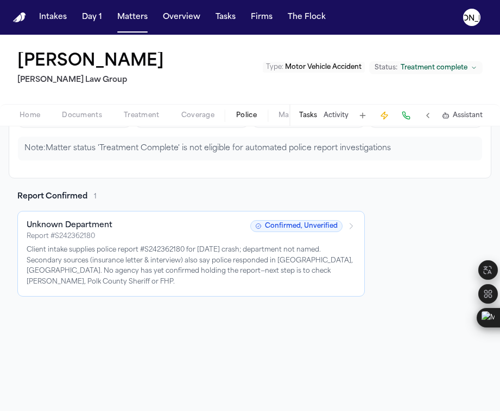
scroll to position [126, 0]
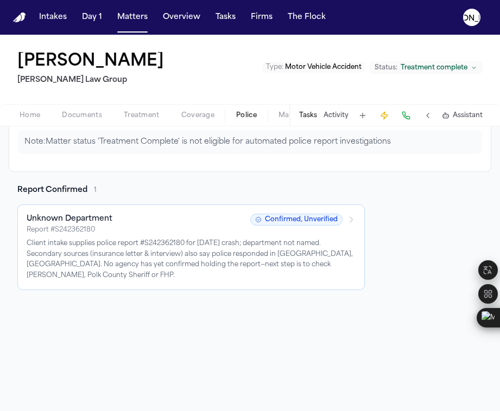
click at [173, 243] on p "Client intake supplies police report #S242362180 for [DATE] crash; department n…" at bounding box center [191, 260] width 329 height 42
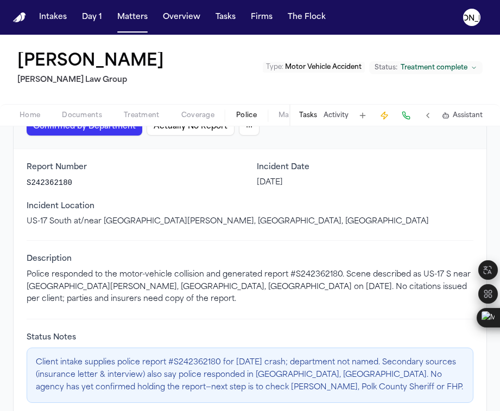
scroll to position [143, 0]
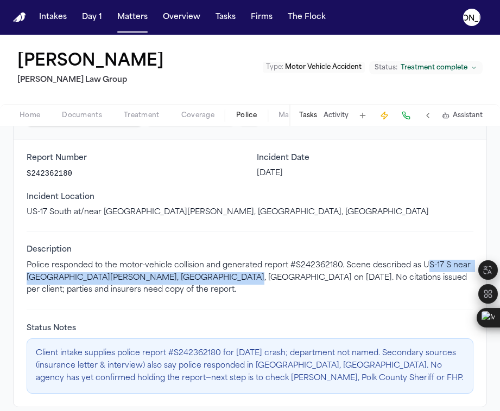
drag, startPoint x: 423, startPoint y: 265, endPoint x: 231, endPoint y: 274, distance: 191.7
click at [231, 274] on p "Police responded to the motor-vehicle collision and generated report #S24236218…" at bounding box center [250, 278] width 447 height 37
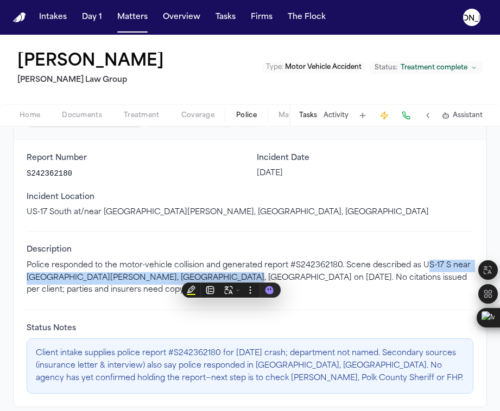
copy p "S-17 S near [GEOGRAPHIC_DATA][PERSON_NAME], [GEOGRAPHIC_DATA], [GEOGRAPHIC_DATA]"
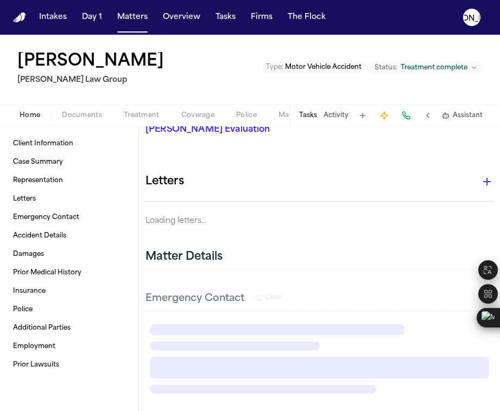
click at [33, 120] on button "Home" at bounding box center [30, 115] width 42 height 13
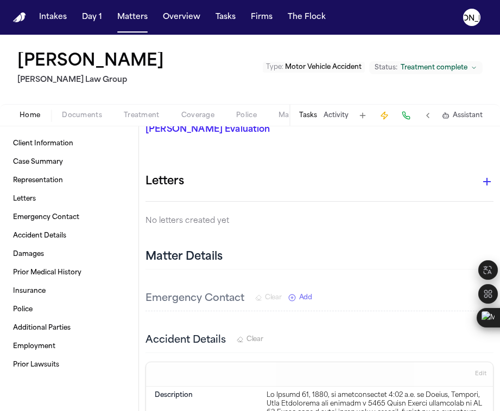
click at [170, 113] on button "Coverage" at bounding box center [197, 115] width 55 height 13
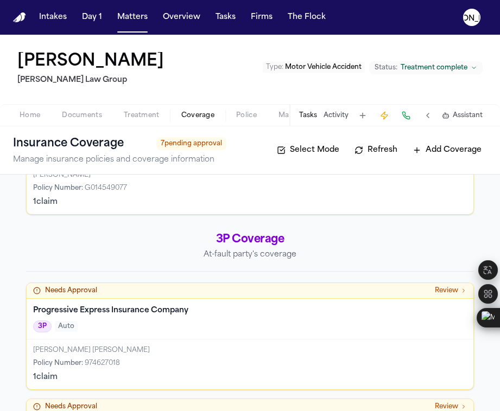
scroll to position [346, 0]
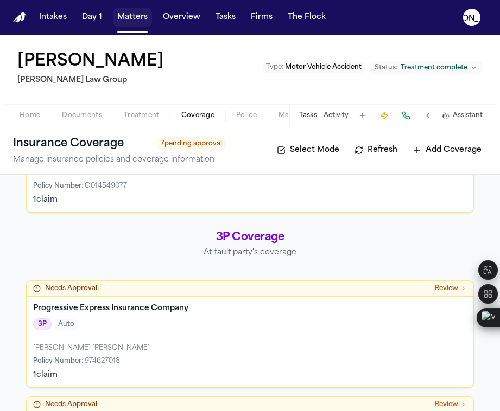
click at [128, 23] on button "Matters" at bounding box center [132, 18] width 39 height 20
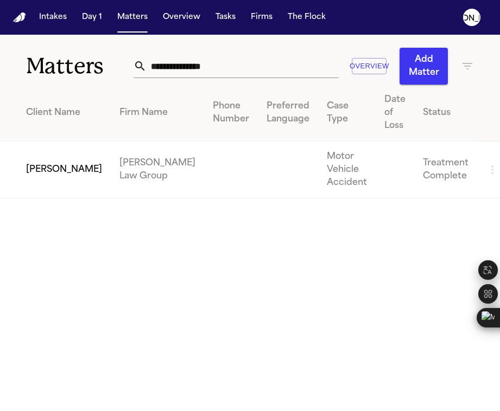
click at [171, 66] on input "**********" at bounding box center [242, 66] width 192 height 24
paste input "**********"
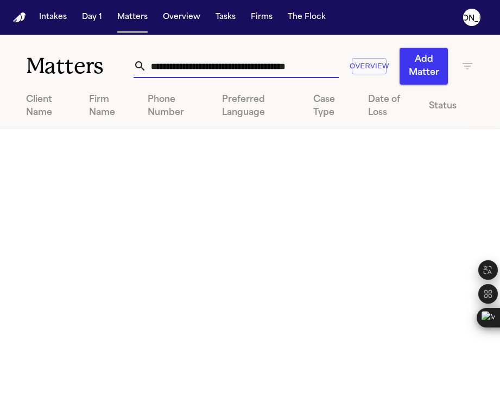
drag, startPoint x: 222, startPoint y: 66, endPoint x: 12, endPoint y: 56, distance: 210.2
click at [13, 56] on div "**********" at bounding box center [250, 60] width 500 height 50
click at [260, 64] on input "**********" at bounding box center [242, 66] width 192 height 24
type input "*********"
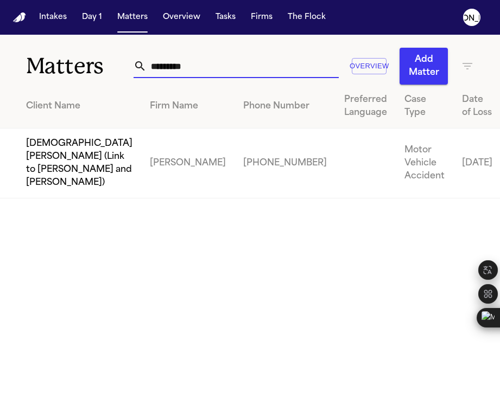
click at [197, 66] on input "*********" at bounding box center [242, 66] width 192 height 24
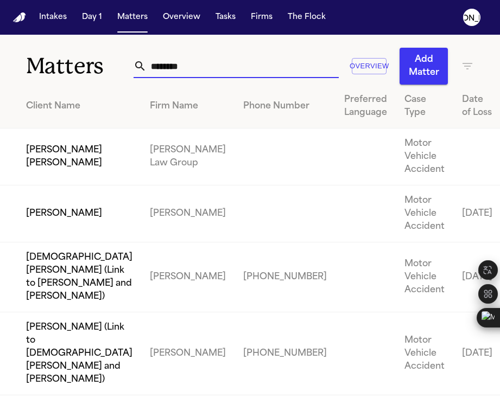
type input "*******"
click at [234, 182] on td at bounding box center [284, 157] width 101 height 57
click at [55, 156] on td "[PERSON_NAME] [PERSON_NAME]" at bounding box center [70, 157] width 141 height 57
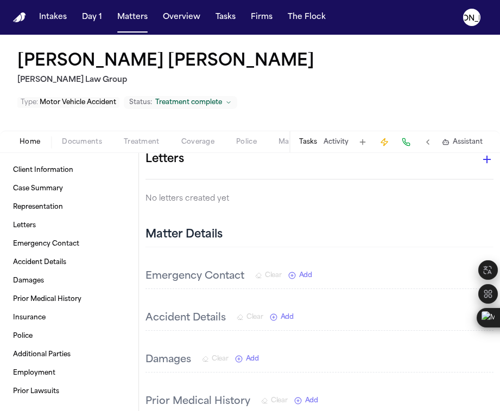
scroll to position [192, 0]
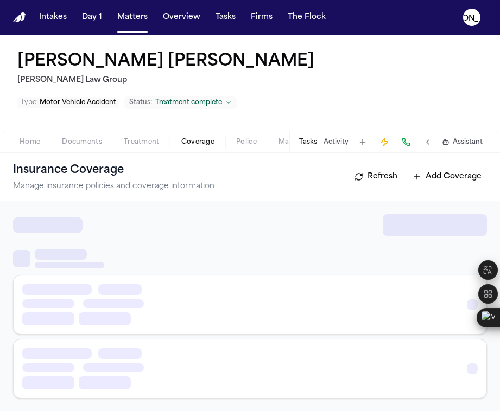
click at [195, 148] on span "button" at bounding box center [198, 148] width 46 height 1
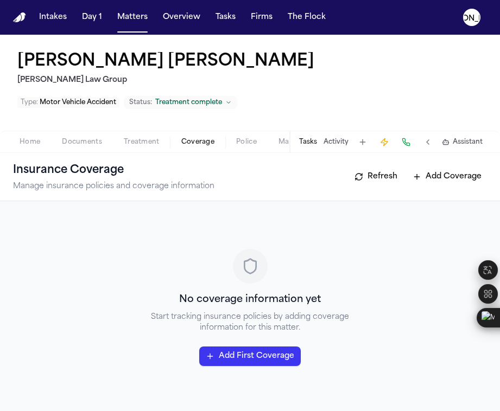
click at [43, 136] on button "Home" at bounding box center [30, 142] width 42 height 13
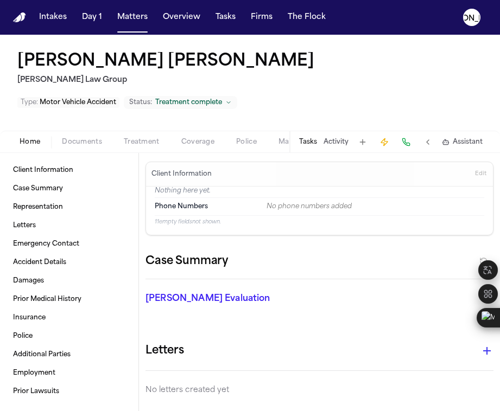
click at [79, 138] on span "Documents" at bounding box center [82, 142] width 40 height 9
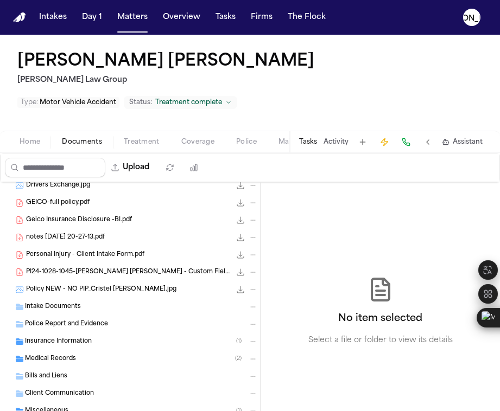
scroll to position [237, 0]
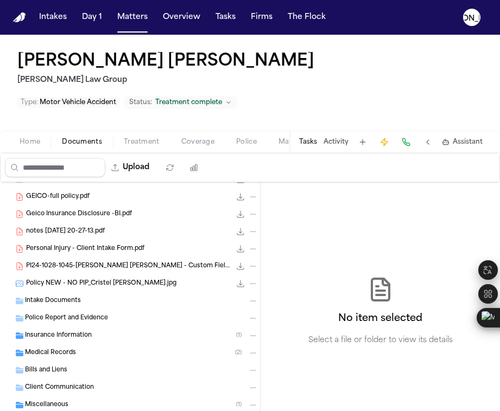
click at [77, 279] on span "Policy NEW - NO PIP_Cristel [PERSON_NAME].jpg" at bounding box center [101, 283] width 150 height 9
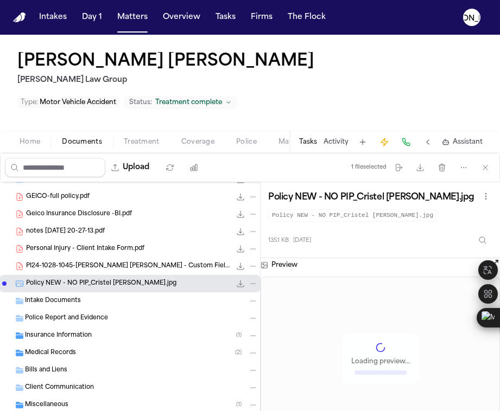
click at [77, 262] on span "PI24-1028-1045-[PERSON_NAME] [PERSON_NAME] - Custom Fields | Clio.pdf" at bounding box center [128, 266] width 205 height 9
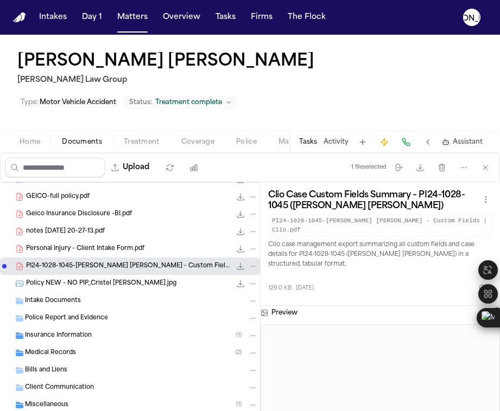
click at [69, 245] on span "Personal Injury - Client Intake Form.pdf" at bounding box center [85, 249] width 118 height 9
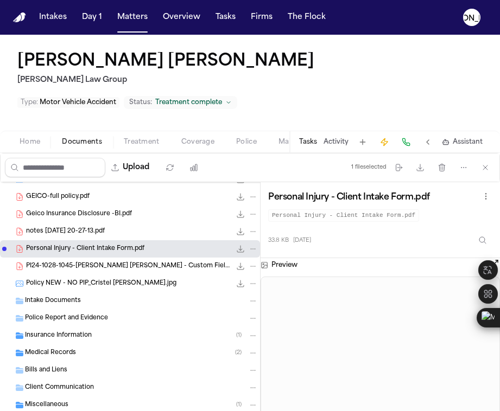
click at [62, 227] on span "notes [DATE] 20-27-13.pdf" at bounding box center [65, 231] width 79 height 9
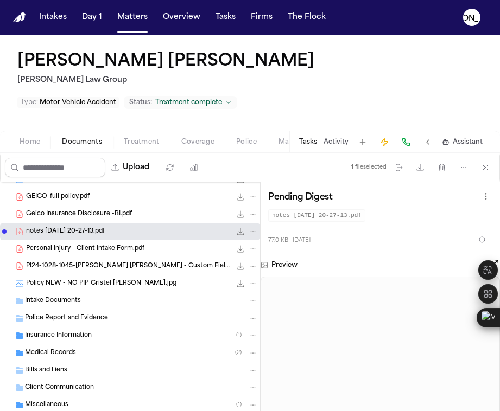
click at [55, 210] on span "Geico Insurance Disclosure -BI.pdf" at bounding box center [79, 214] width 106 height 9
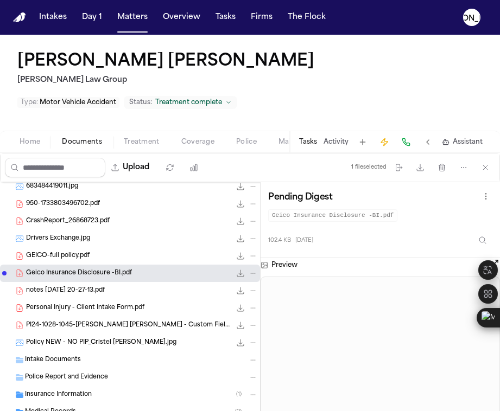
scroll to position [155, 0]
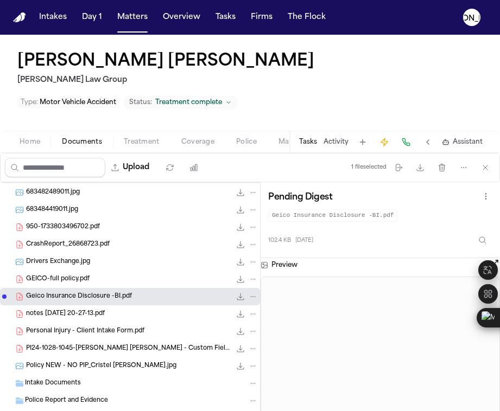
click at [240, 148] on span "button" at bounding box center [247, 148] width 34 height 1
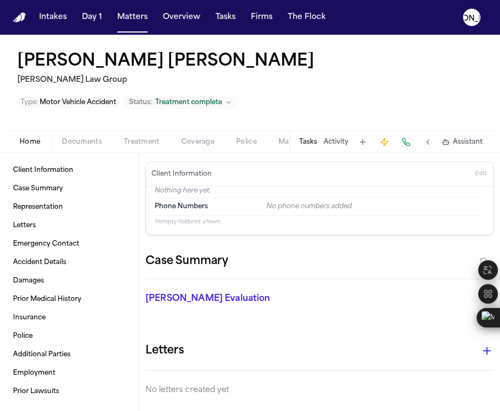
click at [33, 138] on span "Home" at bounding box center [30, 142] width 21 height 9
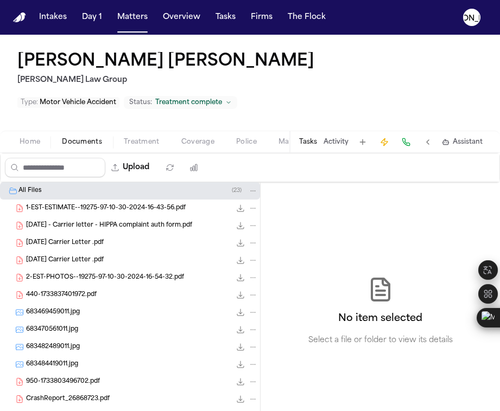
click at [80, 138] on span "Documents" at bounding box center [82, 142] width 40 height 9
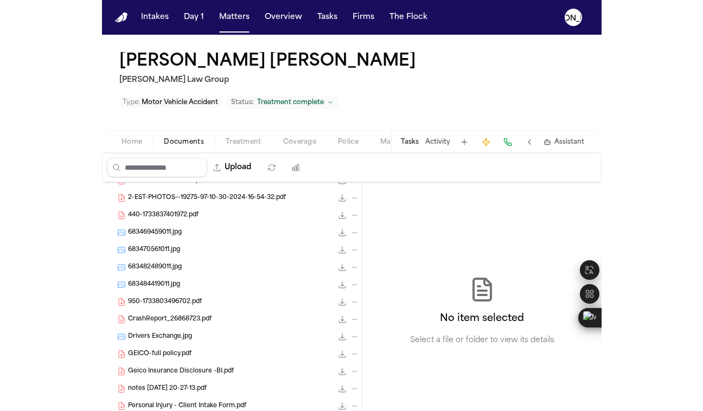
scroll to position [91, 0]
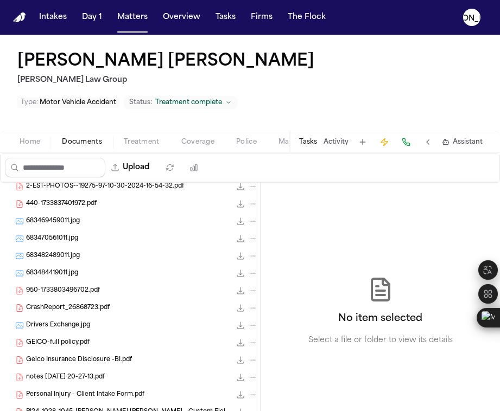
click at [84, 300] on div "CrashReport_26868723.pdf 92.4 KB • PDF" at bounding box center [130, 308] width 260 height 17
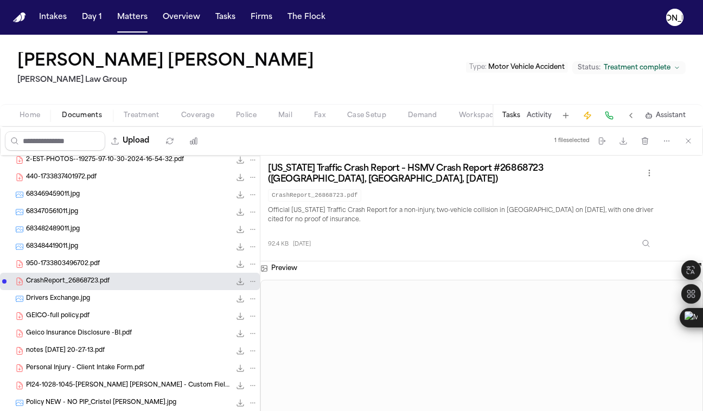
click at [75, 260] on span "950-1733803496702.pdf" at bounding box center [63, 264] width 74 height 9
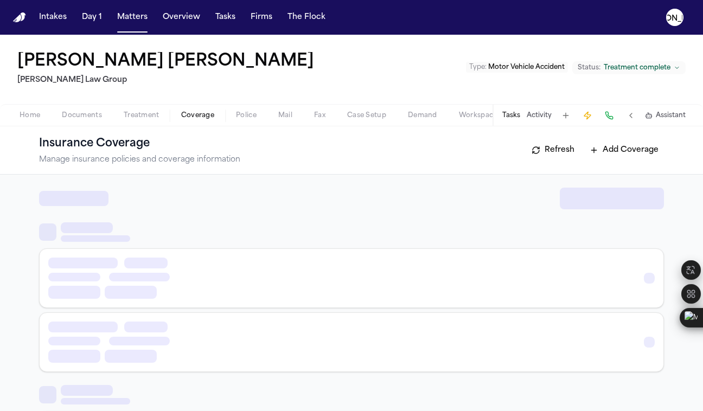
click at [187, 116] on span "Coverage" at bounding box center [197, 115] width 33 height 9
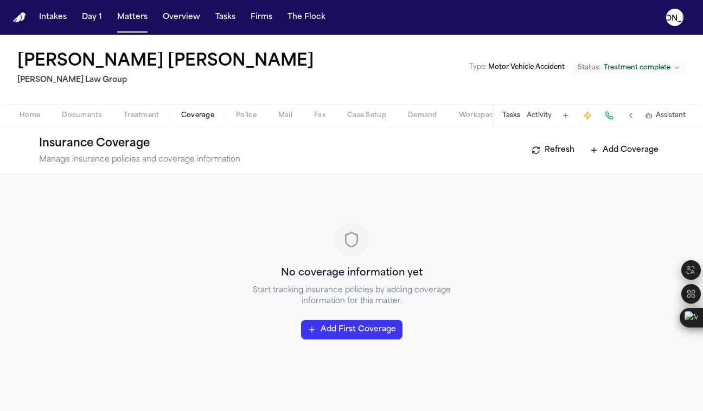
click at [48, 116] on button "Home" at bounding box center [30, 115] width 42 height 13
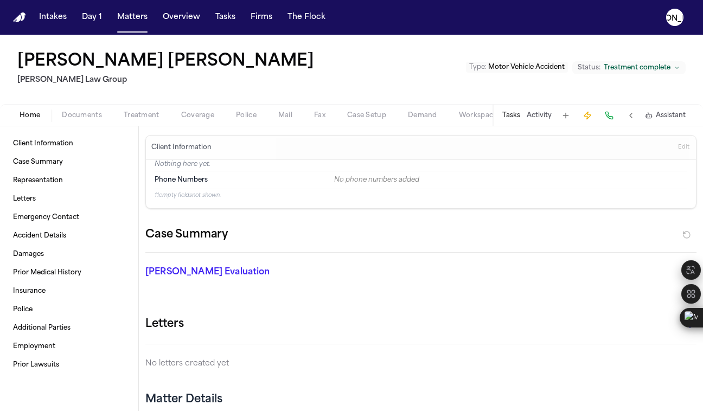
click at [78, 120] on button "Documents" at bounding box center [82, 115] width 62 height 13
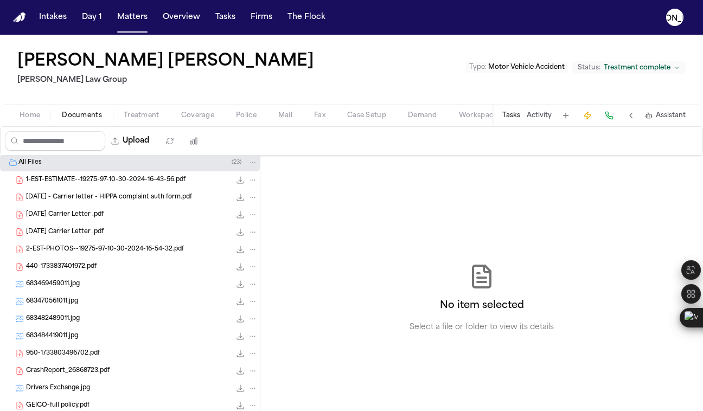
scroll to position [2, 0]
click at [82, 286] on div "683469459011.jpg 985.0 KB • JPG" at bounding box center [142, 283] width 232 height 11
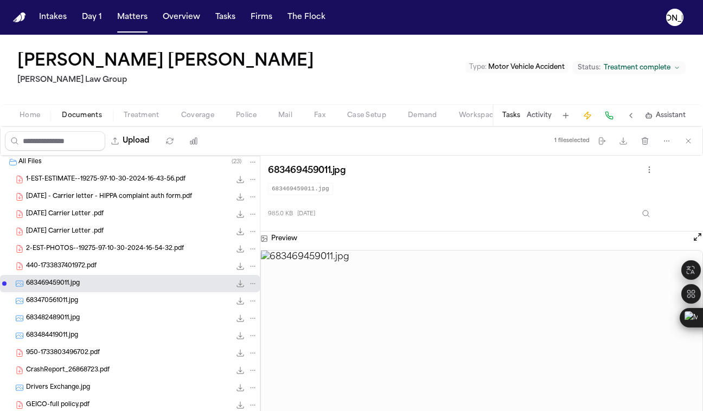
click at [70, 364] on div "CrashReport_26868723.pdf 92.4 KB • PDF" at bounding box center [130, 370] width 260 height 17
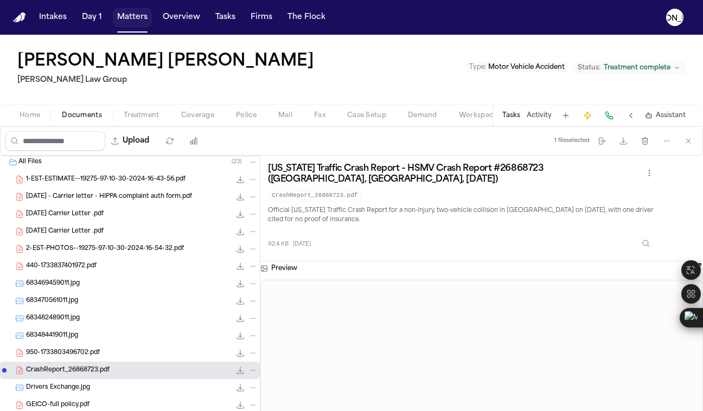
click at [139, 18] on button "Matters" at bounding box center [132, 18] width 39 height 20
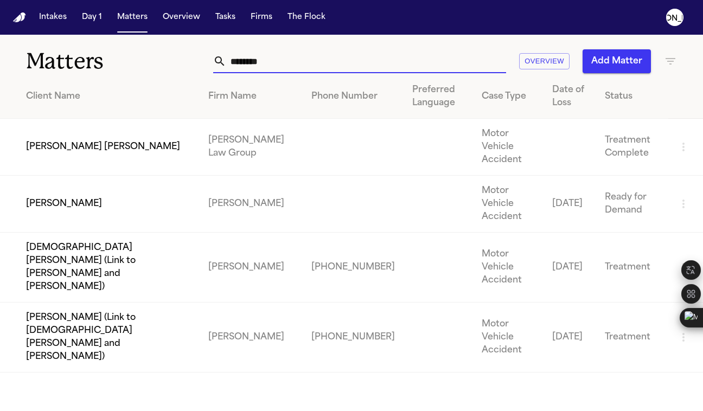
click at [259, 71] on input "*******" at bounding box center [366, 61] width 280 height 24
drag, startPoint x: 275, startPoint y: 65, endPoint x: 192, endPoint y: 59, distance: 82.7
click at [192, 59] on div "Matters ******* Overview Add Matter" at bounding box center [351, 55] width 703 height 40
paste input "**********"
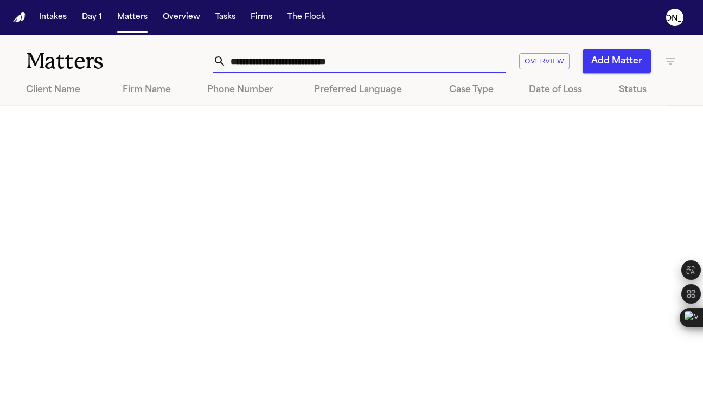
drag, startPoint x: 304, startPoint y: 61, endPoint x: 176, endPoint y: 51, distance: 128.5
click at [175, 51] on div "**********" at bounding box center [351, 55] width 703 height 40
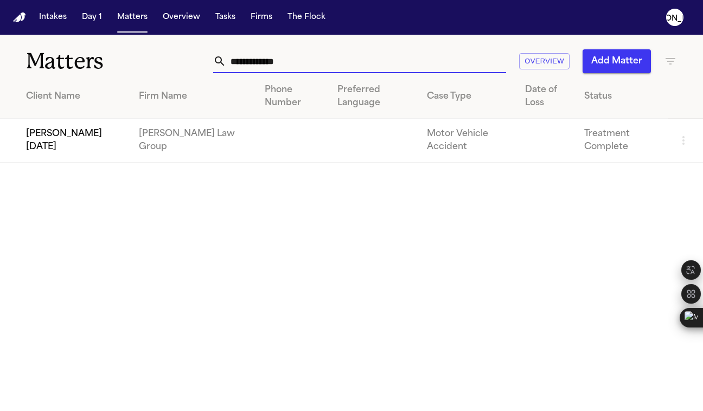
type input "**********"
click at [73, 123] on td "[PERSON_NAME][DATE]" at bounding box center [65, 141] width 130 height 44
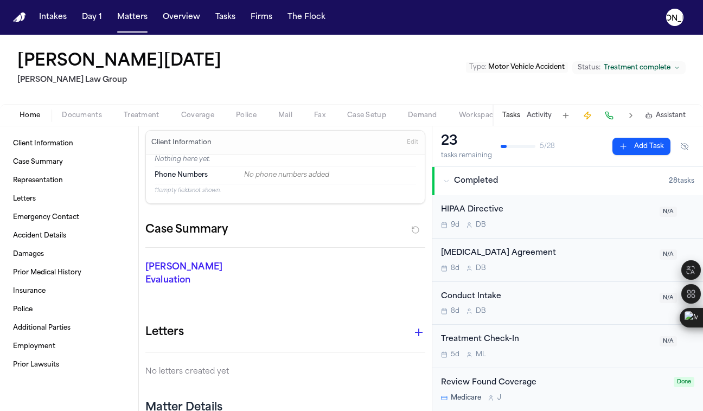
scroll to position [15, 0]
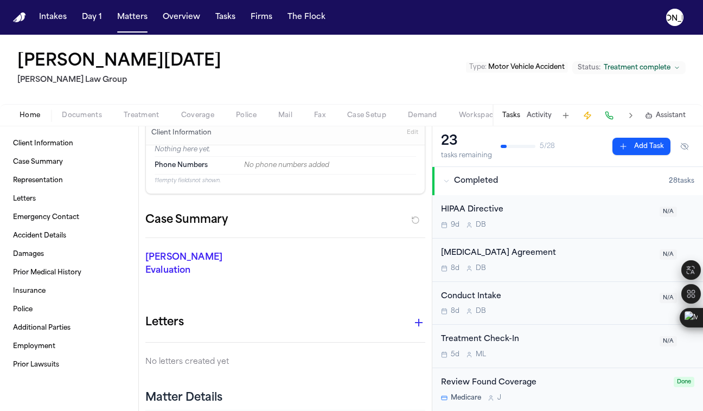
click at [199, 113] on span "Coverage" at bounding box center [197, 115] width 33 height 9
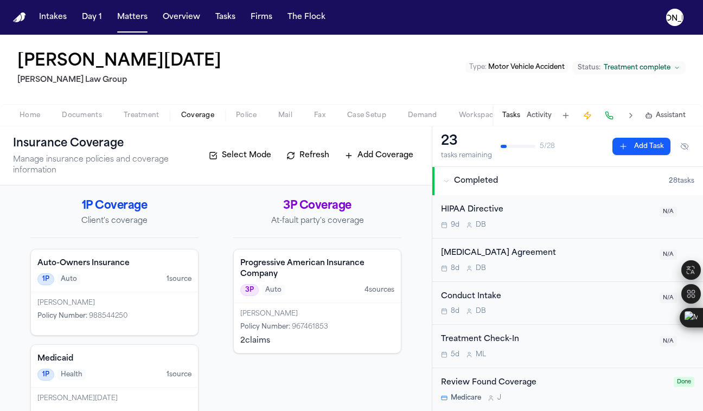
click at [298, 279] on h4 "Progressive American Insurance Company" at bounding box center [317, 269] width 154 height 22
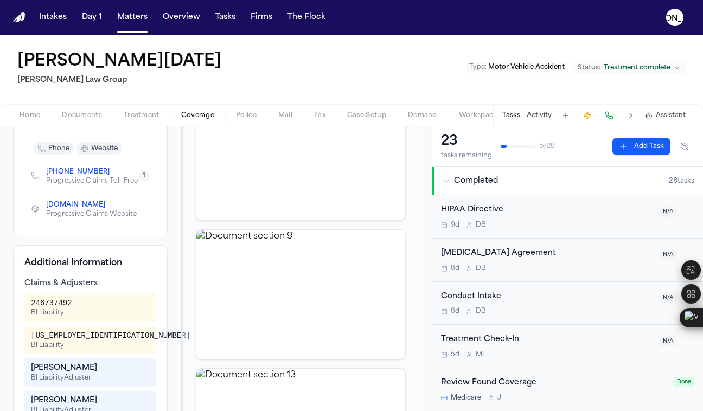
scroll to position [241, 0]
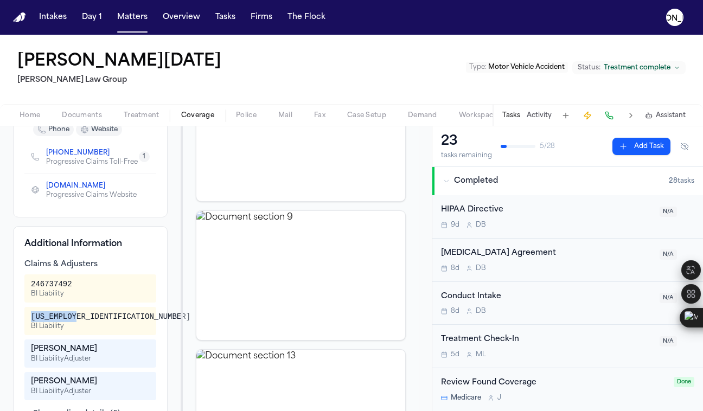
drag, startPoint x: 65, startPoint y: 323, endPoint x: 6, endPoint y: 321, distance: 58.6
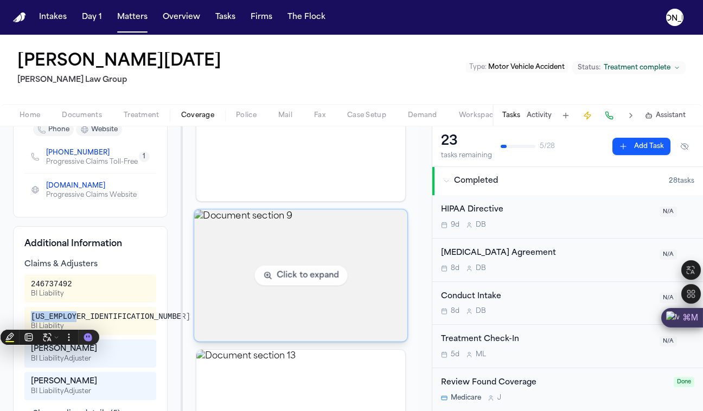
copy div "[US_EMPLOYER_IDENTIFICATION_NUMBER]"
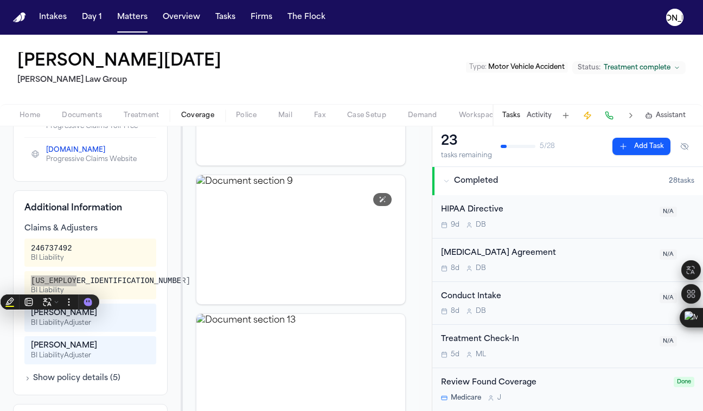
scroll to position [282, 0]
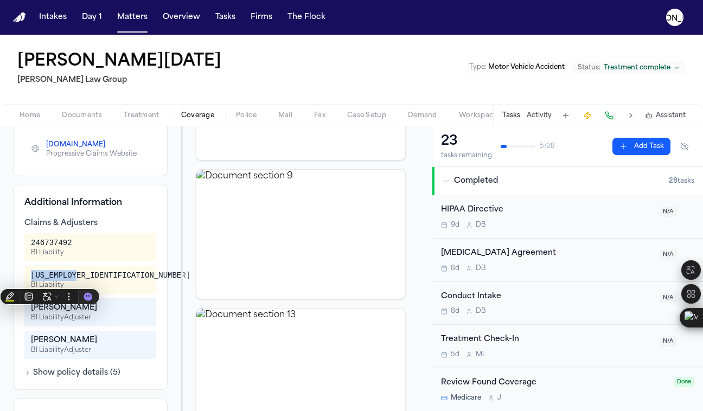
click at [78, 379] on button "Show policy details ( 5 )" at bounding box center [72, 373] width 96 height 11
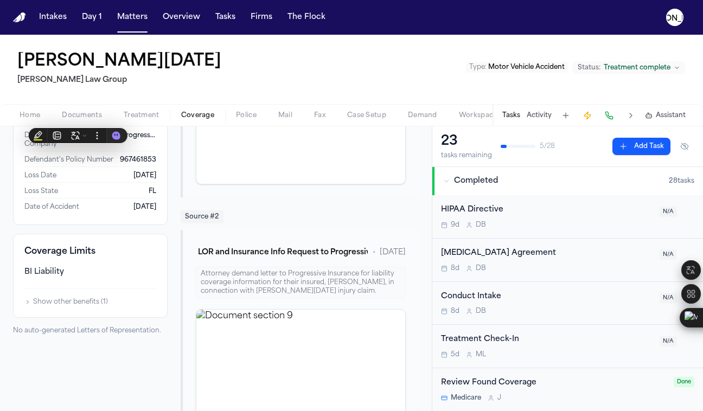
scroll to position [545, 0]
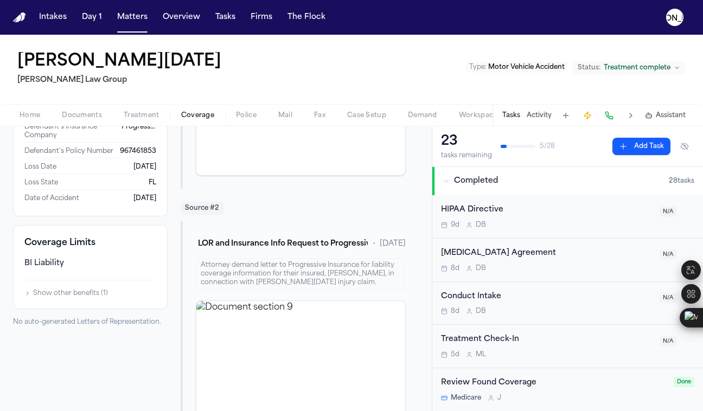
click at [73, 298] on button "Show other benefits ( 1 )" at bounding box center [66, 293] width 84 height 9
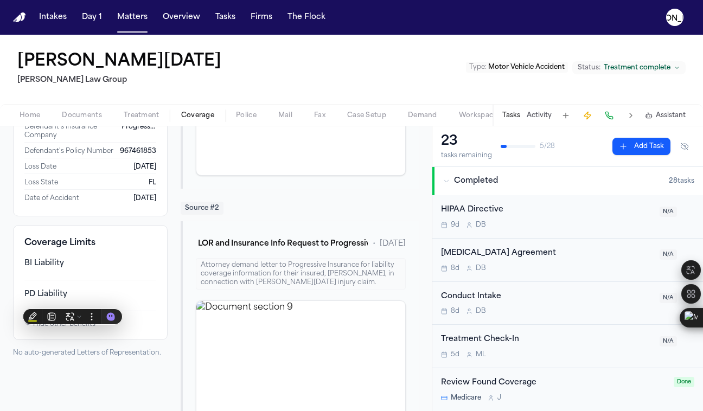
scroll to position [560, 0]
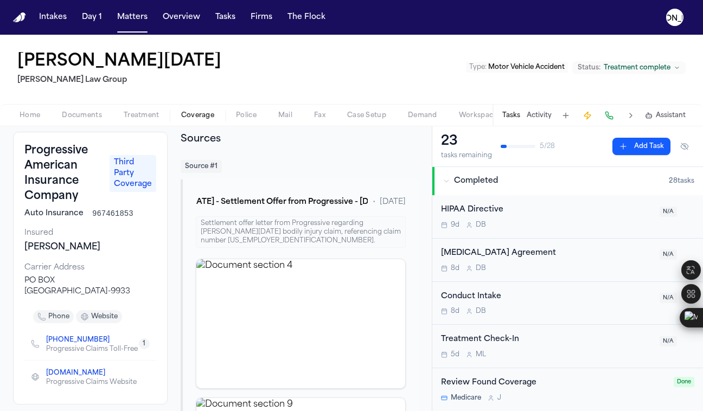
scroll to position [0, 0]
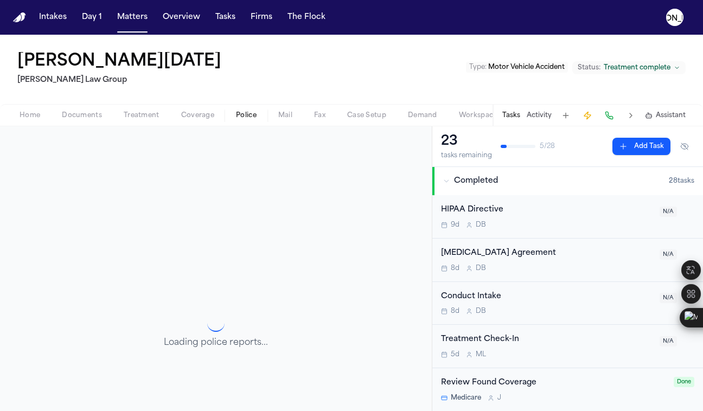
click at [261, 118] on button "Police" at bounding box center [246, 115] width 42 height 13
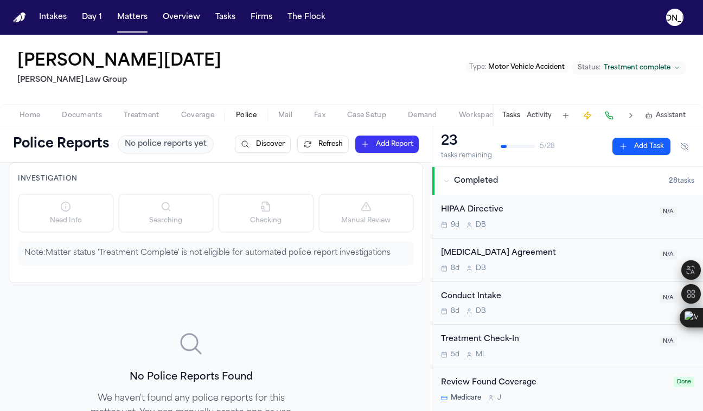
click at [37, 113] on span "Home" at bounding box center [30, 115] width 21 height 9
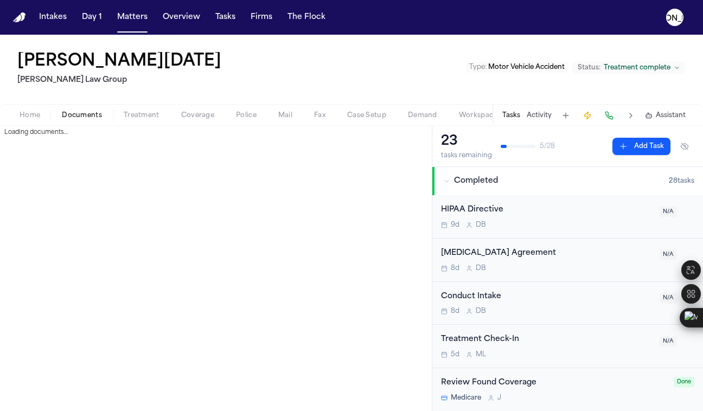
click at [88, 116] on span "Documents" at bounding box center [82, 115] width 40 height 9
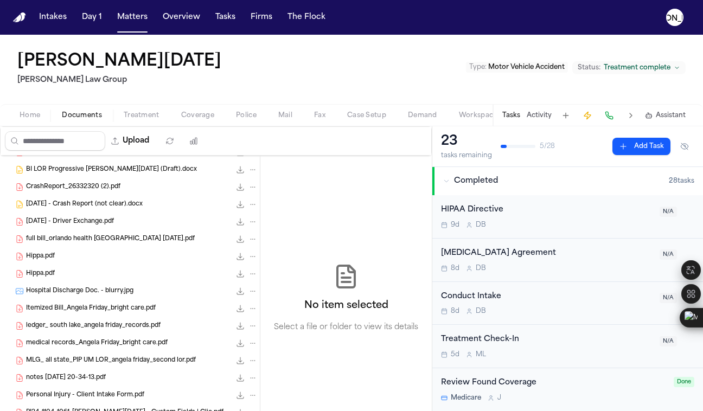
scroll to position [237, 0]
click at [68, 207] on span "[DATE] - Crash Report (not clear).docx" at bounding box center [84, 205] width 117 height 9
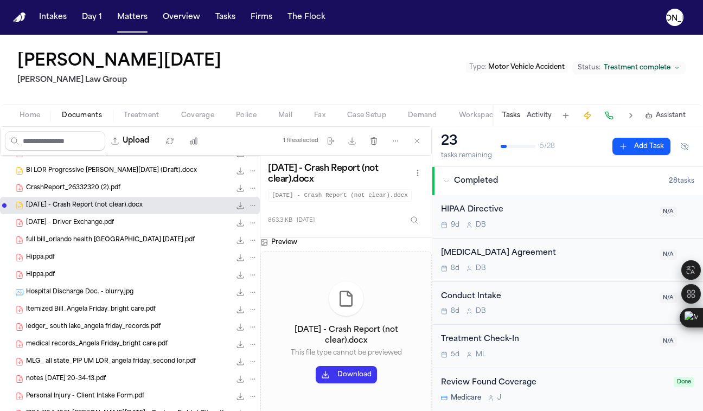
click at [55, 190] on span "CrashReport_26332320 (2).pdf" at bounding box center [73, 188] width 94 height 9
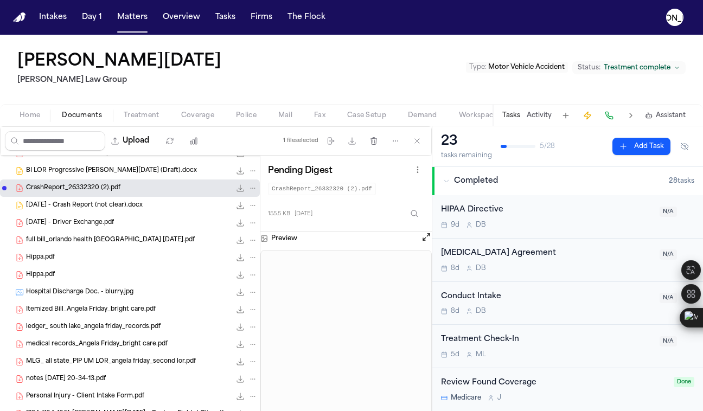
click at [128, 29] on nav "Intakes Day 1 Matters Overview Tasks Firms The [PERSON_NAME]" at bounding box center [351, 17] width 703 height 35
click at [130, 17] on button "Matters" at bounding box center [132, 18] width 39 height 20
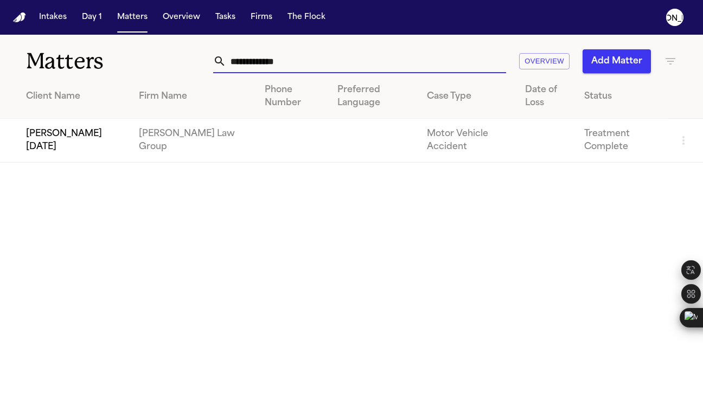
drag, startPoint x: 263, startPoint y: 59, endPoint x: 167, endPoint y: 49, distance: 97.0
click at [167, 49] on div "**********" at bounding box center [351, 55] width 703 height 40
paste input "**********"
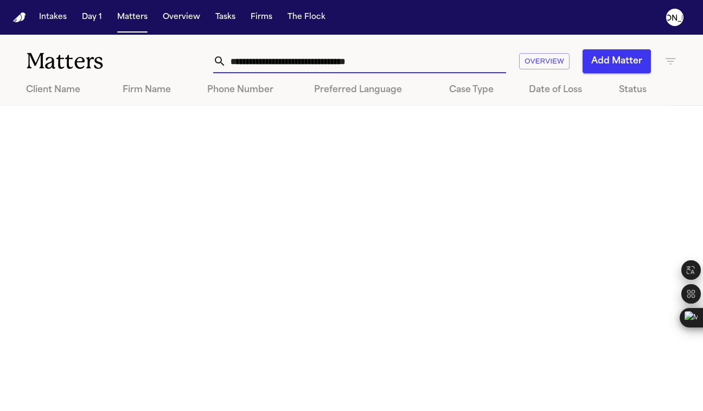
drag, startPoint x: 308, startPoint y: 64, endPoint x: 215, endPoint y: 59, distance: 92.9
click at [215, 59] on div "**********" at bounding box center [359, 61] width 293 height 24
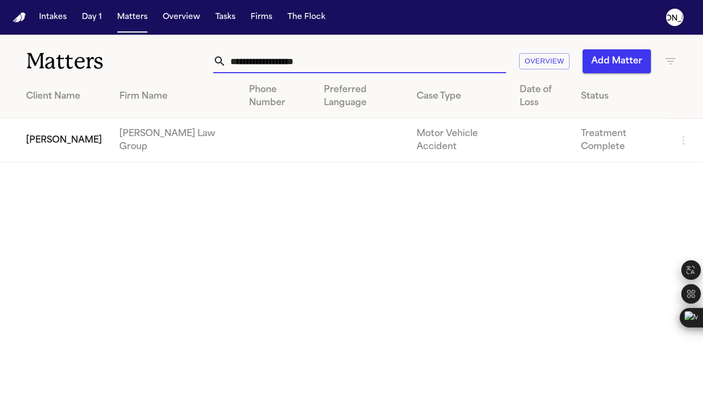
type input "**********"
click at [160, 143] on td "[PERSON_NAME] Law Group" at bounding box center [176, 141] width 130 height 44
click at [92, 156] on td "[PERSON_NAME]" at bounding box center [55, 141] width 111 height 44
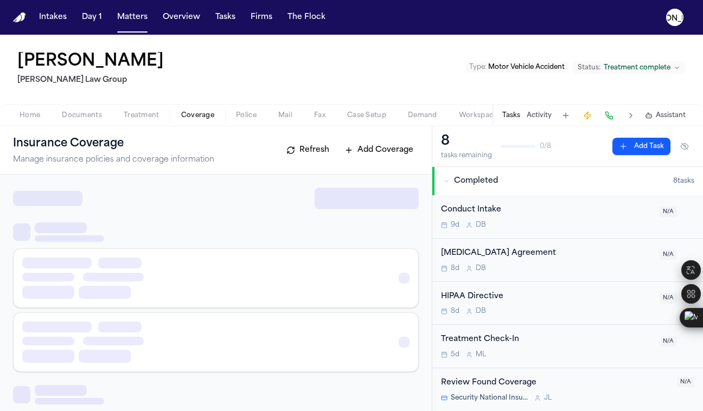
click at [184, 114] on span "Coverage" at bounding box center [197, 115] width 33 height 9
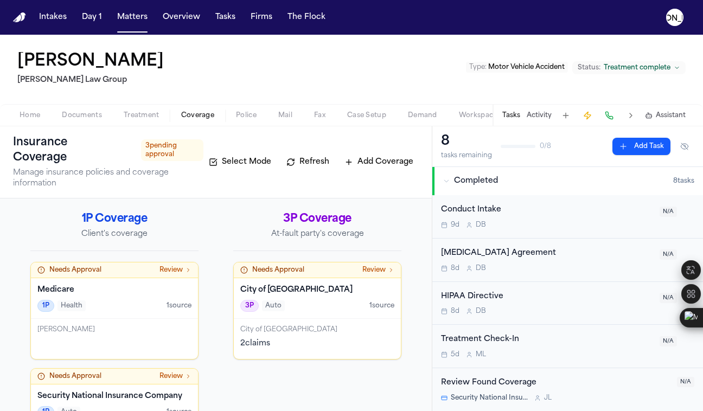
click at [300, 227] on h2 "3P Coverage" at bounding box center [317, 219] width 168 height 15
click at [281, 282] on div "City of Jacksonville 3P Auto 1 source" at bounding box center [317, 298] width 167 height 41
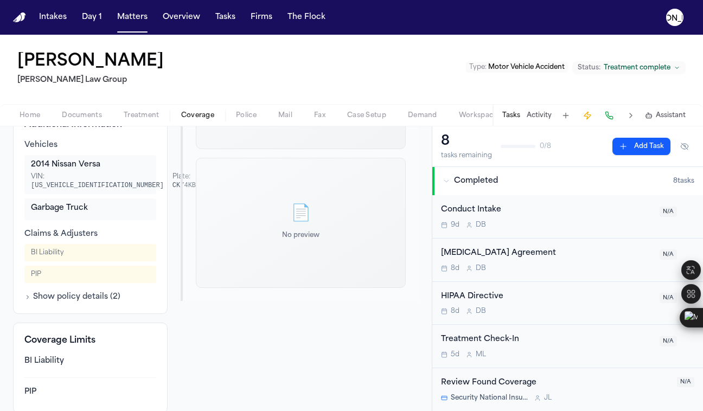
scroll to position [433, 0]
click at [52, 295] on button "Show policy details ( 2 )" at bounding box center [72, 296] width 96 height 11
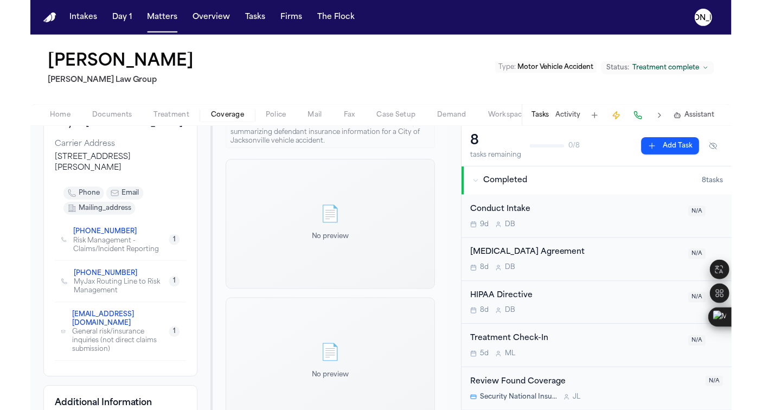
scroll to position [71, 0]
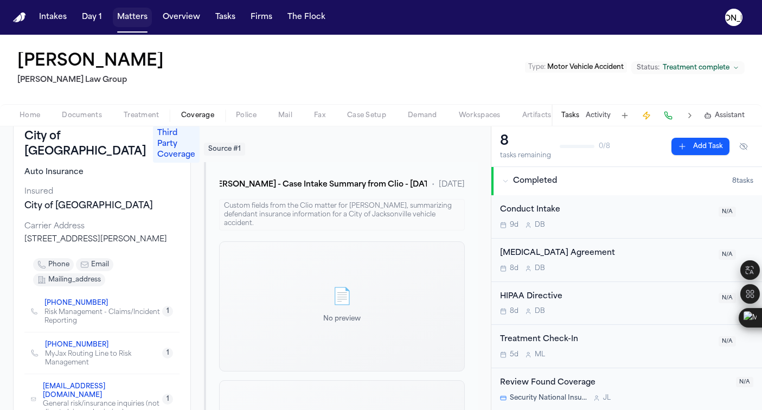
click at [124, 20] on button "Matters" at bounding box center [132, 18] width 39 height 20
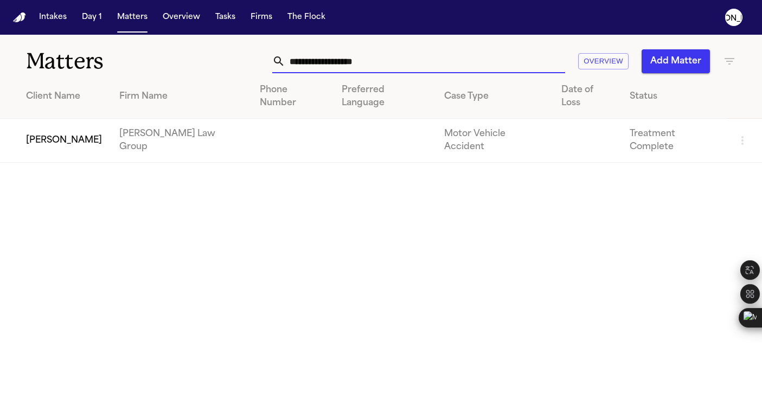
click at [411, 72] on input "**********" at bounding box center [425, 61] width 280 height 24
drag, startPoint x: 417, startPoint y: 65, endPoint x: 150, endPoint y: 33, distance: 268.9
click at [147, 43] on div "**********" at bounding box center [381, 55] width 762 height 40
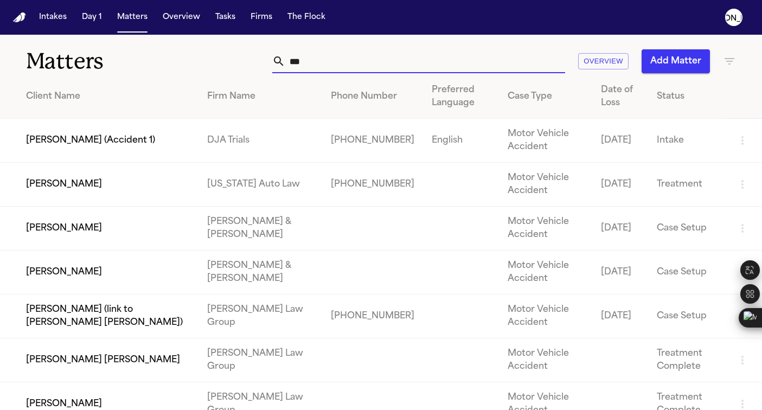
type input "****"
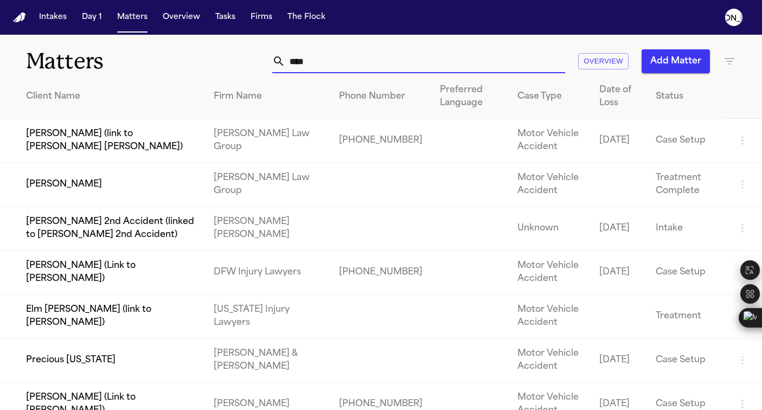
click at [313, 66] on input "****" at bounding box center [425, 61] width 280 height 24
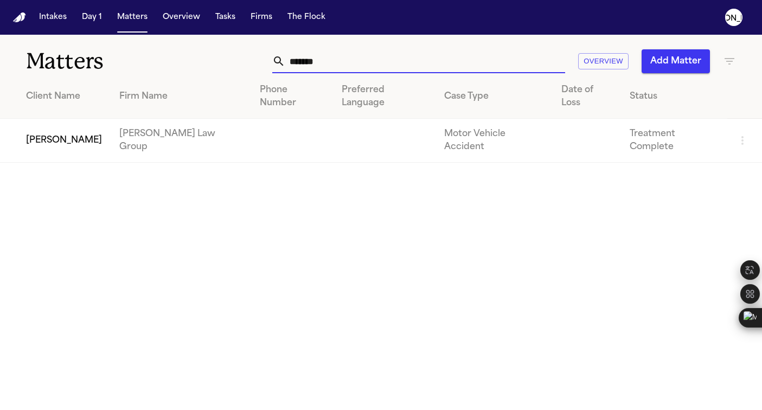
type input "*******"
click at [251, 128] on td at bounding box center [292, 141] width 82 height 44
click at [176, 139] on main "Matters ******* Overview Add Matter Client Name Firm Name Phone Number Preferre…" at bounding box center [381, 222] width 762 height 375
click at [171, 131] on td "[PERSON_NAME] Law Group" at bounding box center [181, 141] width 141 height 44
click at [164, 120] on td "[PERSON_NAME] Law Group" at bounding box center [181, 141] width 141 height 44
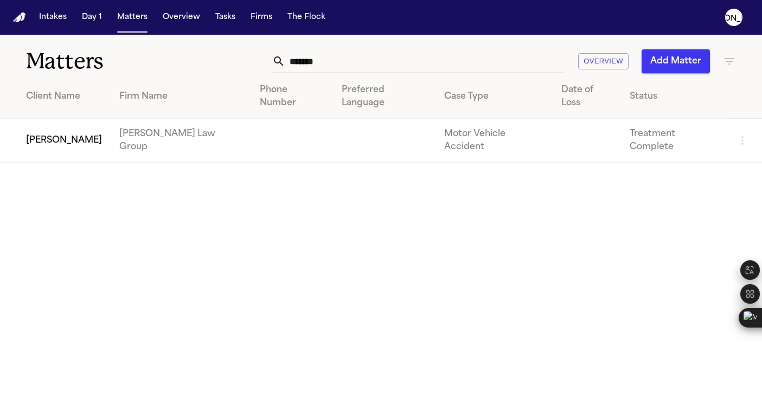
click at [74, 126] on td "[PERSON_NAME]" at bounding box center [55, 141] width 111 height 44
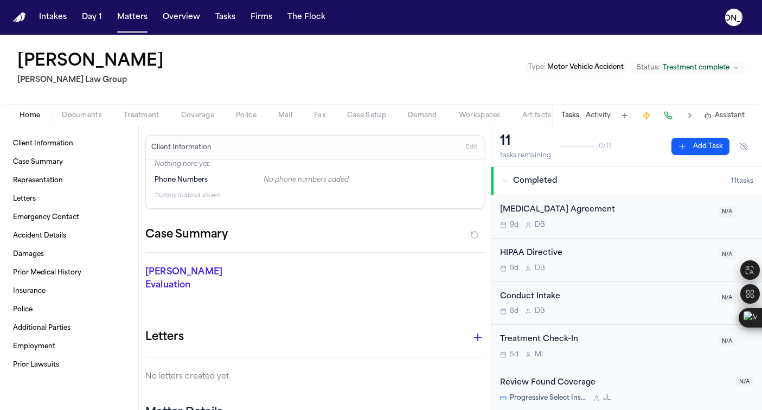
click at [73, 119] on span "Documents" at bounding box center [82, 115] width 40 height 9
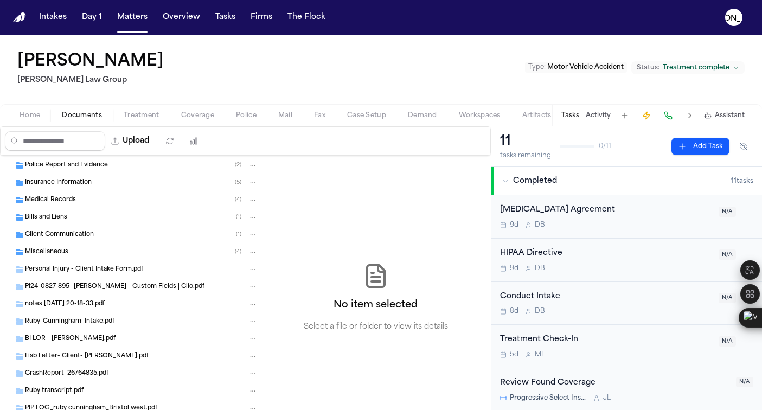
scroll to position [232, 0]
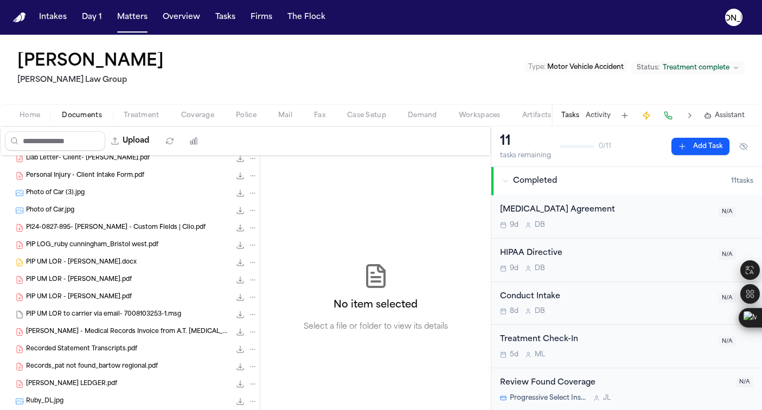
click at [72, 313] on span "PIP UM LOR to carrier via email- 7008103253-1.msg" at bounding box center [103, 314] width 155 height 9
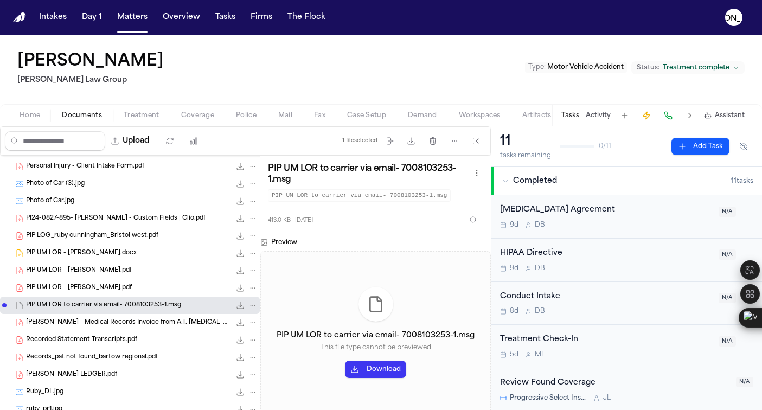
scroll to position [252, 0]
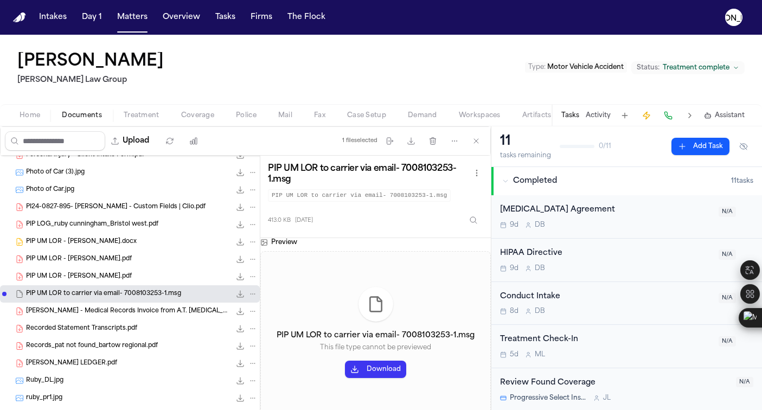
click at [90, 367] on span "[PERSON_NAME] LEDGER.pdf" at bounding box center [71, 363] width 91 height 9
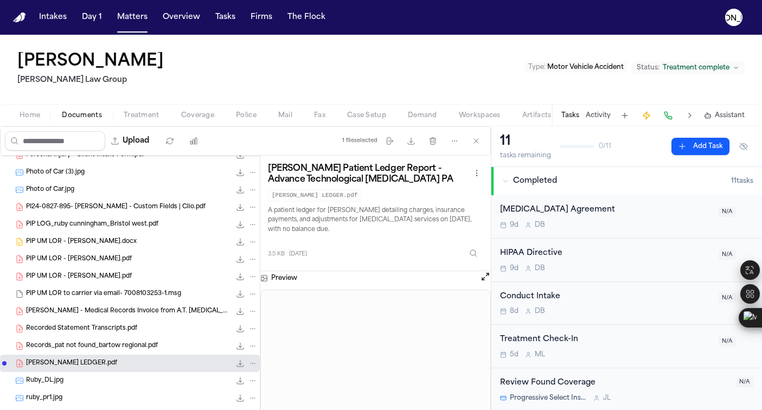
click at [88, 349] on span "Records_pat not found_bartow regional.pdf" at bounding box center [92, 346] width 132 height 9
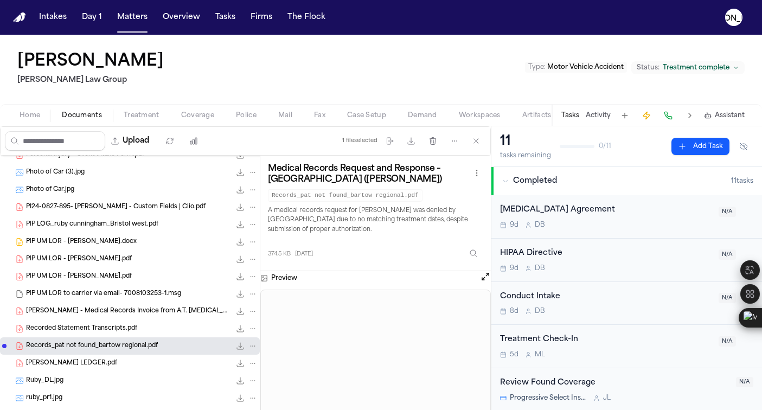
click at [89, 337] on div "Records_pat not found_bartow regional.pdf 374.5 KB • PDF" at bounding box center [130, 345] width 260 height 17
click at [73, 364] on span "[PERSON_NAME] LEDGER.pdf" at bounding box center [71, 363] width 91 height 9
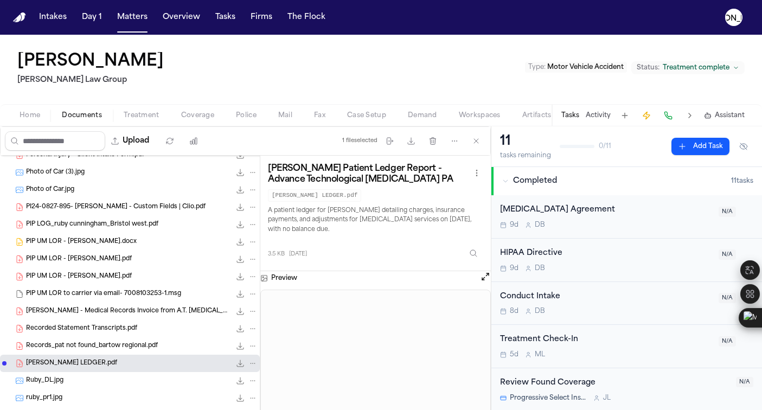
click at [49, 312] on span "[PERSON_NAME] - Medical Records Invoice from A.T. [MEDICAL_DATA]" at bounding box center [128, 311] width 205 height 9
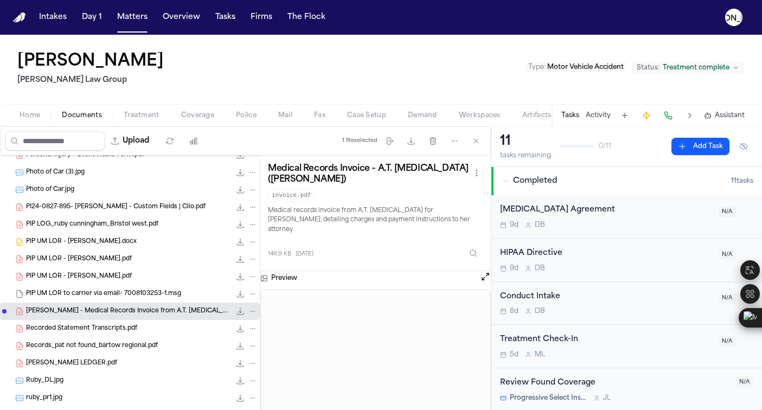
click at [195, 115] on span "Coverage" at bounding box center [197, 115] width 33 height 9
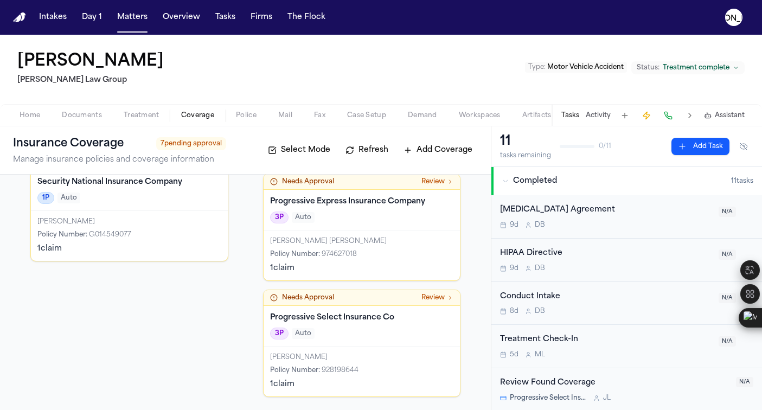
scroll to position [210, 0]
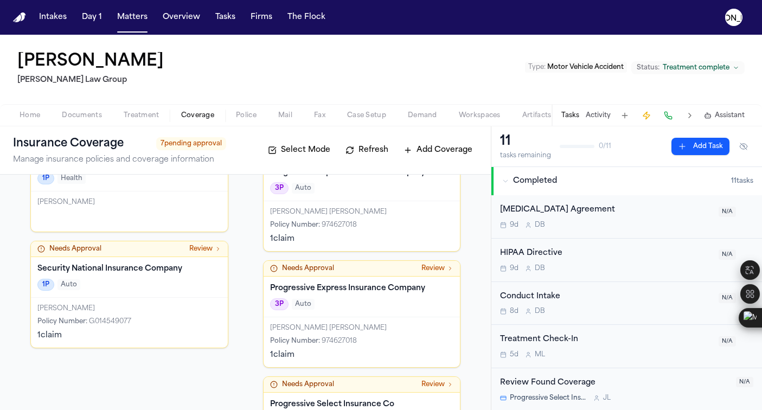
drag, startPoint x: 374, startPoint y: 213, endPoint x: 266, endPoint y: 212, distance: 107.4
click at [270, 212] on div "[PERSON_NAME] [PERSON_NAME]" at bounding box center [362, 212] width 184 height 9
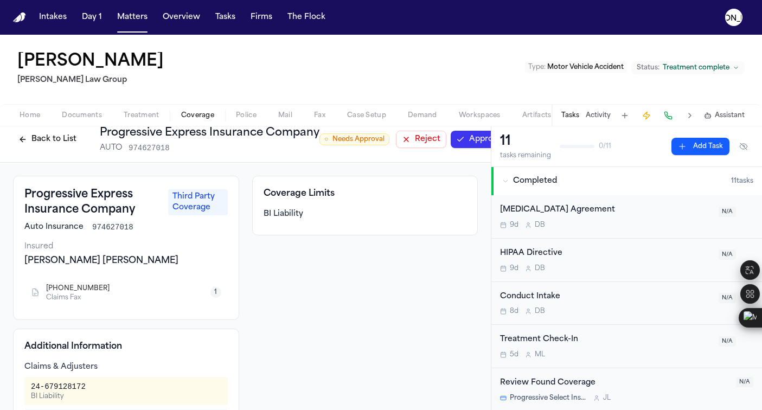
scroll to position [21, 0]
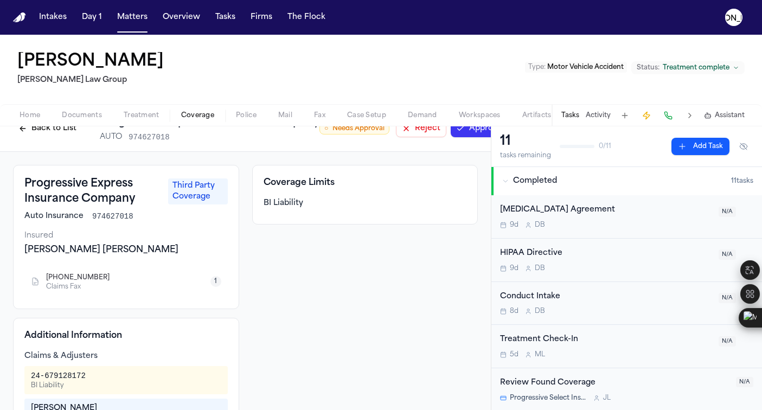
drag, startPoint x: 160, startPoint y: 254, endPoint x: 28, endPoint y: 253, distance: 131.9
click at [28, 253] on div "[PERSON_NAME] [PERSON_NAME]" at bounding box center [125, 250] width 203 height 13
drag, startPoint x: 24, startPoint y: 251, endPoint x: 162, endPoint y: 254, distance: 137.3
click at [162, 254] on div "[PERSON_NAME] [PERSON_NAME]" at bounding box center [125, 250] width 203 height 13
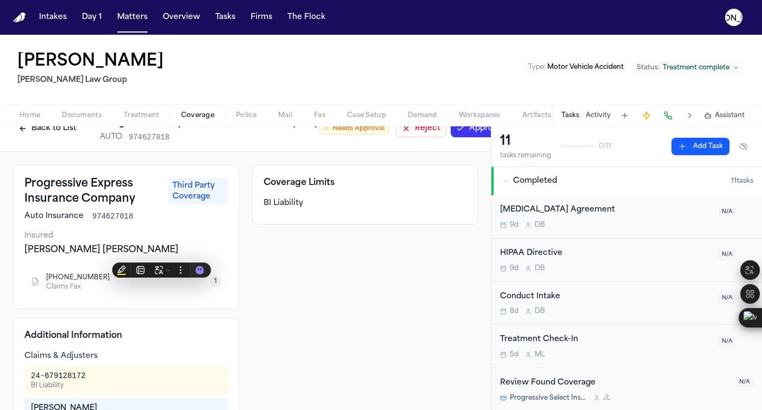
copy div "[PERSON_NAME] [PERSON_NAME]"
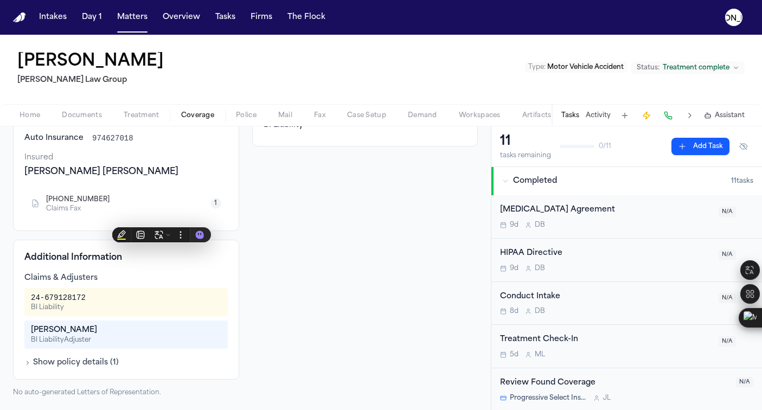
scroll to position [107, 0]
drag, startPoint x: 68, startPoint y: 323, endPoint x: 10, endPoint y: 318, distance: 58.3
click at [10, 318] on div "Progressive Express Insurance Company Third Party Coverage Auto Insurance 97462…" at bounding box center [245, 242] width 491 height 336
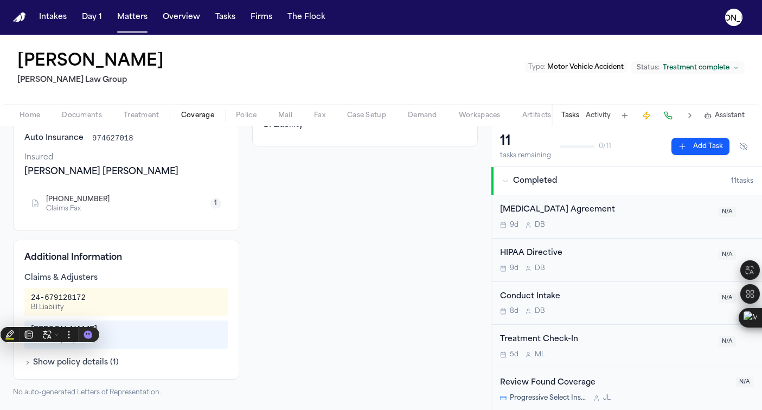
copy div "[PERSON_NAME]"
click at [109, 328] on icon at bounding box center [111, 328] width 9 height 9
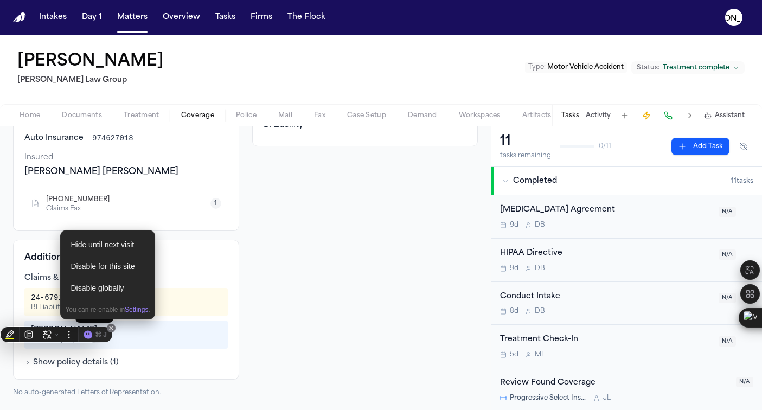
click at [111, 329] on icon at bounding box center [111, 328] width 4 height 4
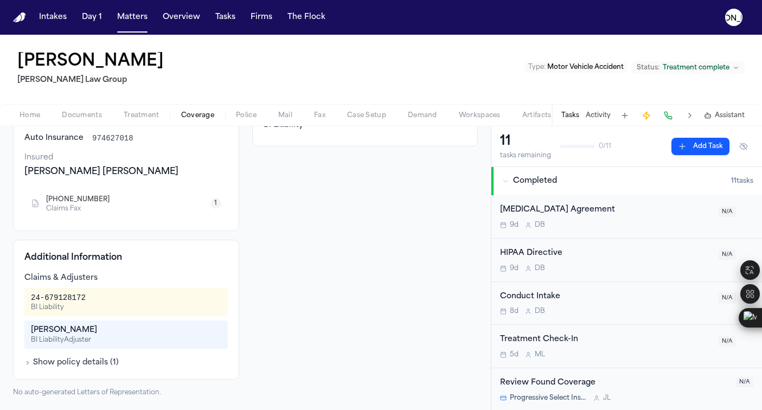
click at [157, 336] on div "BI Liability Adjuster" at bounding box center [126, 340] width 190 height 9
click at [44, 358] on button "Show policy details ( 1 )" at bounding box center [71, 363] width 94 height 11
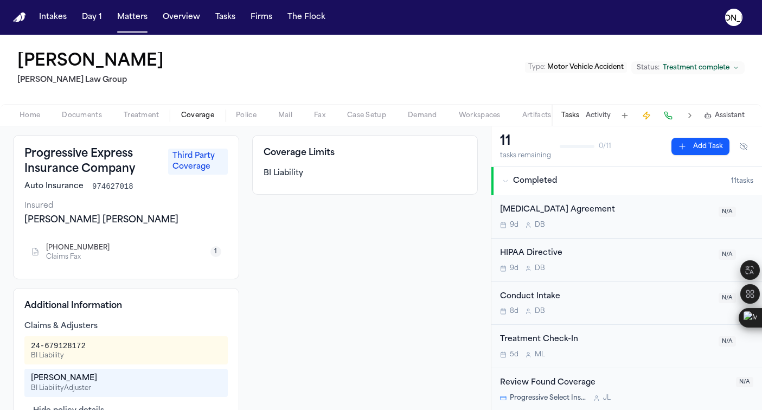
scroll to position [50, 0]
